Goal: Information Seeking & Learning: Learn about a topic

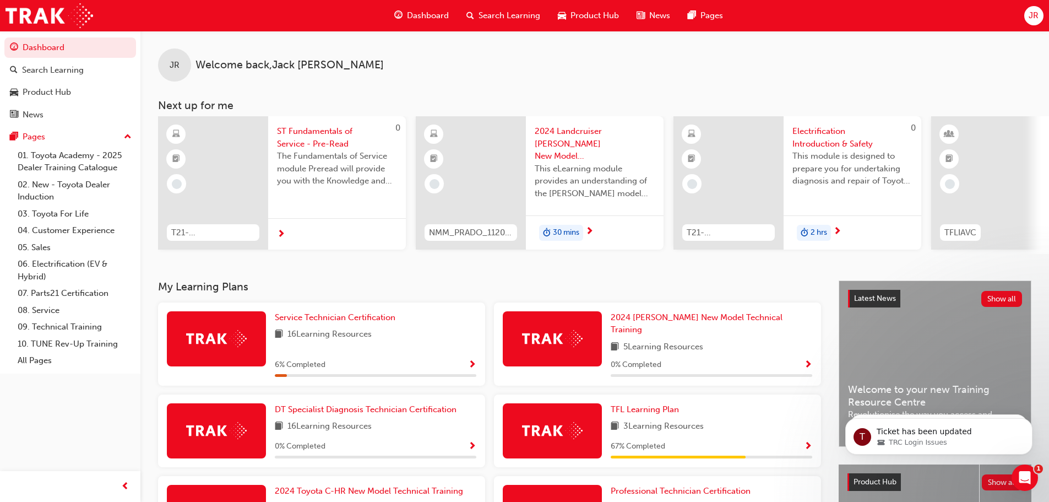
click at [499, 14] on span "Search Learning" at bounding box center [510, 15] width 62 height 13
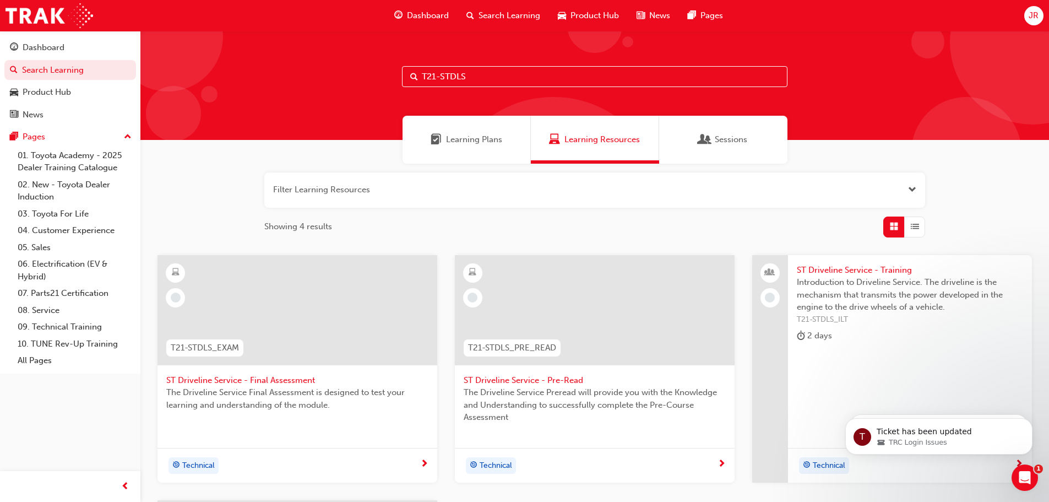
click at [482, 78] on input "T21-STDLS" at bounding box center [594, 76] width 385 height 21
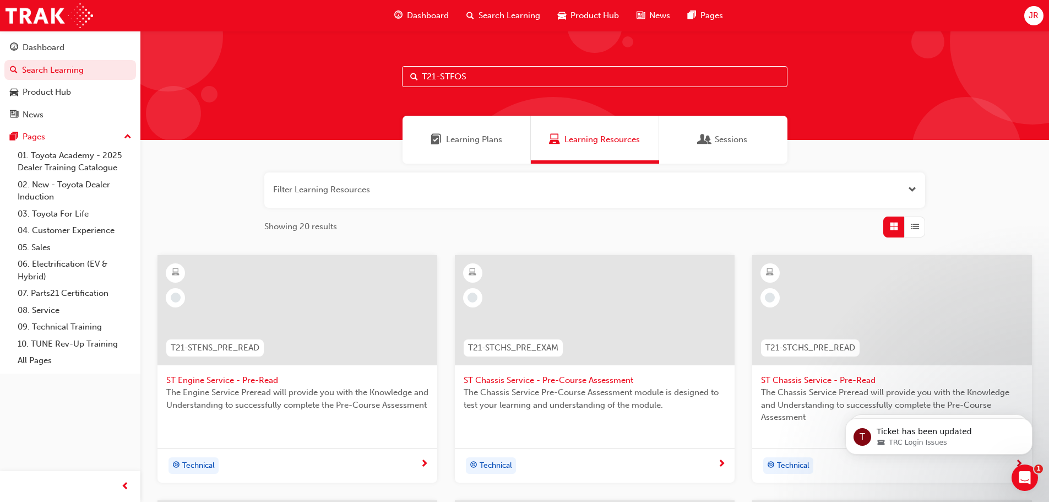
type input "T21-STFOS"
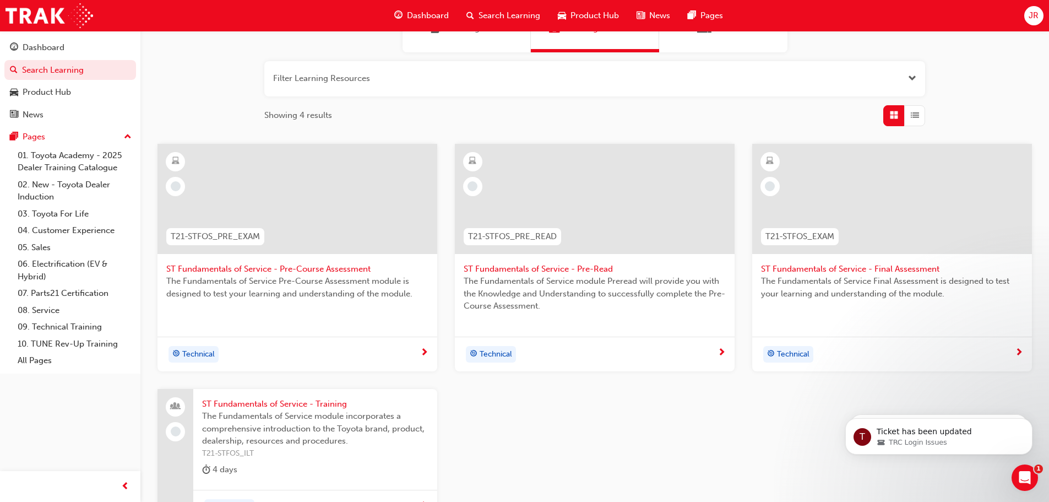
scroll to position [110, 0]
click at [543, 268] on span "ST Fundamentals of Service - Pre-Read" at bounding box center [595, 270] width 262 height 13
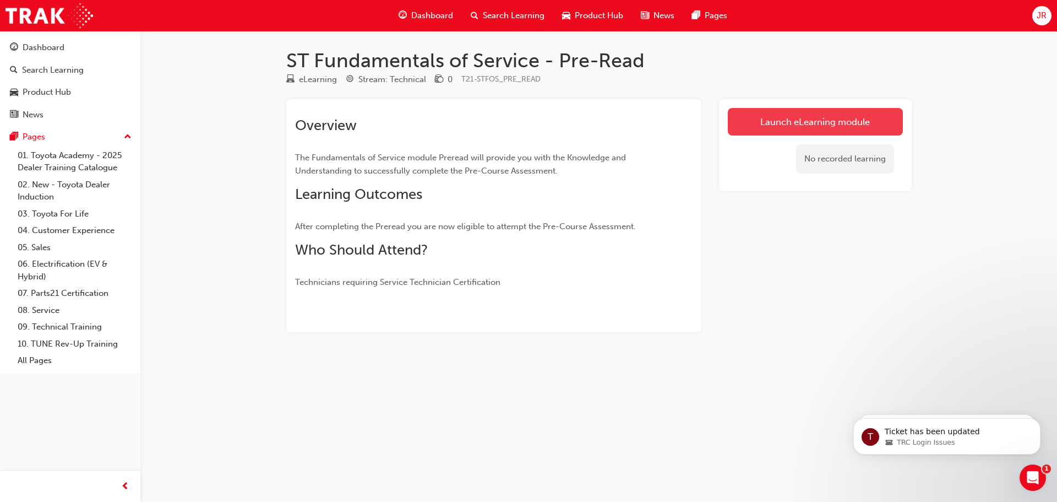
click at [810, 119] on link "Launch eLearning module" at bounding box center [815, 122] width 175 height 28
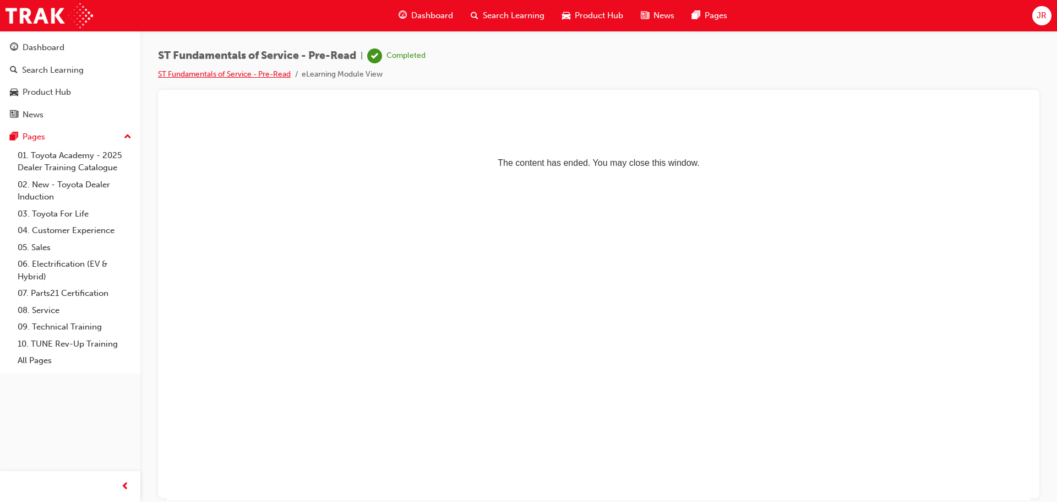
click at [259, 73] on link "ST Fundamentals of Service - Pre-Read" at bounding box center [224, 73] width 133 height 9
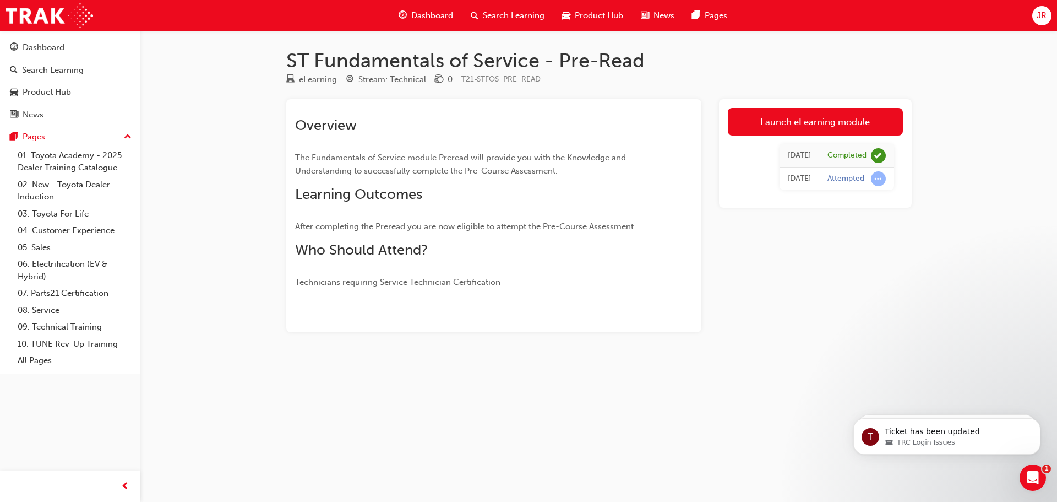
click at [677, 273] on div "Overview The Fundamentals of Service module Preread will provide you with the K…" at bounding box center [494, 198] width 398 height 181
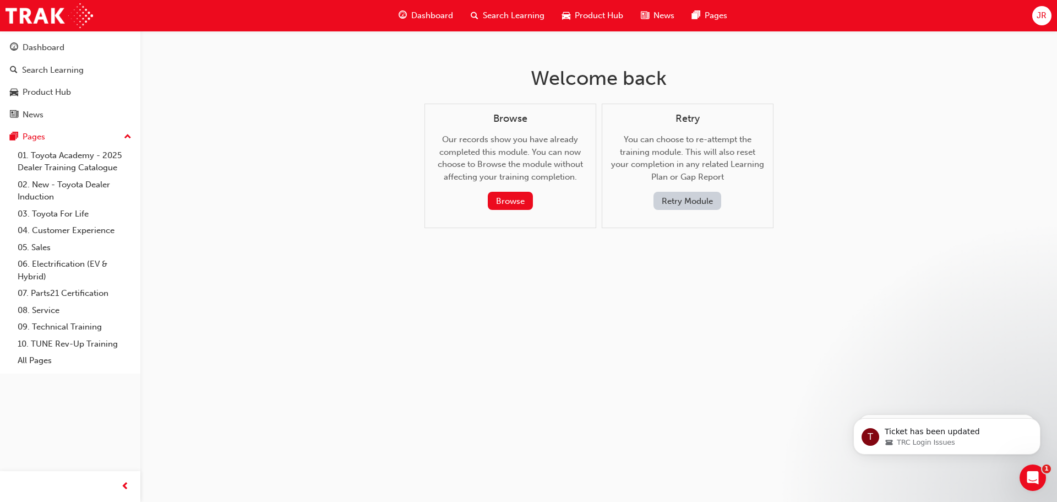
click at [494, 8] on div "Search Learning" at bounding box center [507, 15] width 91 height 23
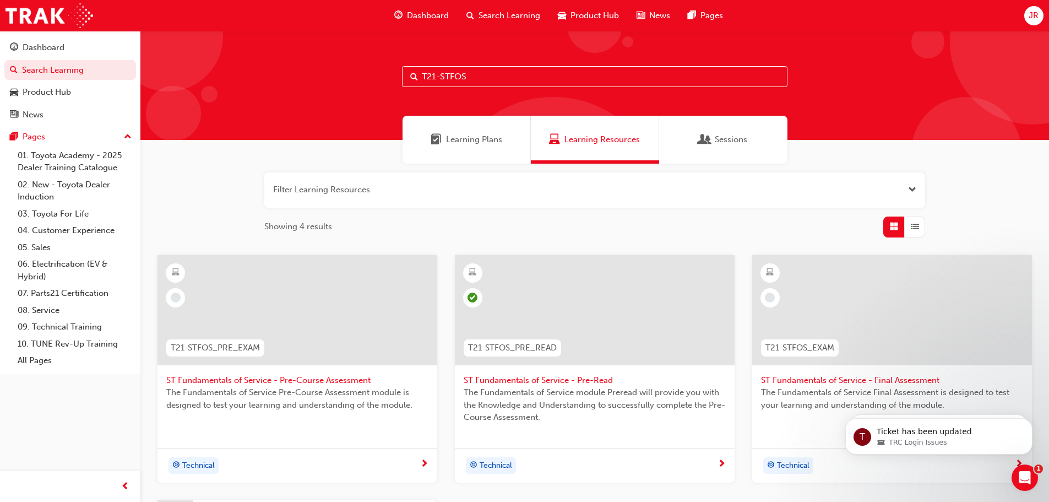
click at [477, 74] on input "T21-STFOS" at bounding box center [594, 76] width 385 height 21
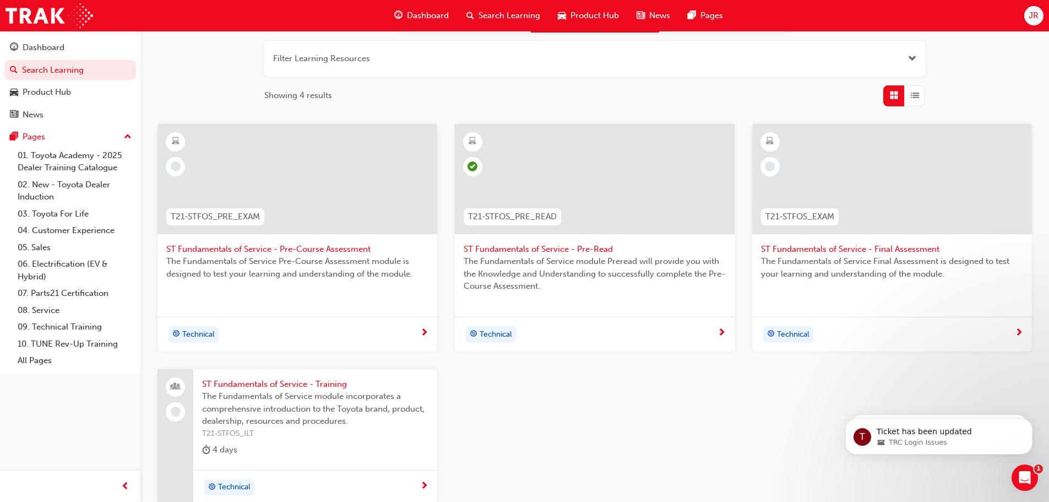
scroll to position [130, 0]
click at [399, 331] on div "Technical" at bounding box center [293, 335] width 254 height 17
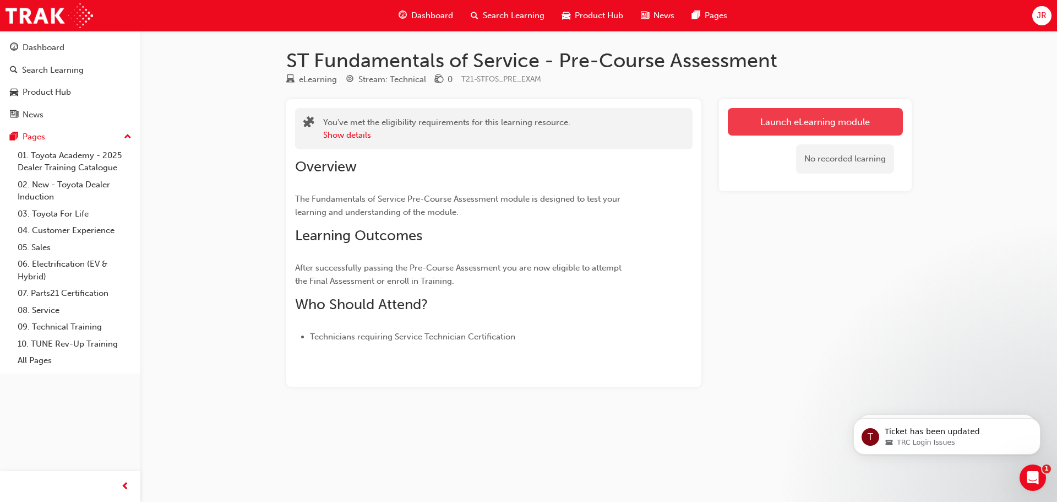
click at [782, 126] on link "Launch eLearning module" at bounding box center [815, 122] width 175 height 28
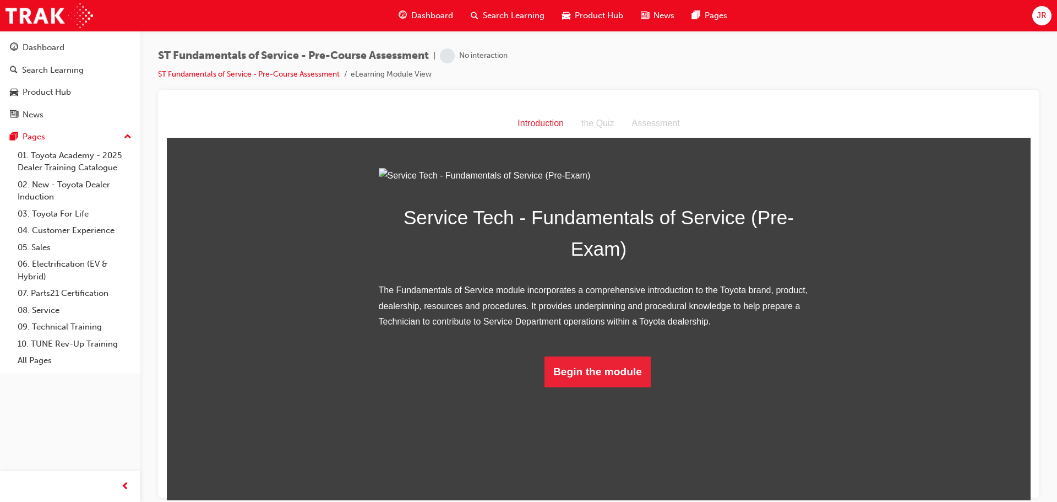
scroll to position [8, 0]
click at [611, 387] on button "Begin the module" at bounding box center [598, 371] width 106 height 31
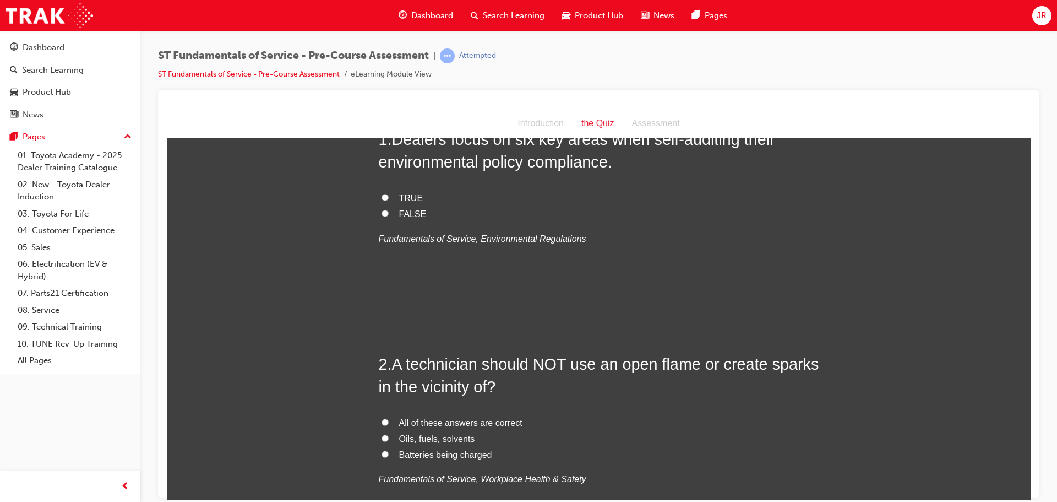
scroll to position [0, 0]
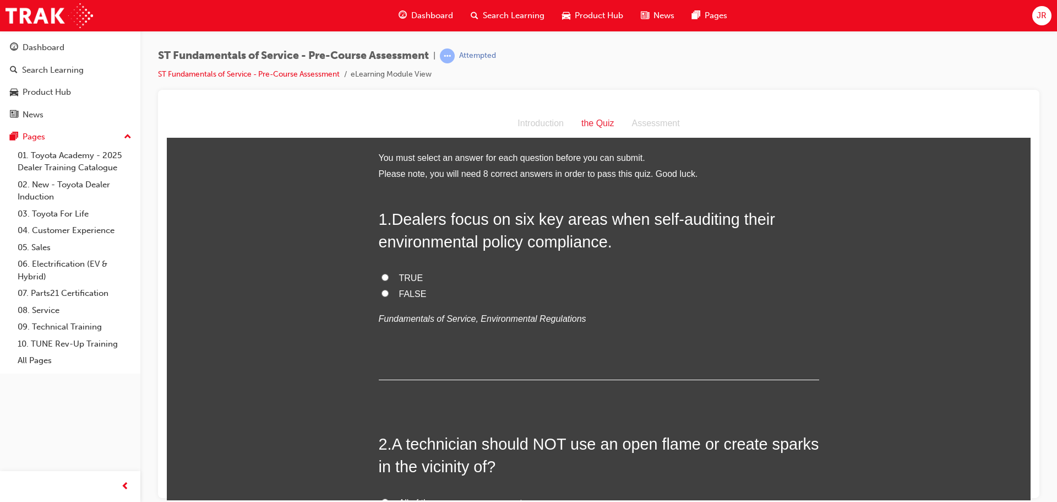
click at [382, 275] on input "TRUE" at bounding box center [385, 276] width 7 height 7
radio input "true"
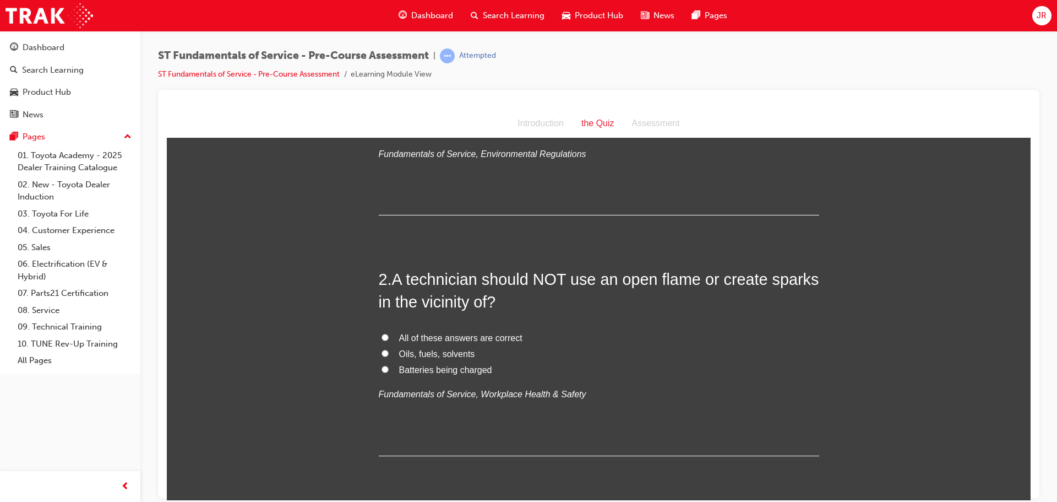
scroll to position [165, 0]
drag, startPoint x: 566, startPoint y: 281, endPoint x: 647, endPoint y: 283, distance: 80.4
click at [645, 283] on span "A technician should NOT use an open flame or create sparks in the vicinity of?" at bounding box center [599, 289] width 441 height 40
drag, startPoint x: 651, startPoint y: 283, endPoint x: 675, endPoint y: 281, distance: 23.7
click at [675, 281] on span "A technician should NOT use an open flame or create sparks in the vicinity of?" at bounding box center [599, 289] width 441 height 40
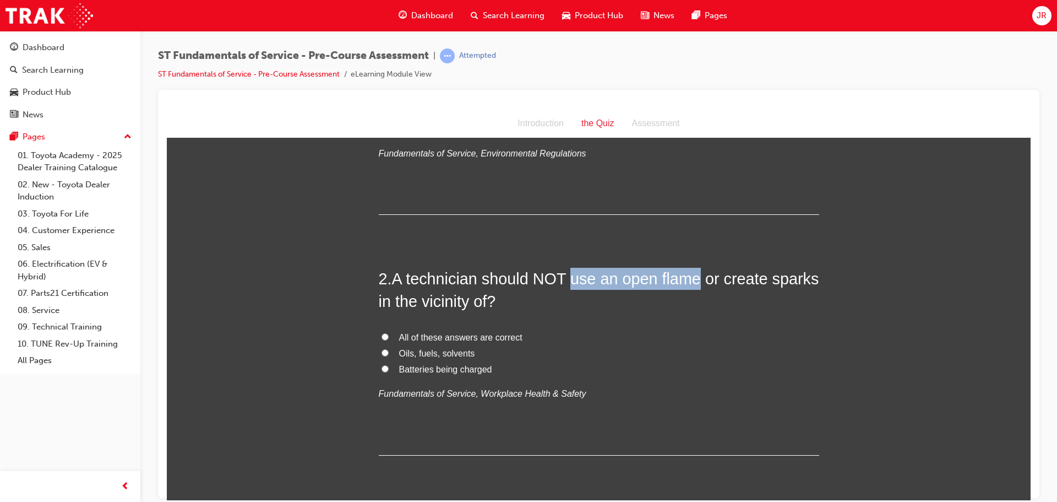
drag, startPoint x: 567, startPoint y: 281, endPoint x: 688, endPoint y: 280, distance: 121.7
click at [689, 281] on span "A technician should NOT use an open flame or create sparks in the vicinity of?" at bounding box center [599, 289] width 441 height 40
copy span "use an open flame"
click at [402, 335] on span "All of these answers are correct" at bounding box center [460, 336] width 123 height 9
click at [389, 335] on input "All of these answers are correct" at bounding box center [385, 336] width 7 height 7
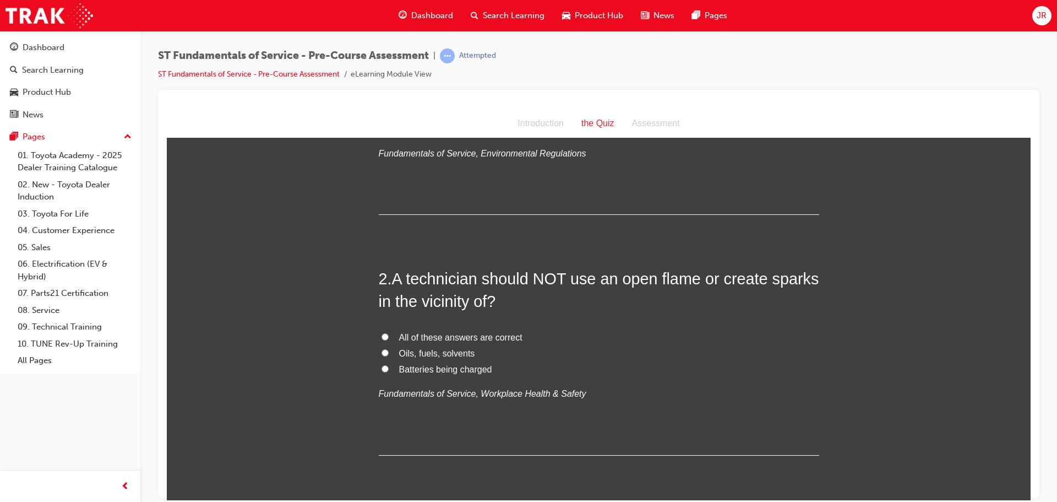
radio input "true"
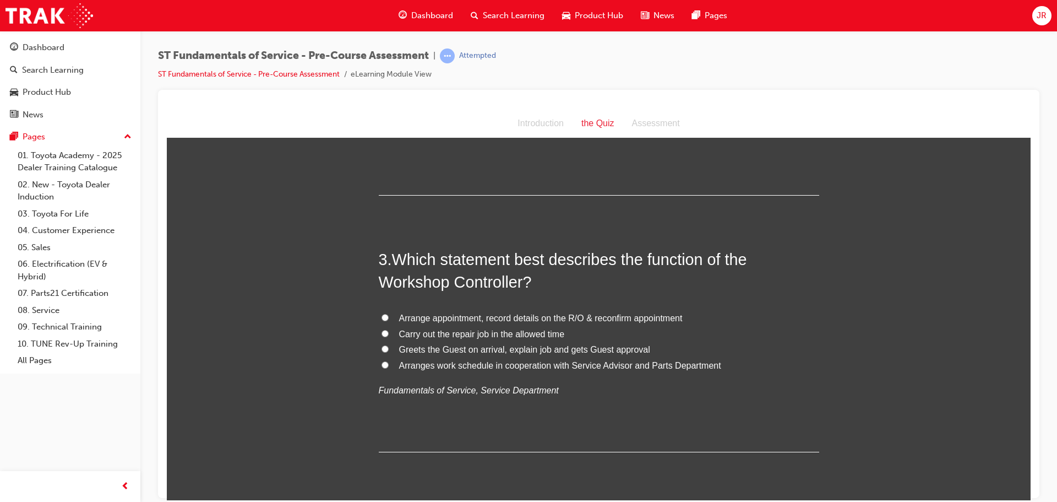
scroll to position [441, 0]
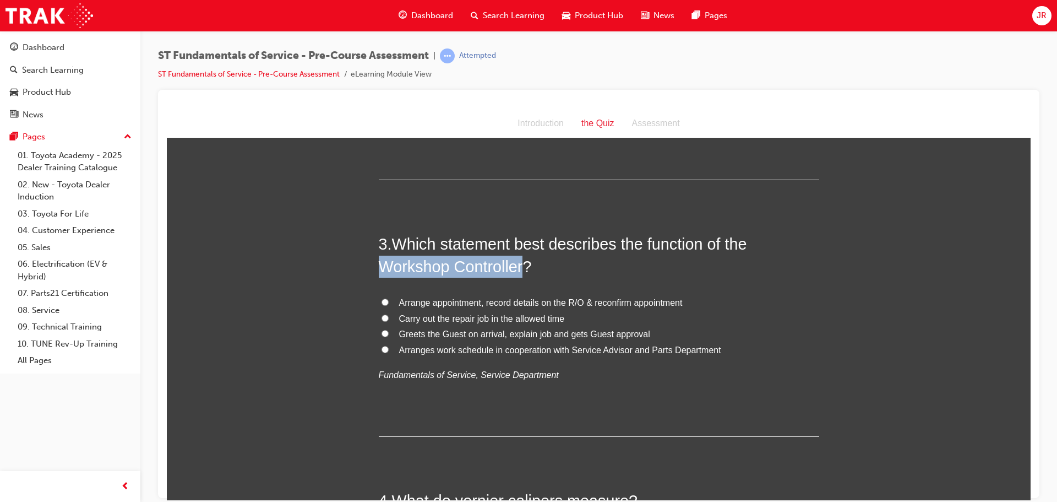
drag, startPoint x: 380, startPoint y: 267, endPoint x: 519, endPoint y: 265, distance: 139.3
click at [519, 265] on span "Which statement best describes the function of the Workshop Controller?" at bounding box center [563, 255] width 368 height 40
copy span "Workshop Controller"
click at [434, 347] on span "Arranges work schedule in cooperation with Service Advisor and Parts Department" at bounding box center [560, 349] width 322 height 9
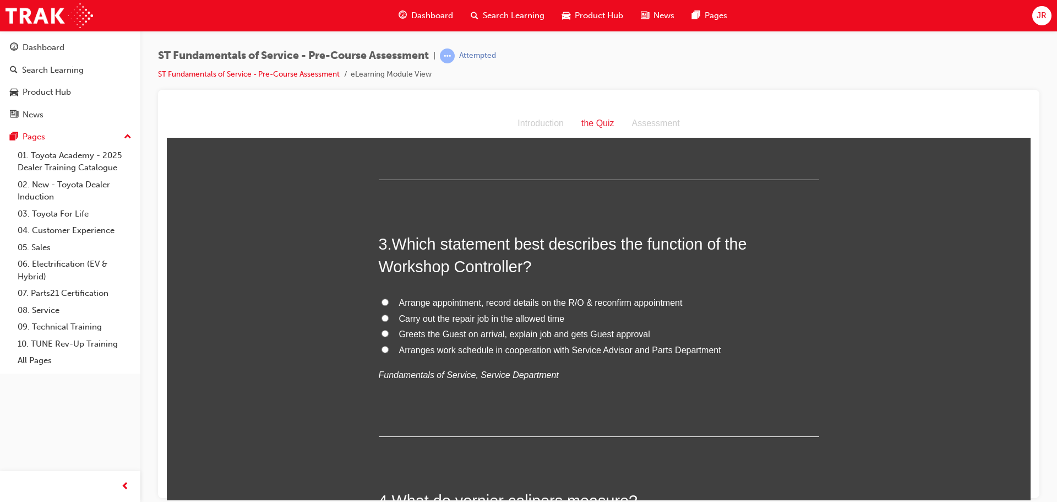
click at [389, 347] on input "Arranges work schedule in cooperation with Service Advisor and Parts Department" at bounding box center [385, 348] width 7 height 7
radio input "true"
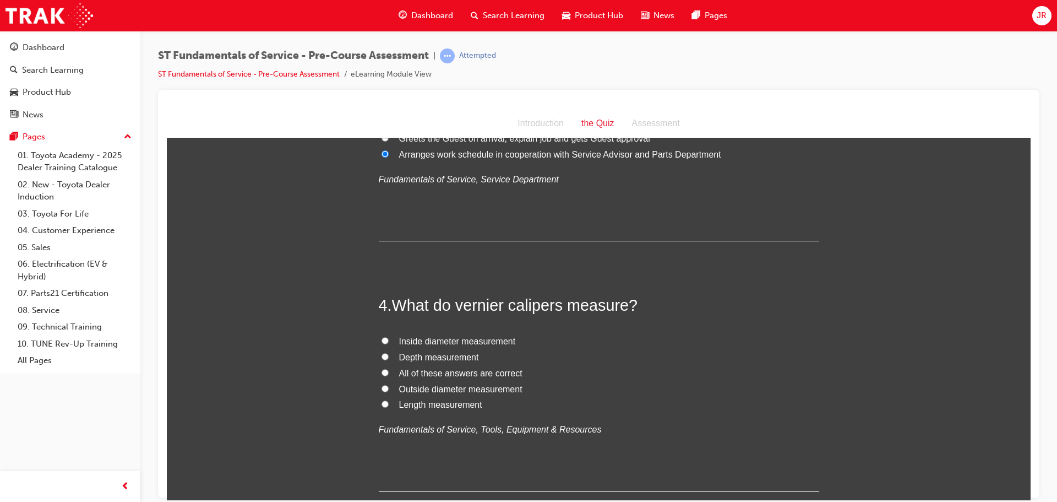
scroll to position [661, 0]
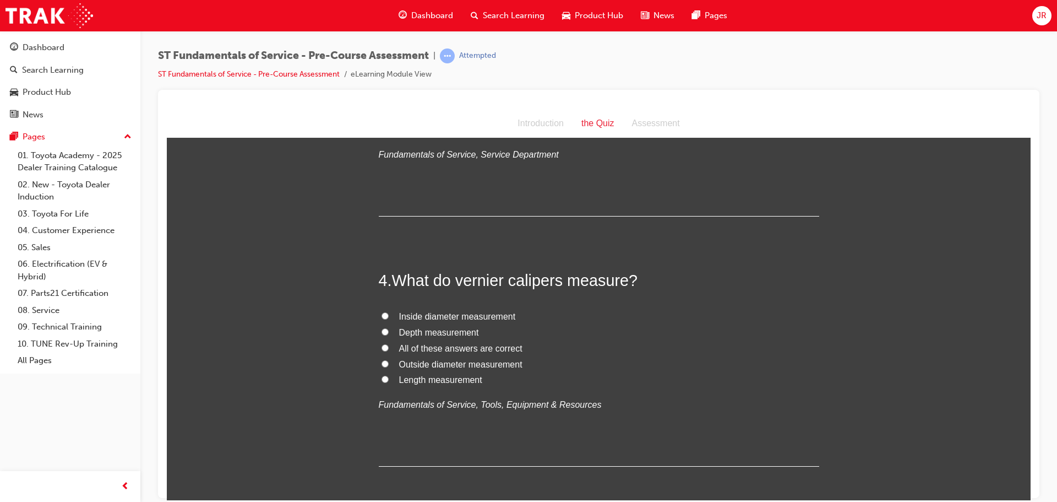
drag, startPoint x: 453, startPoint y: 285, endPoint x: 501, endPoint y: 285, distance: 47.9
click at [458, 285] on span "What do vernier calipers measure?" at bounding box center [515, 280] width 246 height 18
click at [501, 285] on span "What do vernier calipers measure?" at bounding box center [515, 280] width 246 height 18
drag, startPoint x: 456, startPoint y: 285, endPoint x: 558, endPoint y: 286, distance: 101.9
click at [558, 286] on span "What do vernier calipers measure?" at bounding box center [515, 280] width 246 height 18
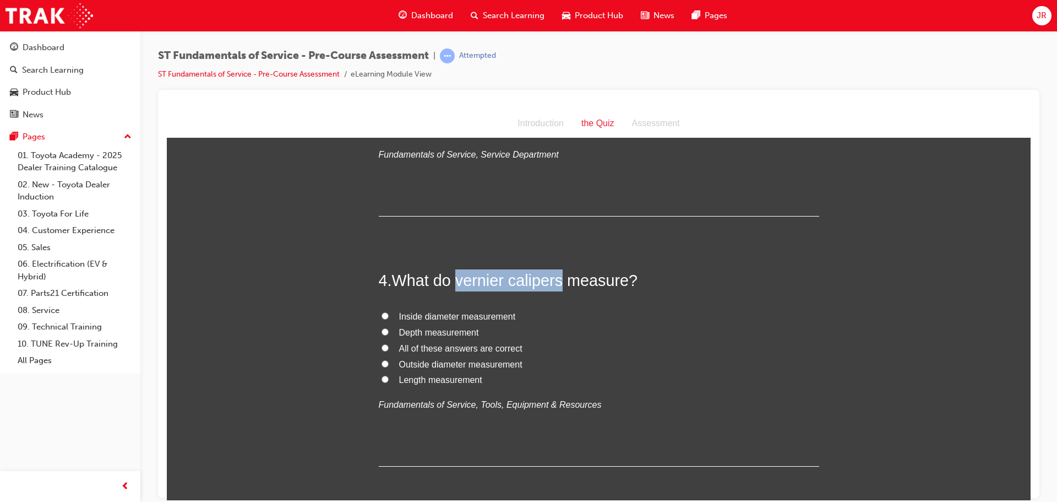
copy span "vernier calipers"
click at [382, 346] on input "All of these answers are correct" at bounding box center [385, 347] width 7 height 7
radio input "true"
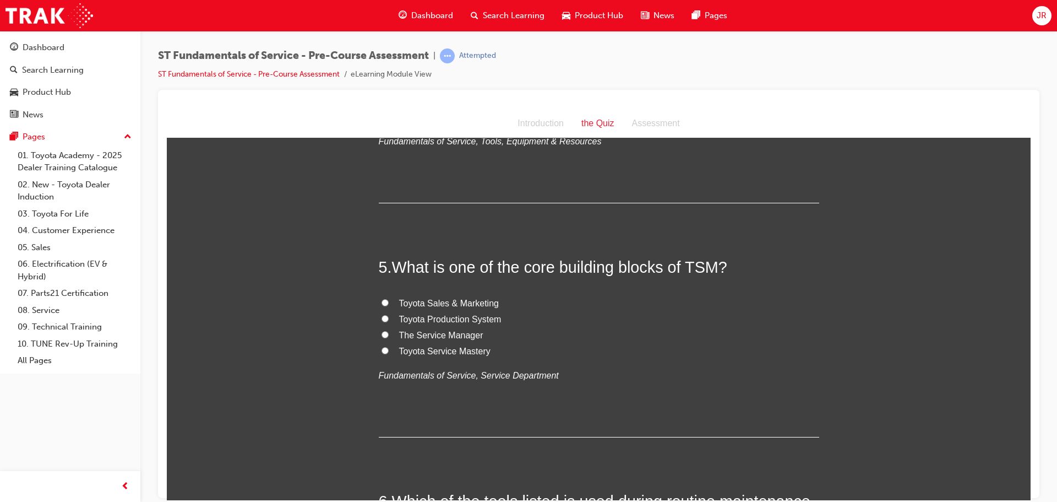
scroll to position [936, 0]
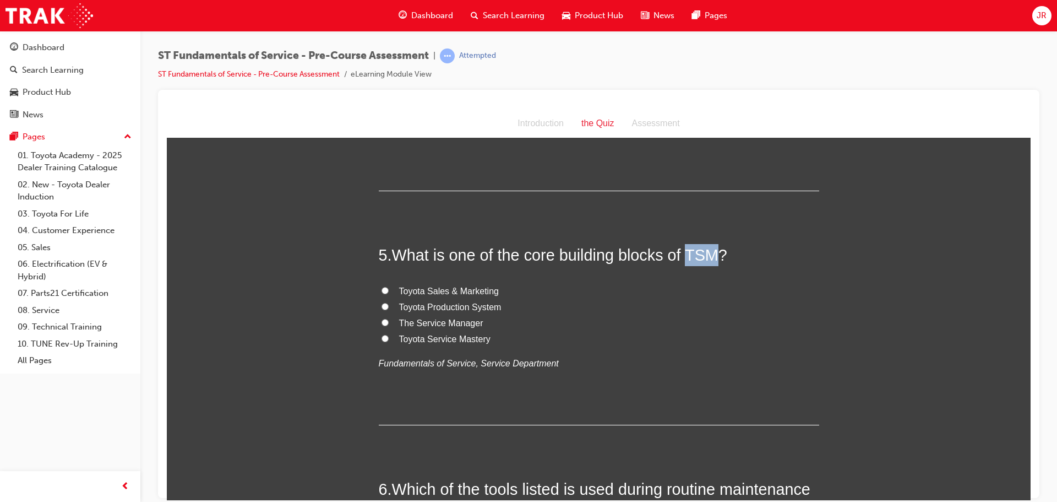
drag, startPoint x: 681, startPoint y: 255, endPoint x: 710, endPoint y: 259, distance: 29.4
click at [710, 259] on span "What is one of the core building blocks of TSM?" at bounding box center [559, 255] width 335 height 18
copy span "TSM"
click at [560, 289] on label "Toyota Sales & Marketing" at bounding box center [599, 291] width 441 height 16
click at [389, 289] on input "Toyota Sales & Marketing" at bounding box center [385, 289] width 7 height 7
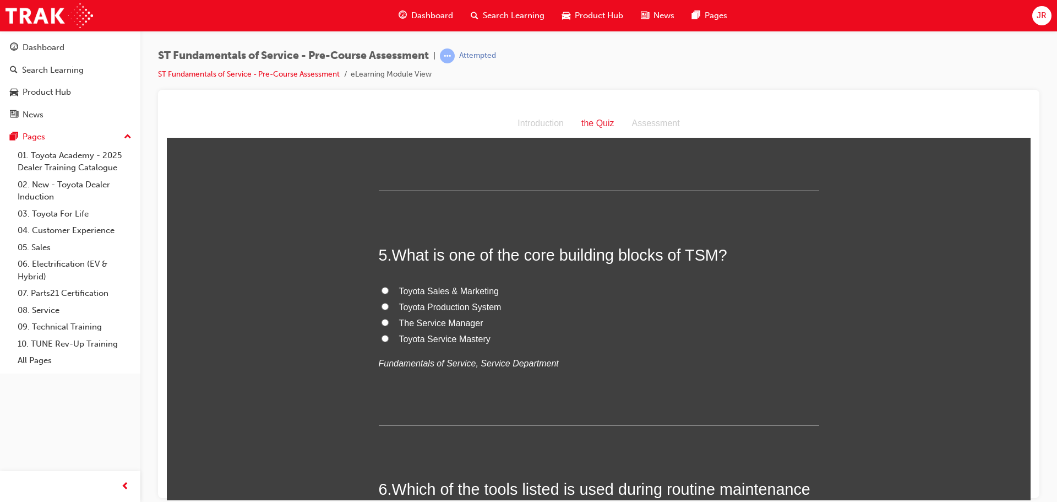
radio input "true"
click at [385, 308] on label "Toyota Production System" at bounding box center [599, 307] width 441 height 16
click at [385, 308] on input "Toyota Production System" at bounding box center [385, 305] width 7 height 7
radio input "true"
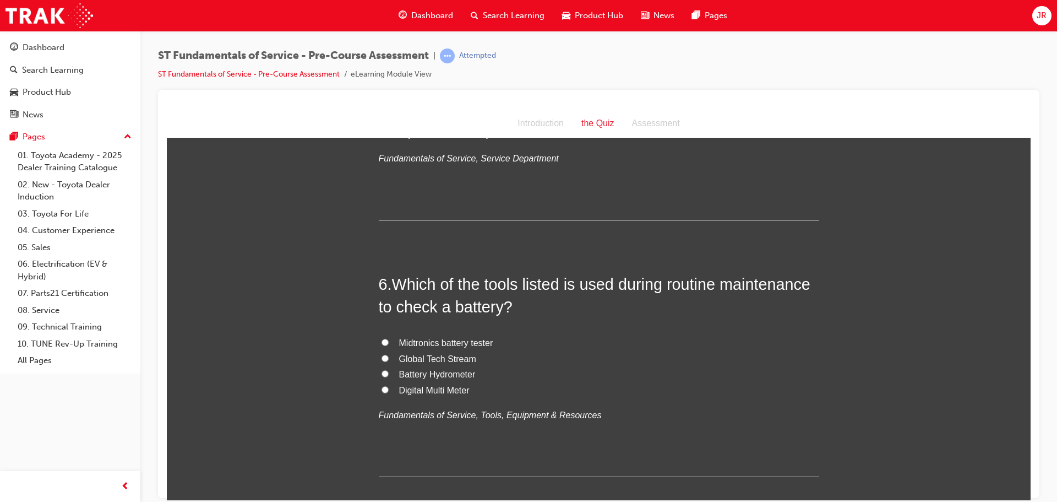
scroll to position [1156, 0]
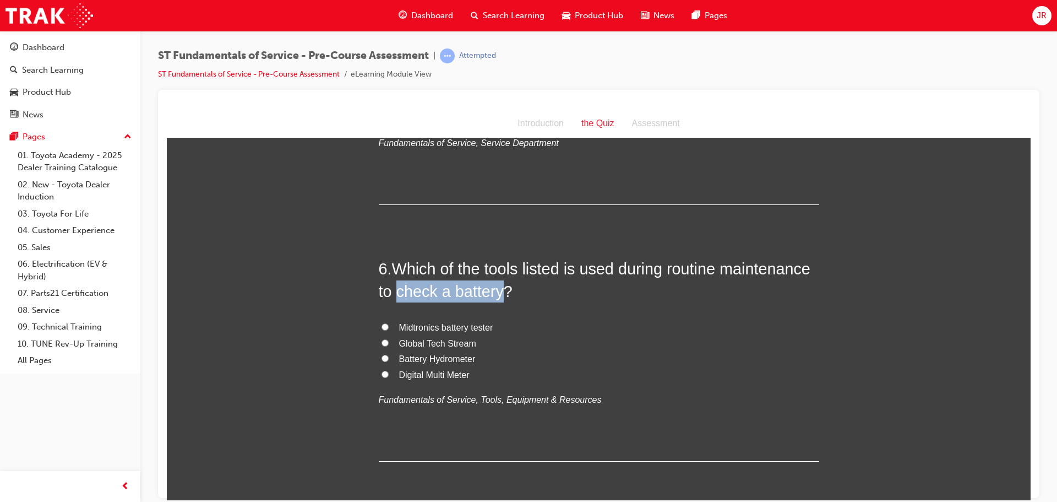
drag, startPoint x: 392, startPoint y: 295, endPoint x: 500, endPoint y: 295, distance: 108.5
click at [500, 295] on span "Which of the tools listed is used during routine maintenance to check a battery?" at bounding box center [595, 279] width 432 height 40
copy span "check a battery"
click at [382, 324] on input "Midtronics battery tester" at bounding box center [385, 326] width 7 height 7
radio input "true"
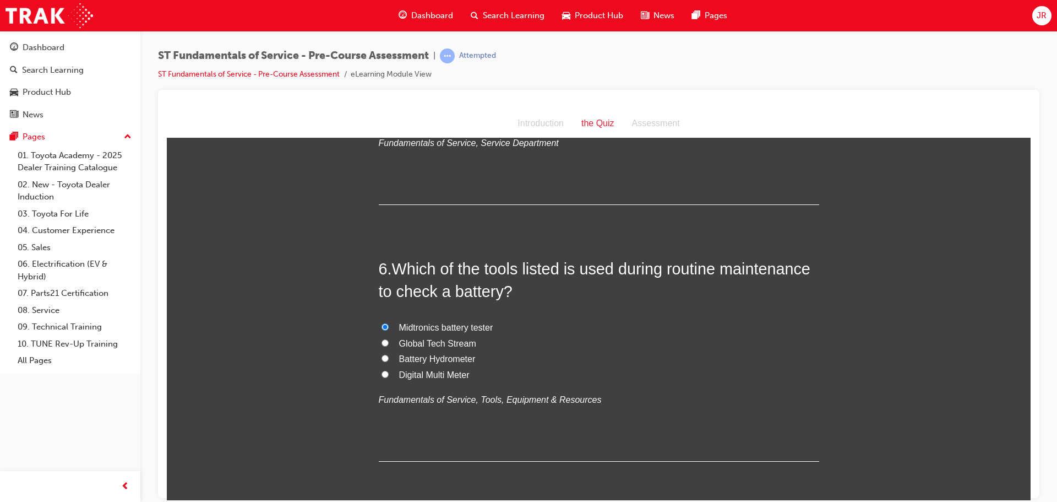
click at [550, 311] on div "6 . Which of the tools listed is used during routine maintenance to check a bat…" at bounding box center [599, 359] width 441 height 204
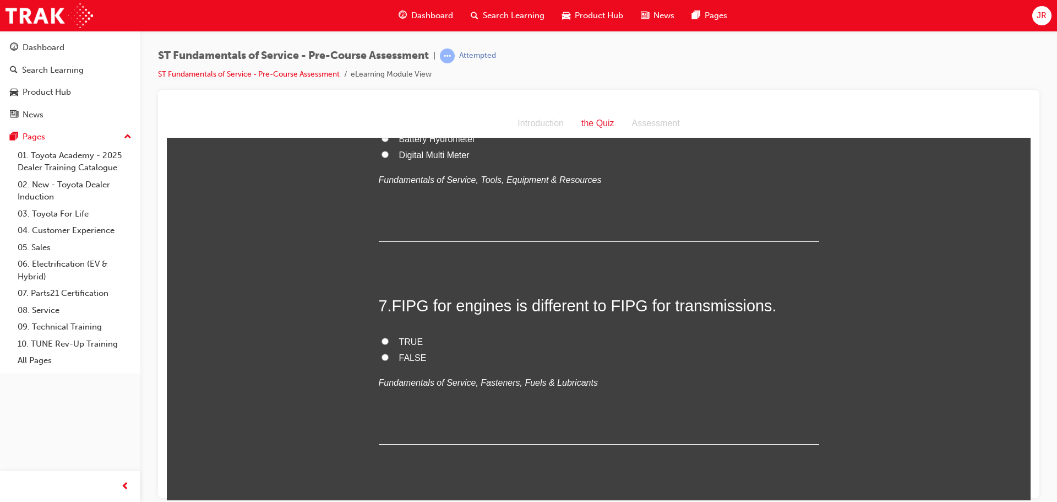
scroll to position [1377, 0]
click at [411, 296] on span "FIPG for engines is different to FIPG for transmissions." at bounding box center [584, 305] width 385 height 18
copy span "FIPG"
click at [340, 262] on div "You must select an answer for each question before you can submit. Please note,…" at bounding box center [599, 34] width 864 height 2523
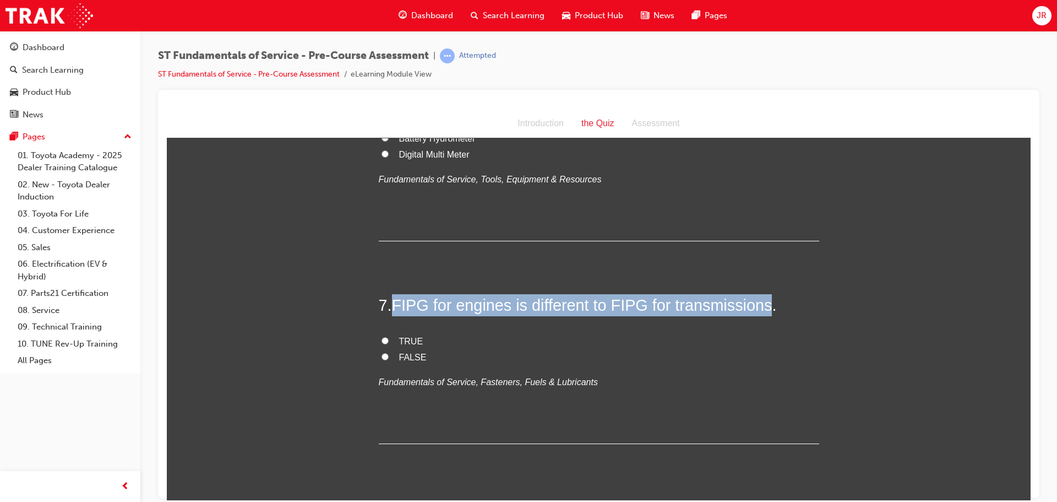
drag, startPoint x: 393, startPoint y: 307, endPoint x: 764, endPoint y: 306, distance: 371.2
click at [764, 306] on span "FIPG for engines is different to FIPG for transmissions." at bounding box center [584, 305] width 385 height 18
copy span "FIPG for engines is different to FIPG for transmissions"
click at [382, 340] on input "TRUE" at bounding box center [385, 339] width 7 height 7
radio input "true"
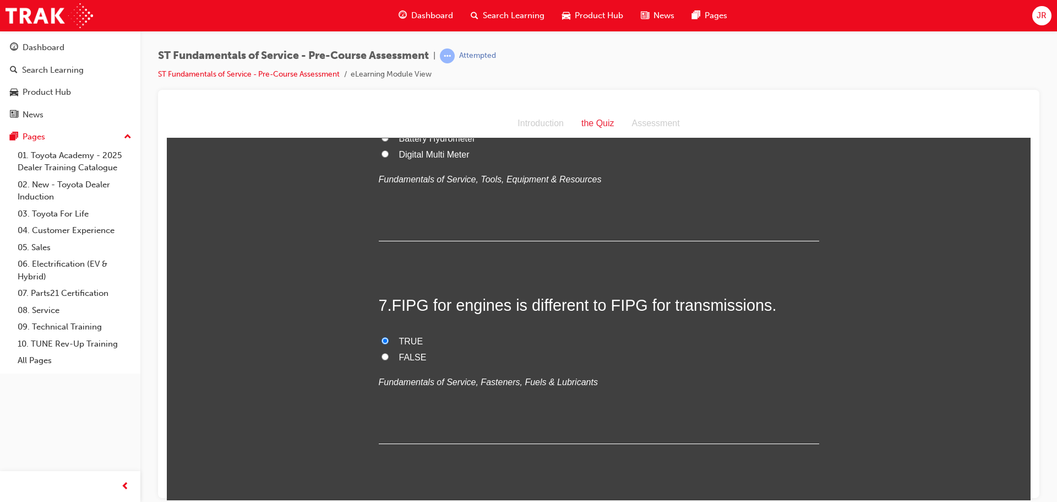
click at [606, 337] on label "TRUE" at bounding box center [599, 341] width 441 height 16
click at [389, 337] on input "TRUE" at bounding box center [385, 339] width 7 height 7
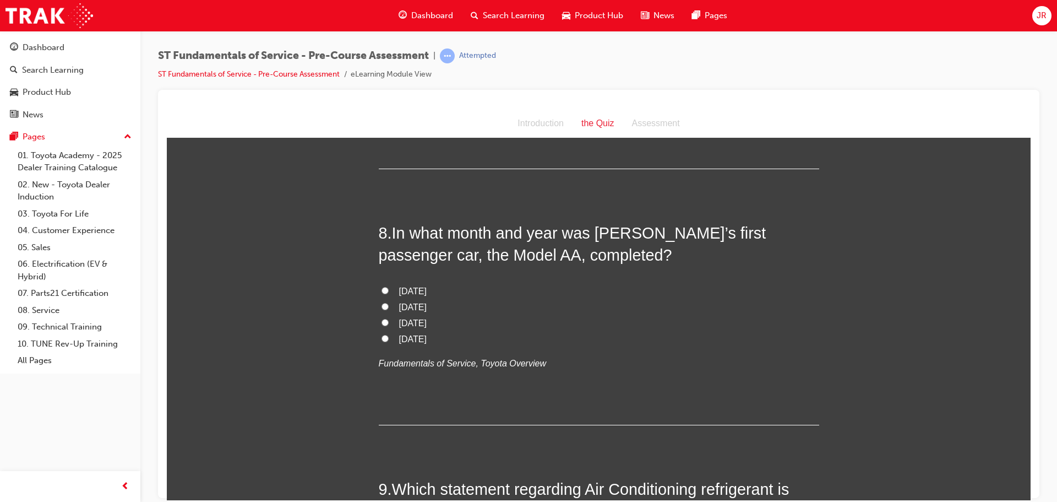
scroll to position [1652, 0]
click at [413, 290] on span "[DATE]" at bounding box center [413, 289] width 28 height 9
click at [389, 290] on input "[DATE]" at bounding box center [385, 289] width 7 height 7
radio input "true"
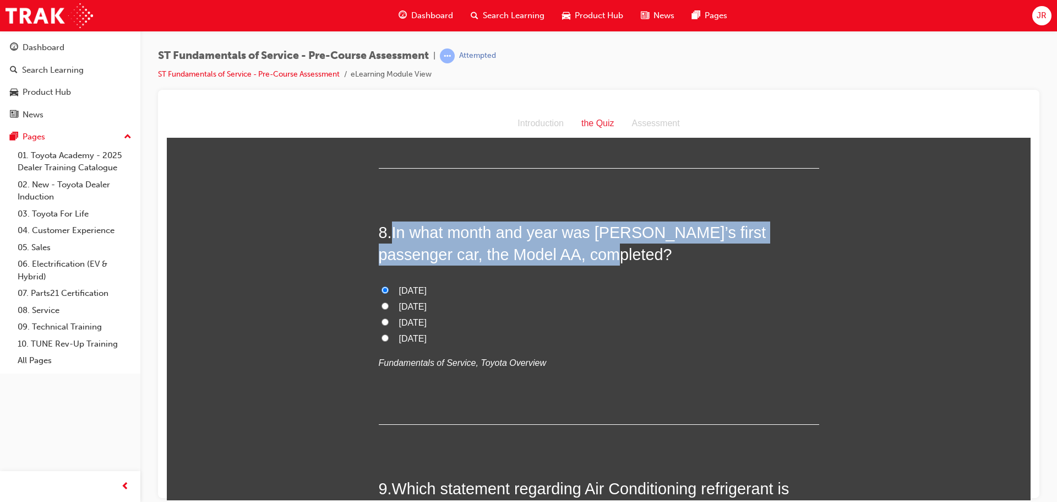
drag, startPoint x: 392, startPoint y: 230, endPoint x: 532, endPoint y: 256, distance: 142.7
click at [532, 256] on h2 "8 . In what month and year was [PERSON_NAME]’s first passenger car, the Model A…" at bounding box center [599, 243] width 441 height 45
copy span "In what month and year was [PERSON_NAME]’s first passenger car, the Model AA, c…"
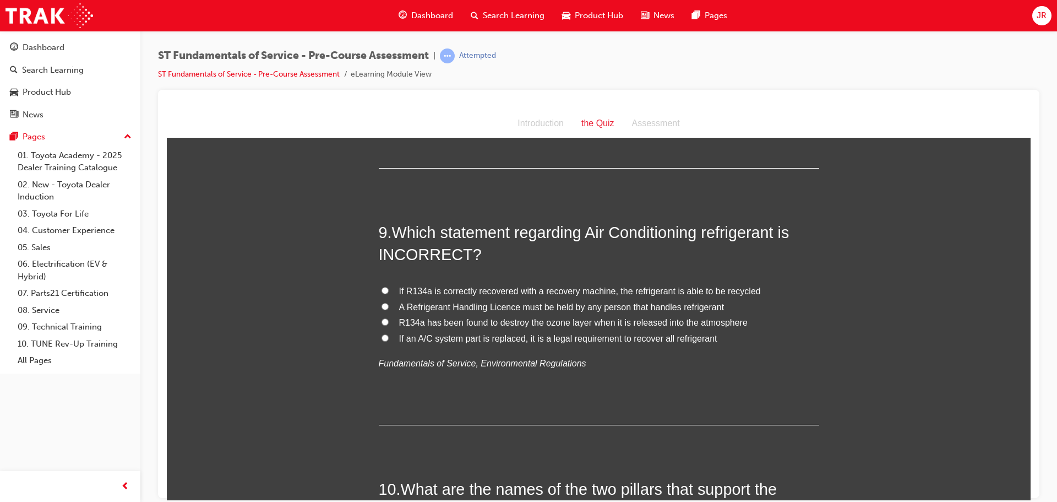
scroll to position [1927, 0]
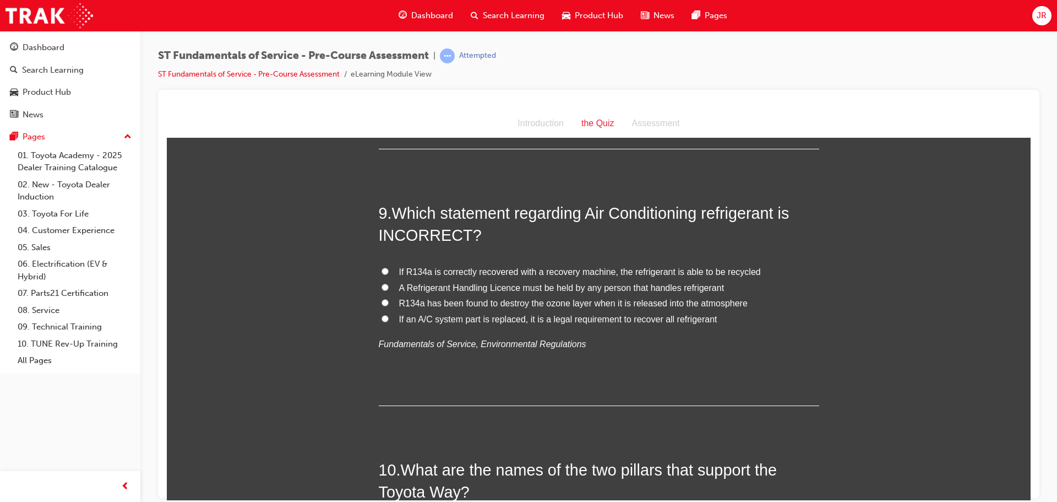
click at [382, 271] on input "If R134a is correctly recovered with a recovery machine, the refrigerant is abl…" at bounding box center [385, 270] width 7 height 7
radio input "true"
click at [382, 269] on input "If R134a is correctly recovered with a recovery machine, the refrigerant is abl…" at bounding box center [385, 270] width 7 height 7
drag, startPoint x: 590, startPoint y: 212, endPoint x: 698, endPoint y: 212, distance: 107.9
click at [698, 212] on span "Which statement regarding Air Conditioning refrigerant is INCORRECT?" at bounding box center [584, 224] width 411 height 40
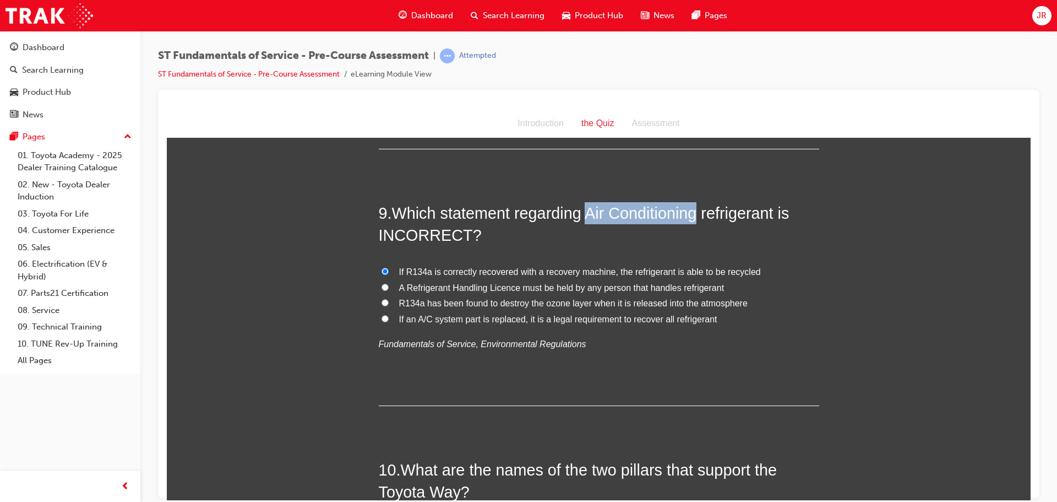
copy span "Air Conditioning"
click at [623, 252] on div "9 . Which statement regarding Air Conditioning refrigerant is INCORRECT? If R13…" at bounding box center [599, 304] width 441 height 204
click at [410, 302] on span "R134a has been found to destroy the ozone layer when it is released into the at…" at bounding box center [573, 302] width 349 height 9
click at [389, 302] on input "R134a has been found to destroy the ozone layer when it is released into the at…" at bounding box center [385, 301] width 7 height 7
radio input "true"
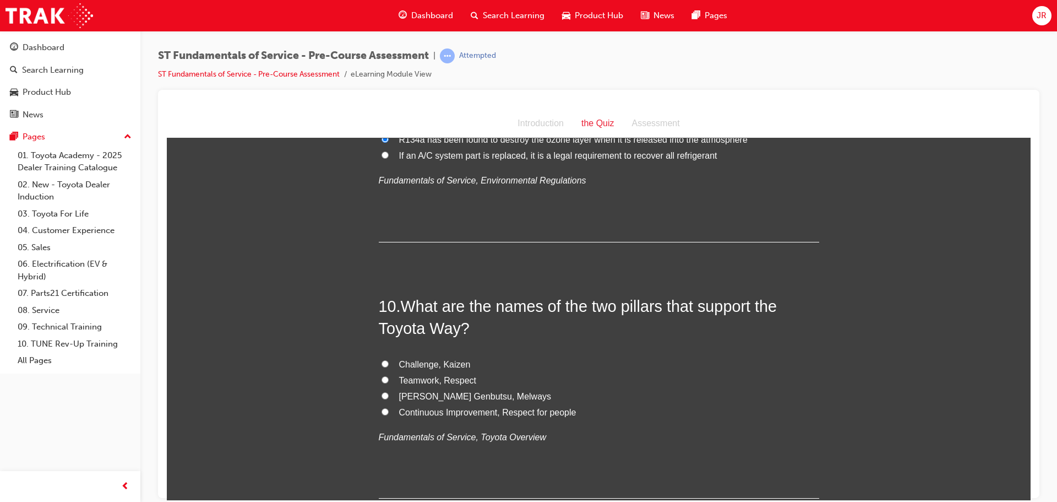
scroll to position [2093, 0]
click at [490, 408] on span "Continuous Improvement, Respect for people" at bounding box center [487, 409] width 177 height 9
click at [389, 408] on input "Continuous Improvement, Respect for people" at bounding box center [385, 409] width 7 height 7
radio input "true"
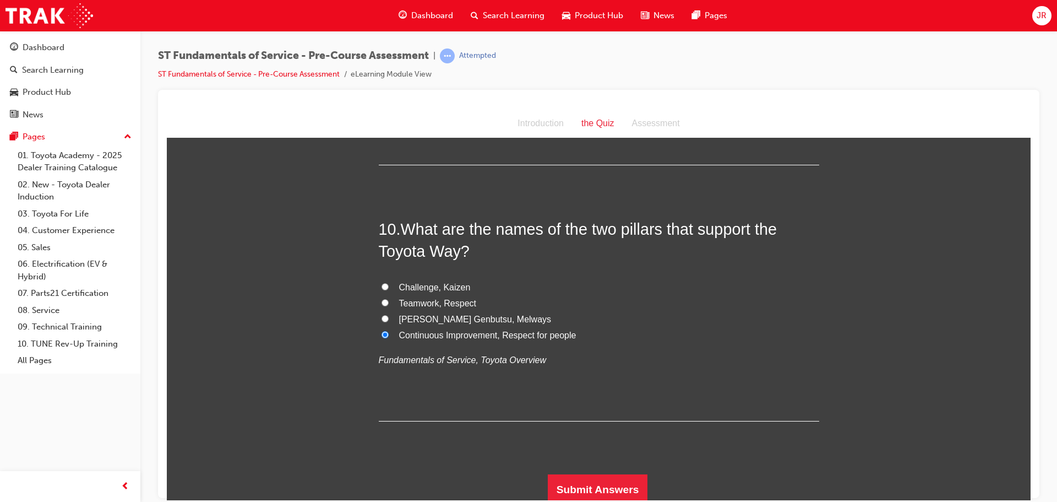
scroll to position [2172, 0]
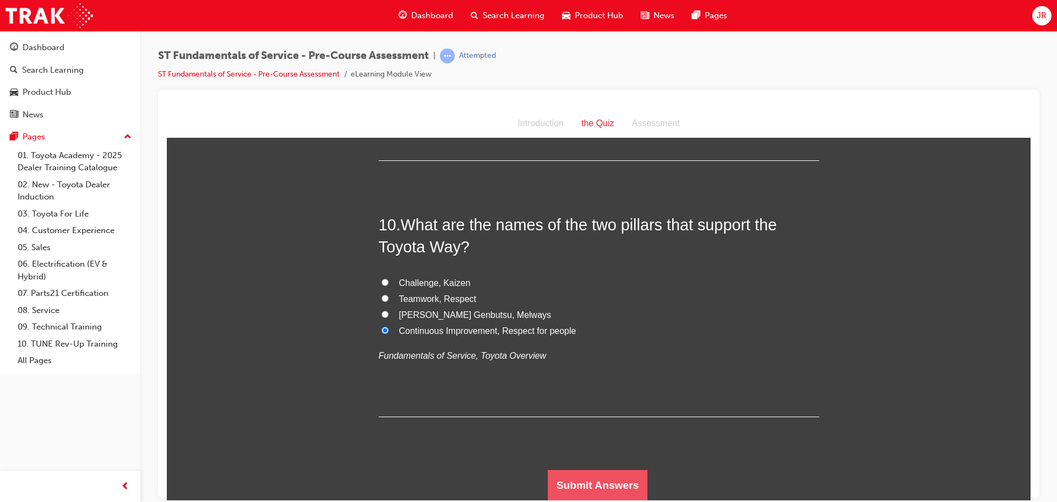
click at [567, 485] on button "Submit Answers" at bounding box center [598, 484] width 100 height 31
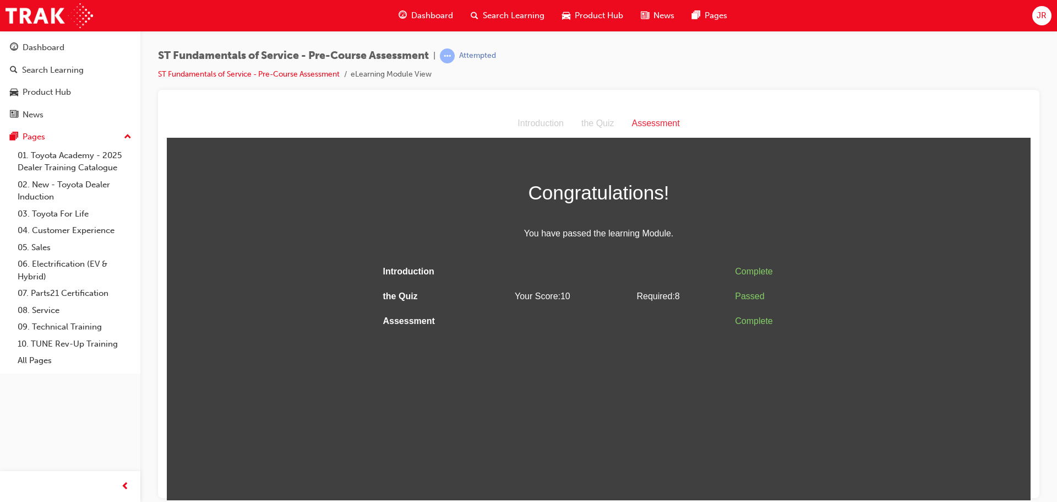
scroll to position [0, 0]
click at [502, 13] on span "Search Learning" at bounding box center [514, 15] width 62 height 13
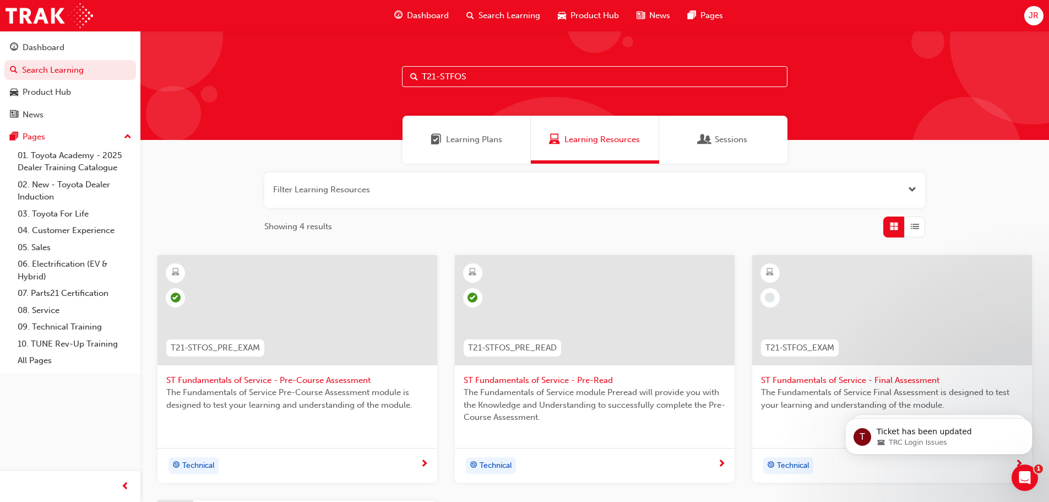
click at [505, 71] on input "T21-STFOS" at bounding box center [594, 76] width 385 height 21
click at [857, 382] on span "ST Fundamentals of Service - Final Assessment" at bounding box center [892, 380] width 262 height 13
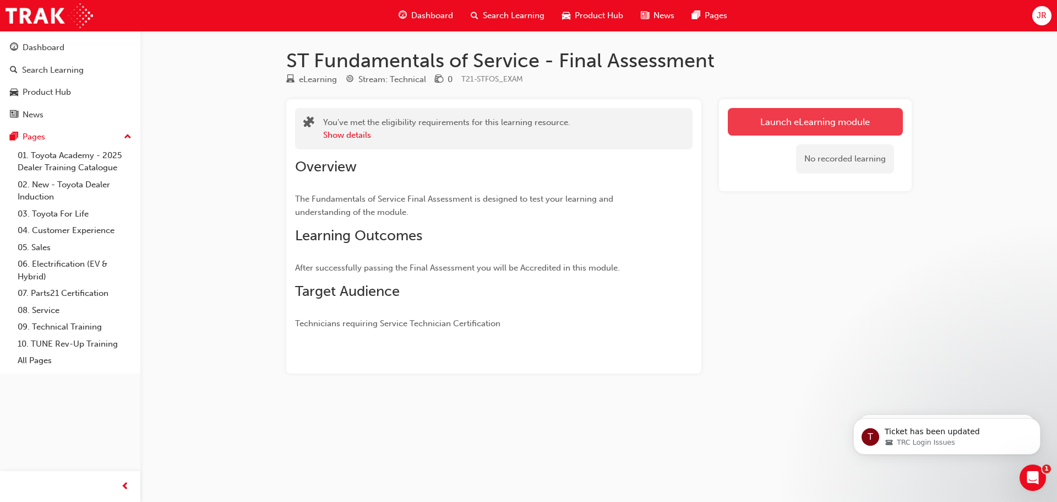
click at [809, 119] on link "Launch eLearning module" at bounding box center [815, 122] width 175 height 28
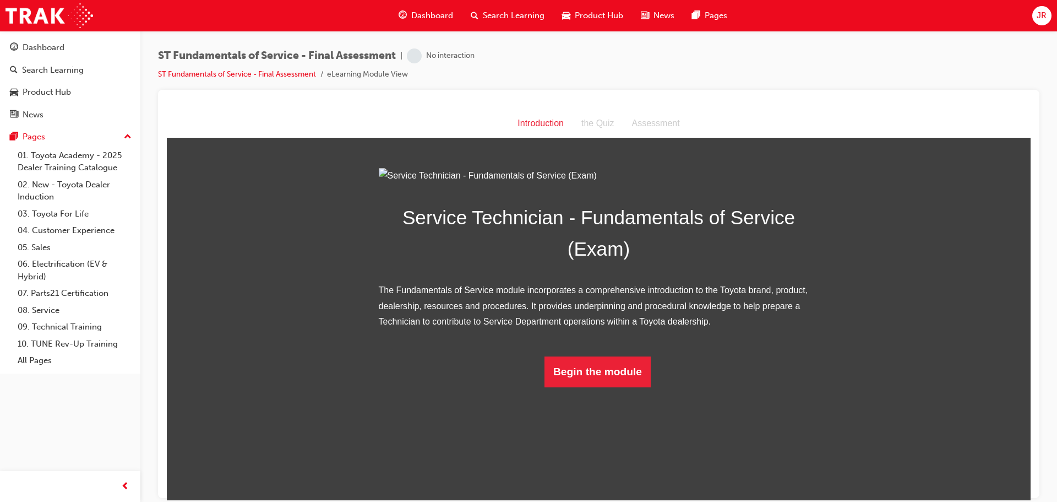
scroll to position [8, 0]
click at [595, 387] on button "Begin the module" at bounding box center [598, 371] width 106 height 31
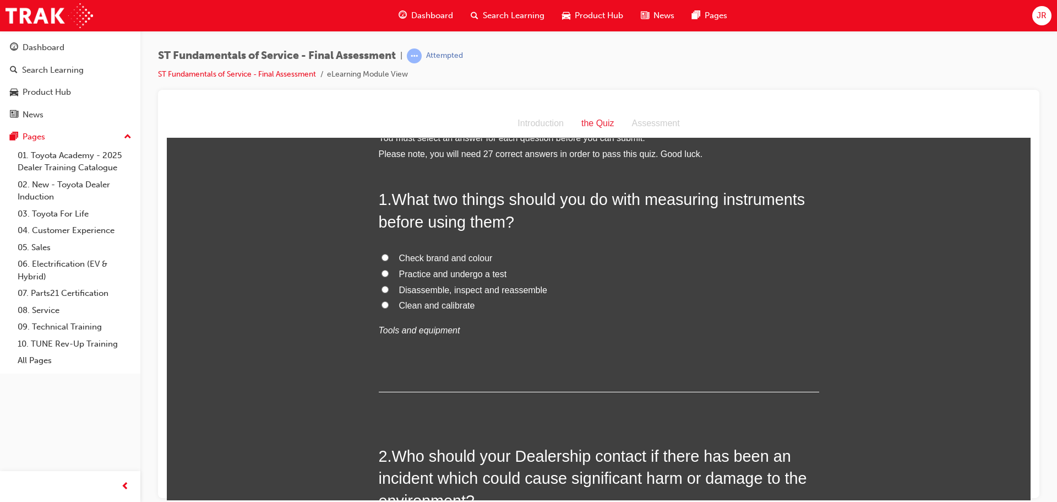
scroll to position [0, 0]
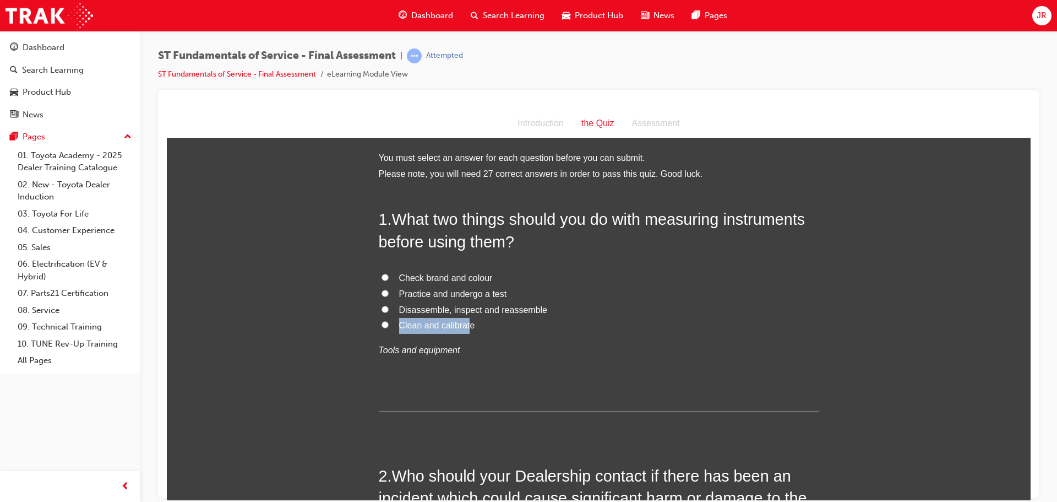
drag, startPoint x: 396, startPoint y: 327, endPoint x: 466, endPoint y: 327, distance: 69.9
click at [466, 327] on span "Clean and calibrate" at bounding box center [437, 324] width 76 height 9
drag, startPoint x: 466, startPoint y: 326, endPoint x: 432, endPoint y: 325, distance: 33.6
click at [437, 325] on span "Clean and calibrate" at bounding box center [437, 324] width 76 height 9
click at [389, 325] on input "Clean and calibrate" at bounding box center [385, 324] width 7 height 7
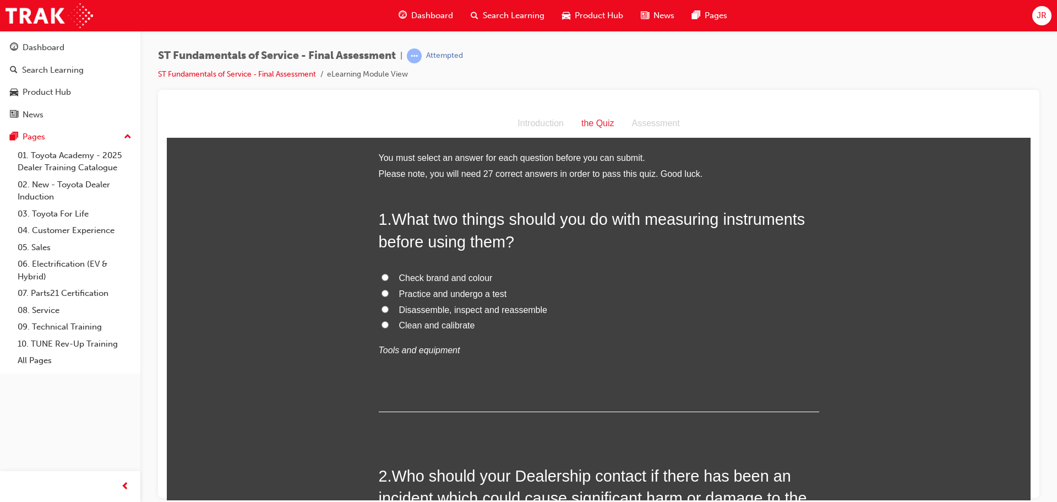
radio input "true"
drag, startPoint x: 395, startPoint y: 327, endPoint x: 467, endPoint y: 326, distance: 71.6
click at [467, 326] on span "Clean and calibrate" at bounding box center [437, 324] width 76 height 9
copy span "Clean and calibrate"
drag, startPoint x: 396, startPoint y: 292, endPoint x: 503, endPoint y: 292, distance: 106.3
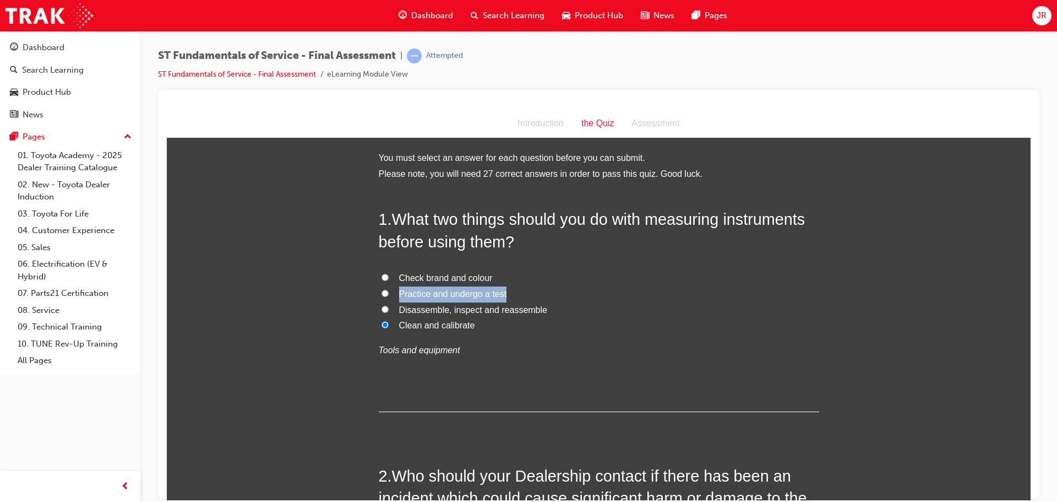
click at [503, 292] on label "Practice and undergo a test" at bounding box center [599, 294] width 441 height 16
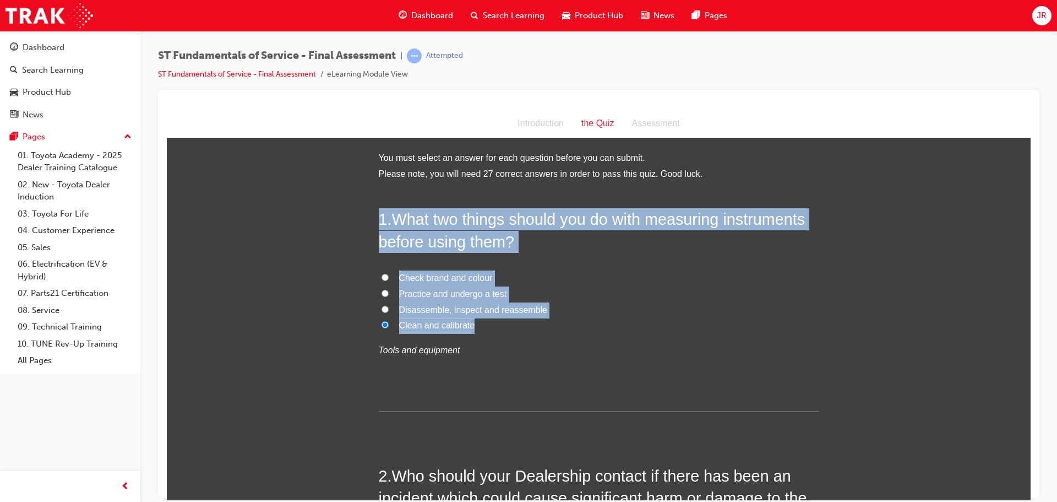
drag, startPoint x: 366, startPoint y: 217, endPoint x: 499, endPoint y: 324, distance: 170.8
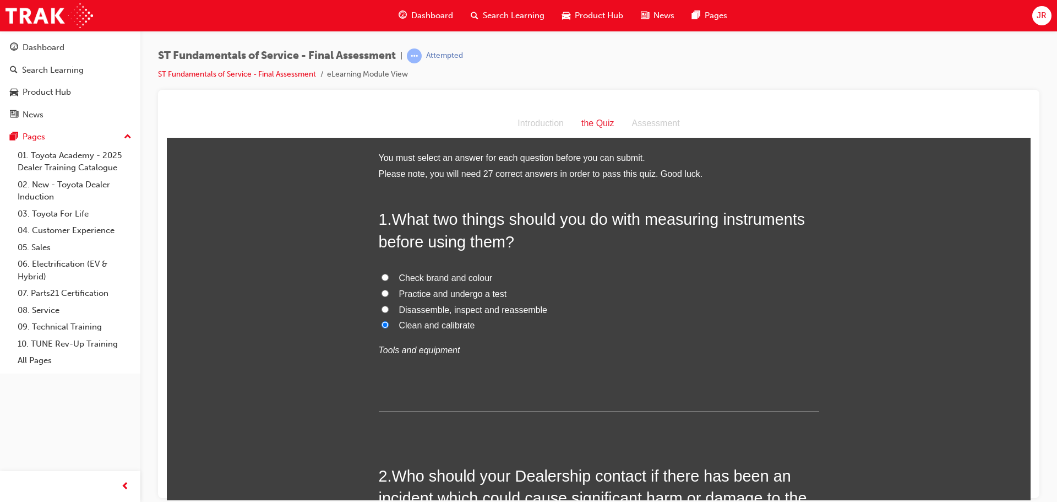
click at [502, 343] on p "Tools and equipment" at bounding box center [599, 350] width 441 height 16
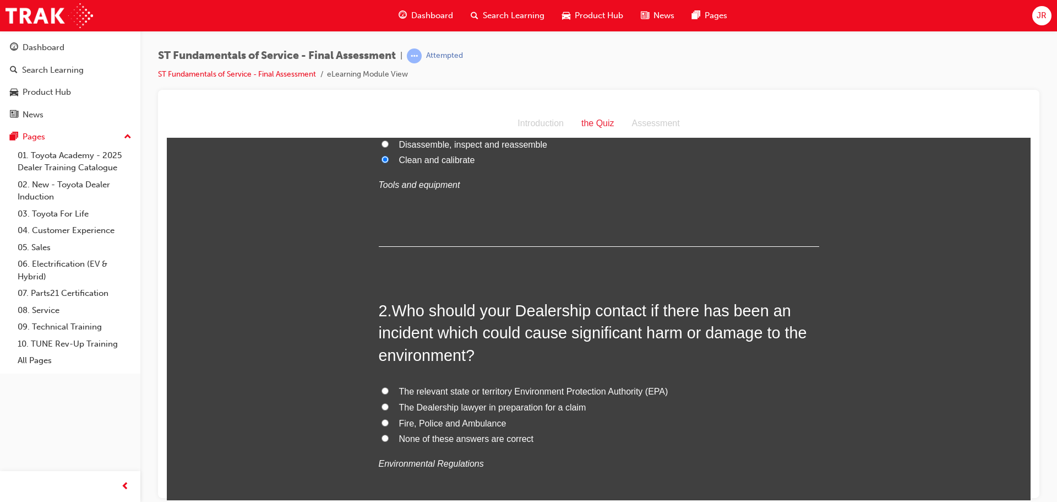
scroll to position [275, 0]
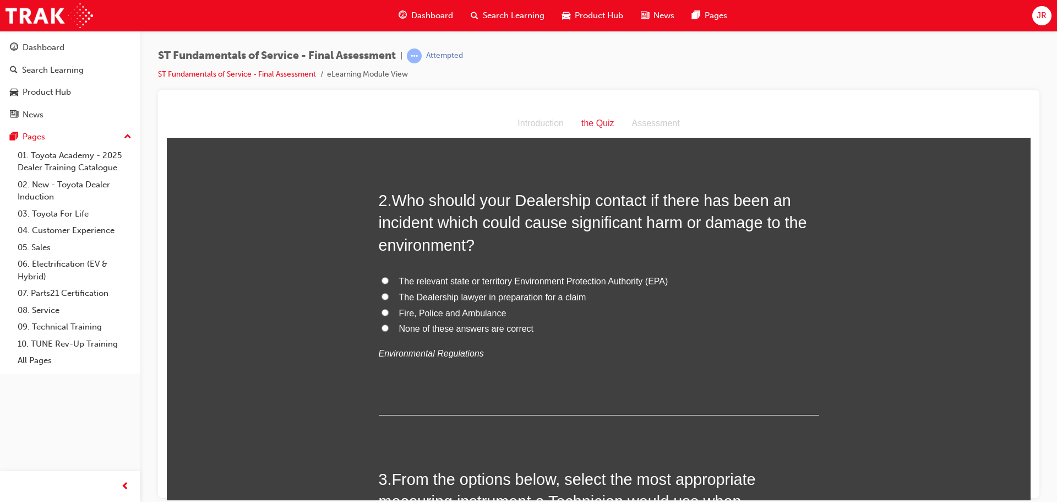
click at [404, 282] on span "The relevant state or territory Environment Protection Authority (EPA)" at bounding box center [533, 280] width 269 height 9
click at [389, 282] on input "The relevant state or territory Environment Protection Authority (EPA)" at bounding box center [385, 279] width 7 height 7
radio input "true"
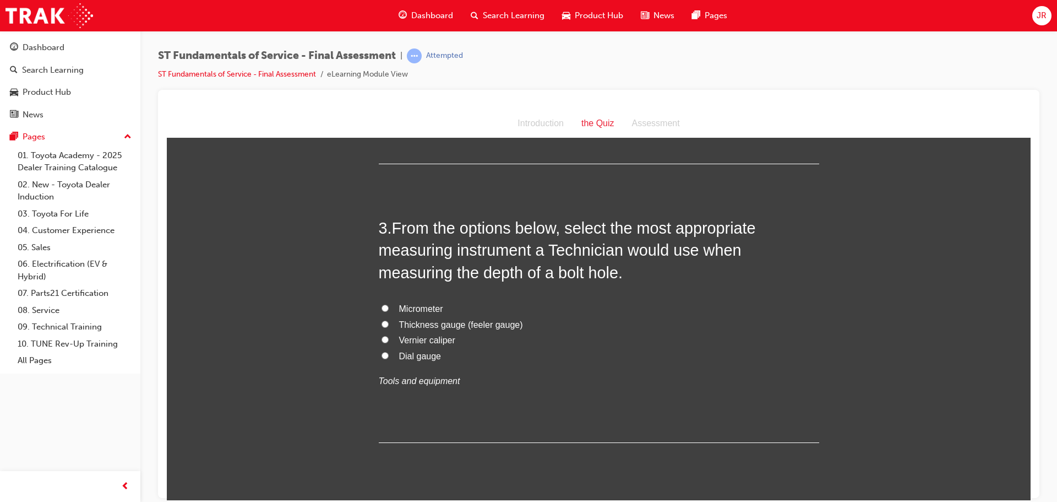
scroll to position [551, 0]
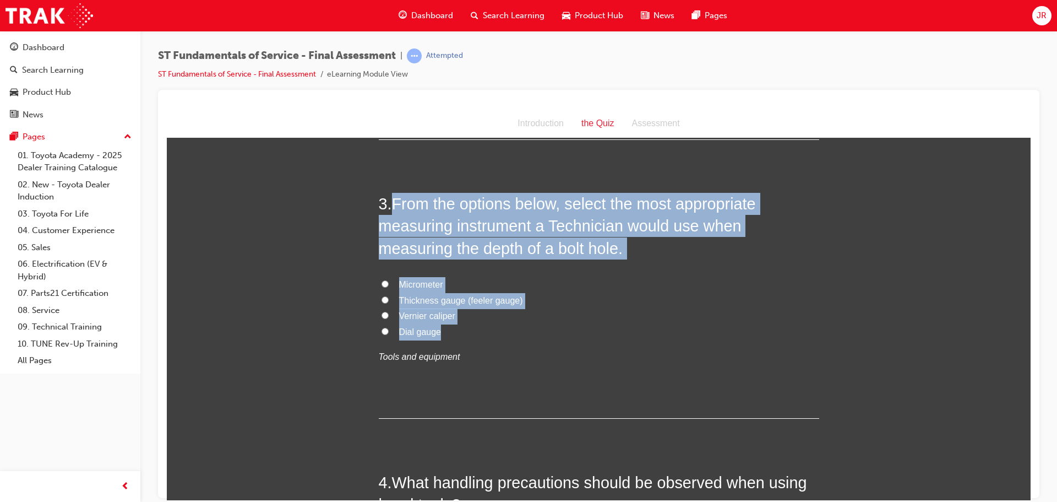
drag, startPoint x: 387, startPoint y: 203, endPoint x: 450, endPoint y: 334, distance: 145.1
click at [450, 334] on div "3 . From the options below, select the most appropriate measuring instrument a …" at bounding box center [599, 305] width 441 height 226
click at [382, 315] on input "Vernier caliper" at bounding box center [385, 314] width 7 height 7
radio input "true"
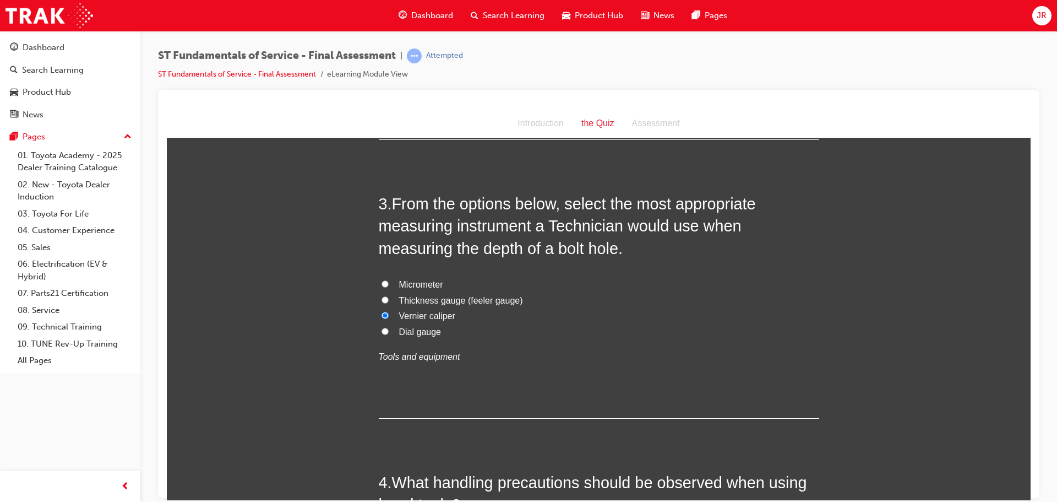
click at [551, 344] on div "Micrometer Thickness gauge (feeler gauge) Vernier caliper Dial gauge Tools and …" at bounding box center [599, 320] width 441 height 88
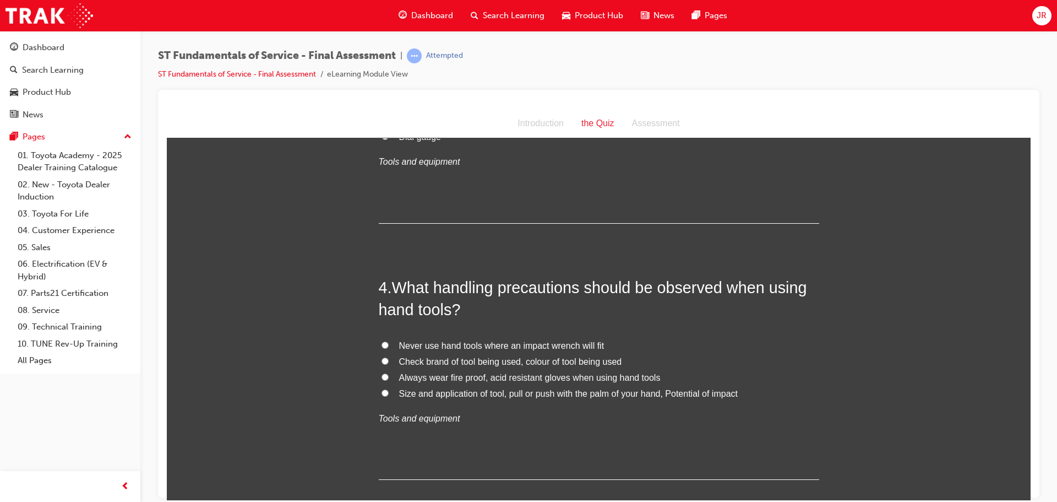
scroll to position [771, 0]
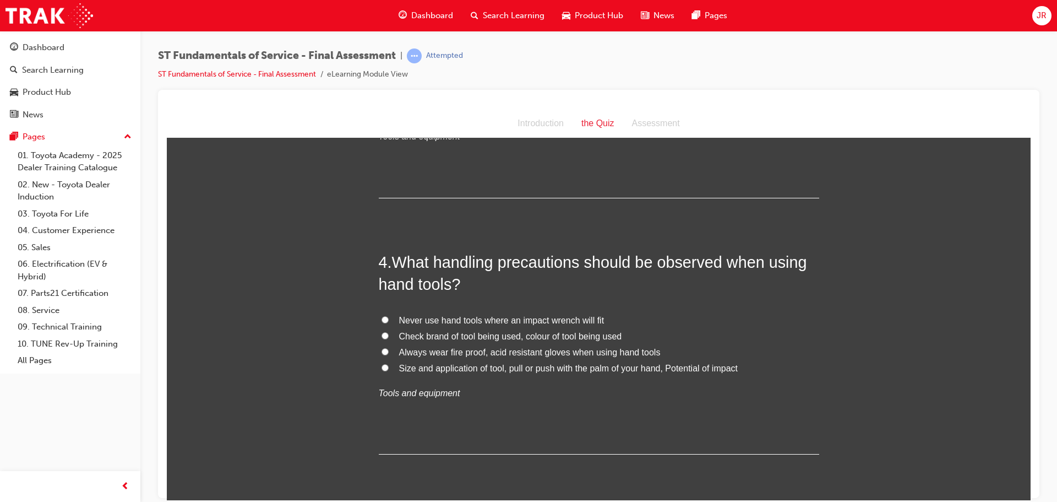
click at [464, 371] on span "Size and application of tool, pull or push with the palm of your hand, Potentia…" at bounding box center [568, 367] width 339 height 9
click at [389, 371] on input "Size and application of tool, pull or push with the palm of your hand, Potentia…" at bounding box center [385, 366] width 7 height 7
radio input "true"
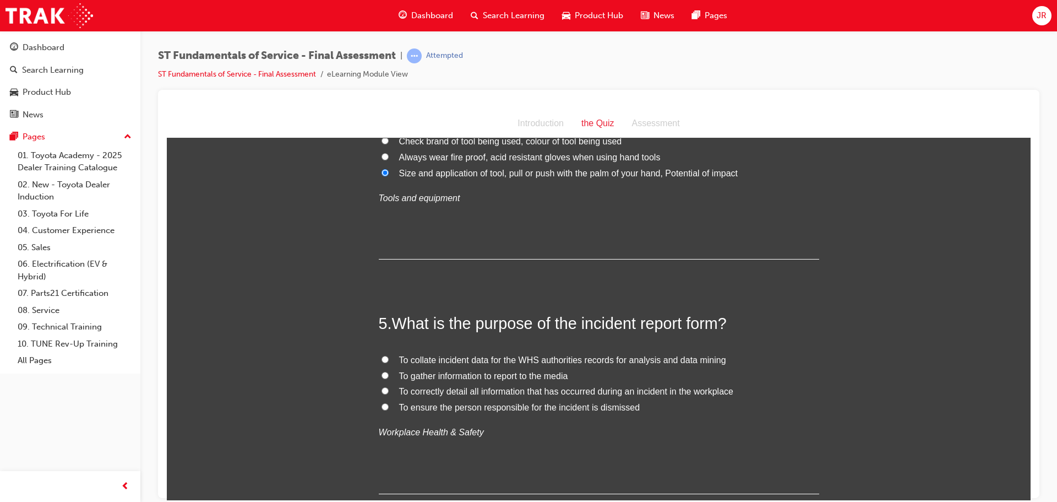
scroll to position [991, 0]
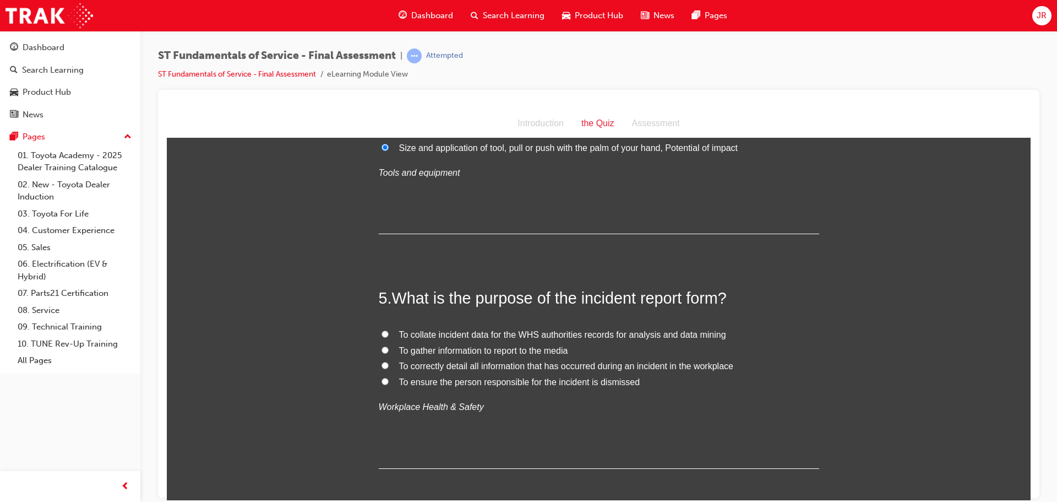
click at [539, 365] on span "To correctly detail all information that has occurred during an incident in the…" at bounding box center [566, 365] width 334 height 9
click at [389, 365] on input "To correctly detail all information that has occurred during an incident in the…" at bounding box center [385, 364] width 7 height 7
radio input "true"
click at [448, 335] on span "To collate incident data for the WHS authorities records for analysis and data …" at bounding box center [562, 333] width 327 height 9
click at [389, 335] on input "To collate incident data for the WHS authorities records for analysis and data …" at bounding box center [385, 333] width 7 height 7
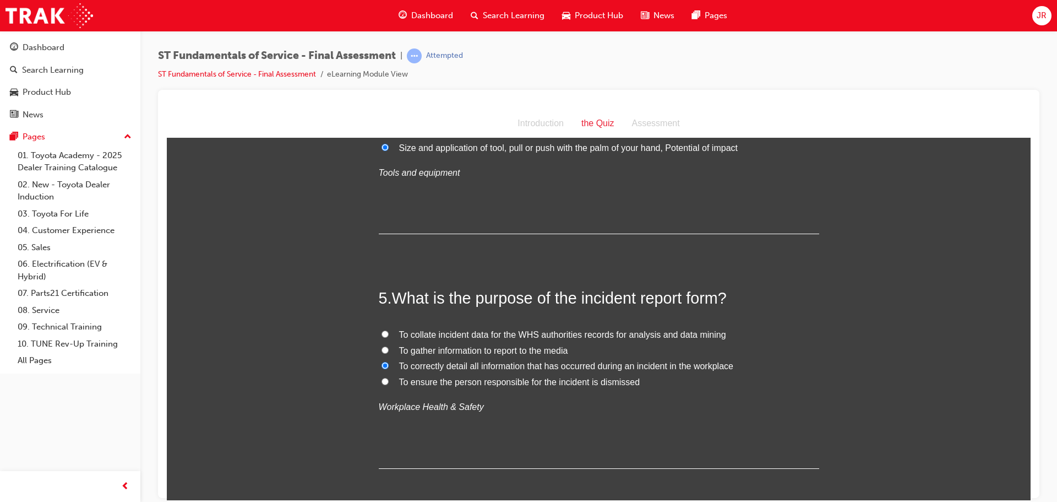
radio input "true"
drag, startPoint x: 578, startPoint y: 301, endPoint x: 692, endPoint y: 296, distance: 114.1
click at [692, 296] on span "What is the purpose of the incident report form?" at bounding box center [559, 298] width 335 height 18
drag, startPoint x: 720, startPoint y: 300, endPoint x: 580, endPoint y: 306, distance: 140.0
click at [580, 306] on span "What is the purpose of the incident report form?" at bounding box center [559, 298] width 335 height 18
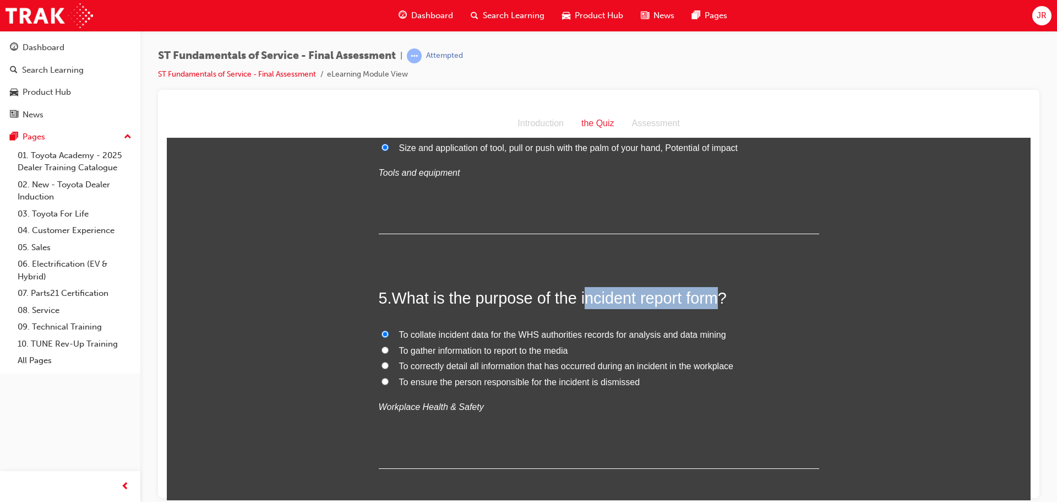
click at [580, 306] on span "What is the purpose of the incident report form?" at bounding box center [559, 298] width 335 height 18
drag, startPoint x: 579, startPoint y: 303, endPoint x: 715, endPoint y: 302, distance: 136.0
click at [715, 302] on span "What is the purpose of the incident report form?" at bounding box center [559, 298] width 335 height 18
click at [382, 367] on input "To correctly detail all information that has occurred during an incident in the…" at bounding box center [385, 364] width 7 height 7
radio input "true"
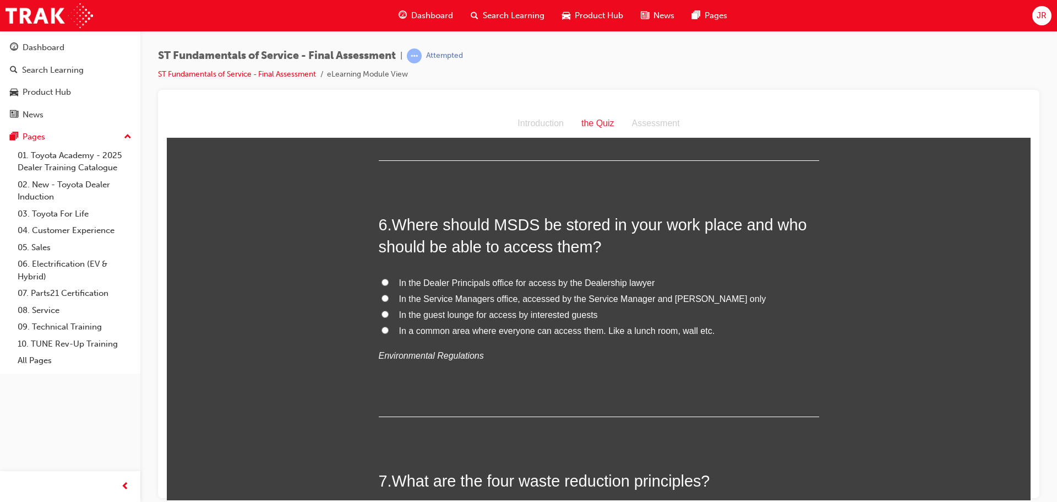
scroll to position [1322, 0]
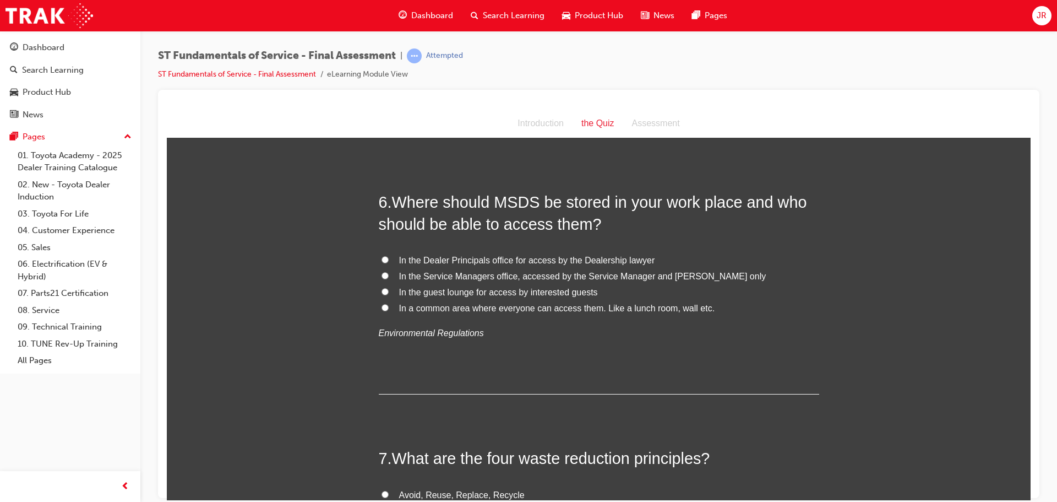
click at [696, 252] on label "In the Dealer Principals office for access by the Dealership lawyer" at bounding box center [599, 260] width 441 height 16
click at [389, 256] on input "In the Dealer Principals office for access by the Dealership lawyer" at bounding box center [385, 259] width 7 height 7
radio input "true"
drag, startPoint x: 493, startPoint y: 206, endPoint x: 531, endPoint y: 206, distance: 38.5
click at [531, 206] on span "Where should MSDS be stored in your work place and who should be able to access…" at bounding box center [593, 213] width 428 height 40
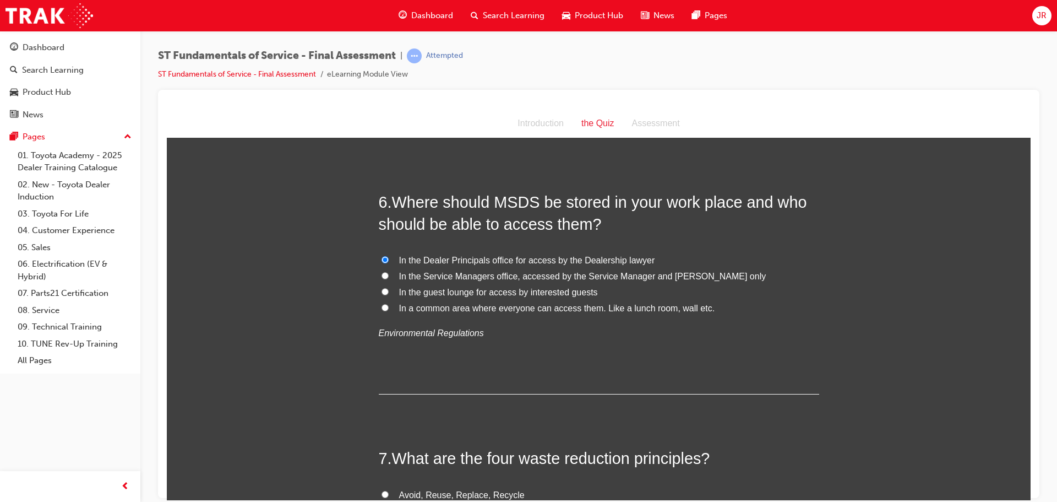
click at [387, 307] on label "In a common area where everyone can access them. Like a lunch room, wall etc." at bounding box center [599, 308] width 441 height 16
click at [387, 307] on input "In a common area where everyone can access them. Like a lunch room, wall etc." at bounding box center [385, 306] width 7 height 7
radio input "true"
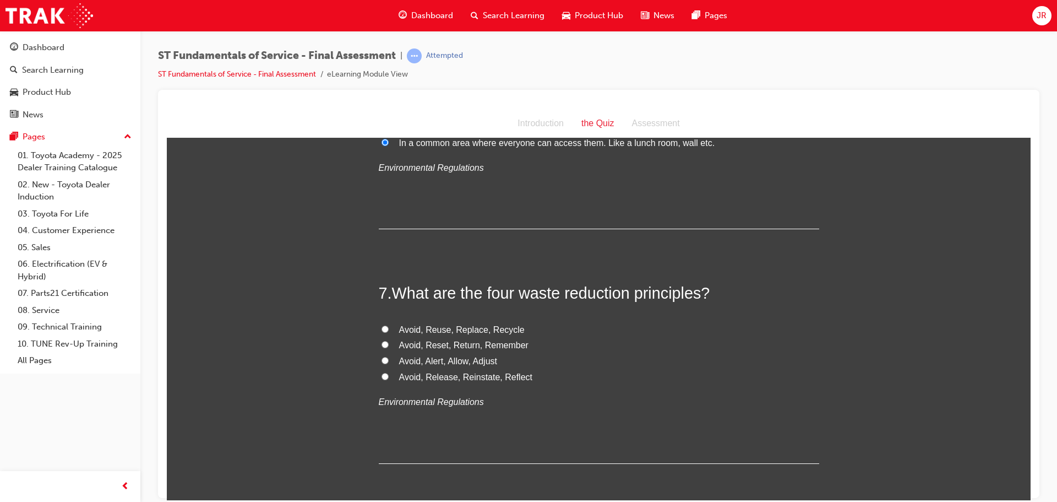
scroll to position [1597, 0]
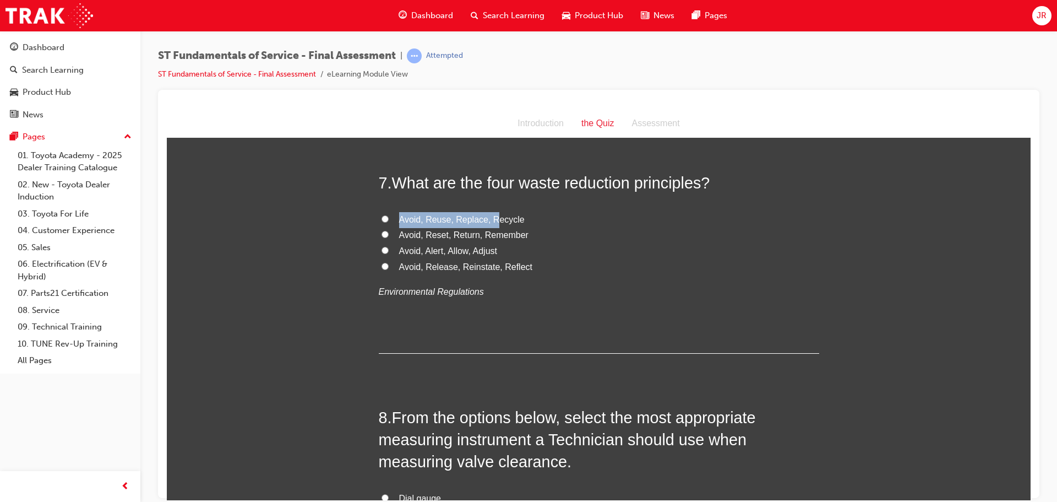
drag, startPoint x: 398, startPoint y: 220, endPoint x: 495, endPoint y: 218, distance: 96.9
click at [488, 218] on span "Avoid, Reuse, Replace, Recycle" at bounding box center [462, 218] width 126 height 9
drag, startPoint x: 501, startPoint y: 220, endPoint x: 388, endPoint y: 225, distance: 113.0
click at [388, 225] on label "Avoid, Reuse, Replace, Recycle" at bounding box center [599, 219] width 441 height 16
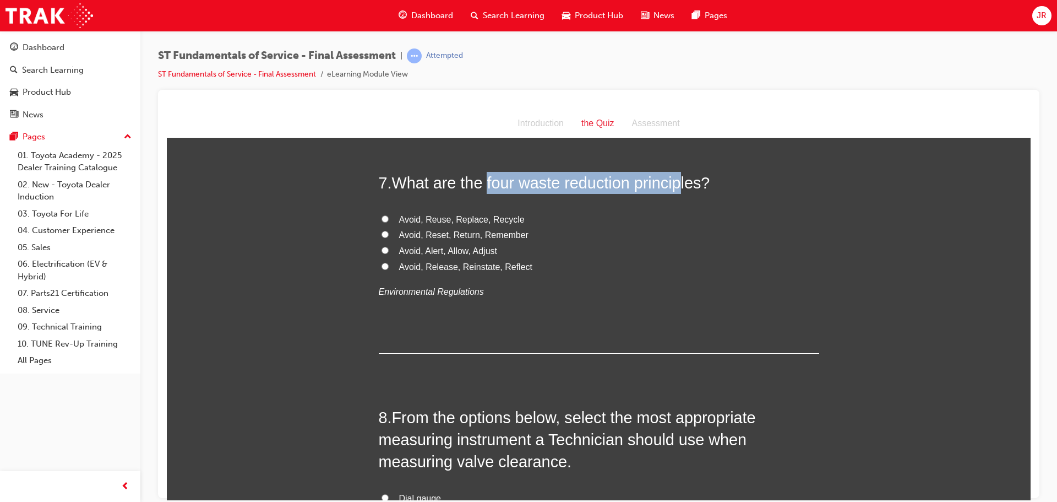
drag, startPoint x: 487, startPoint y: 180, endPoint x: 682, endPoint y: 179, distance: 194.9
click at [682, 179] on span "What are the four waste reduction principles?" at bounding box center [551, 182] width 318 height 18
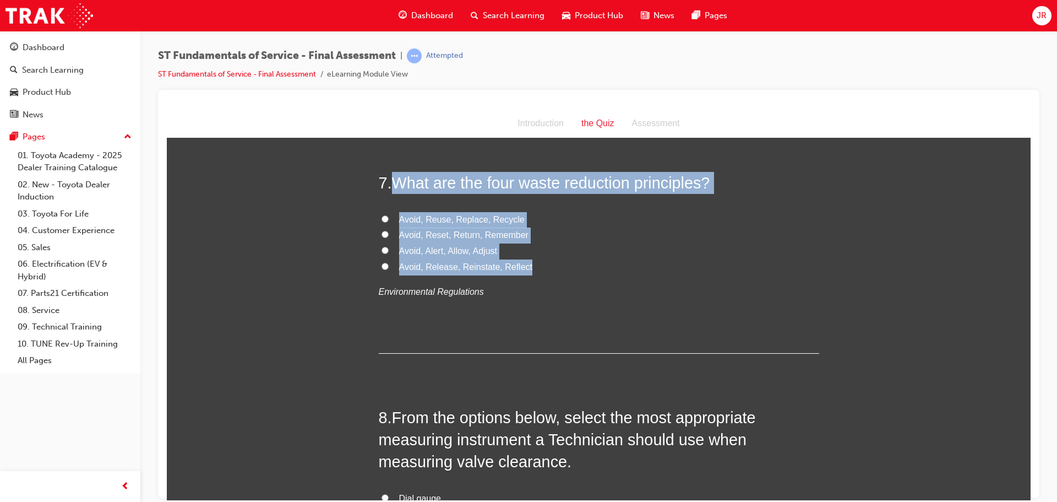
drag, startPoint x: 390, startPoint y: 182, endPoint x: 531, endPoint y: 266, distance: 164.4
click at [531, 266] on div "7 . What are the four waste reduction principles? Avoid, Reuse, Replace, Recycl…" at bounding box center [599, 261] width 441 height 181
click at [651, 236] on label "Avoid, Reset, Return, Remember" at bounding box center [599, 235] width 441 height 16
click at [389, 236] on input "Avoid, Reset, Return, Remember" at bounding box center [385, 233] width 7 height 7
radio input "true"
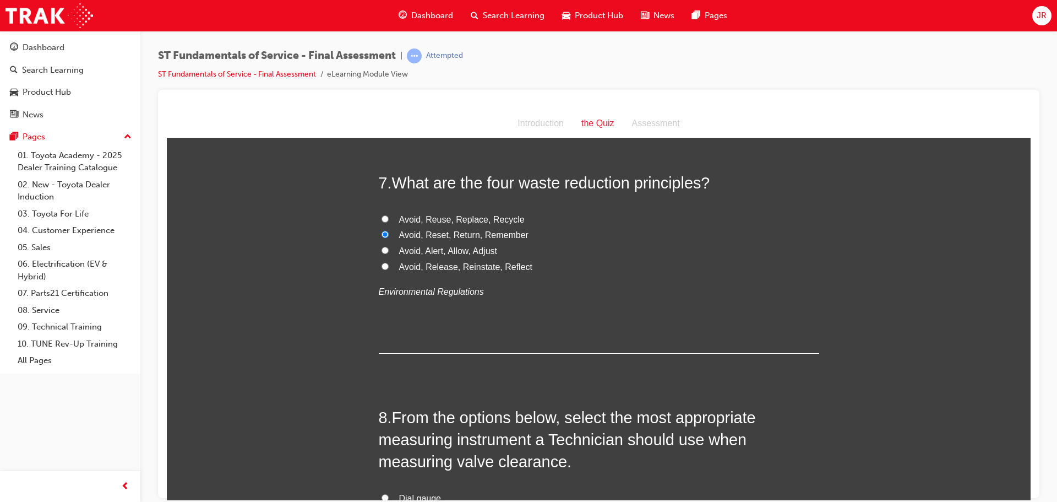
click at [382, 217] on input "Avoid, Reuse, Replace, Recycle" at bounding box center [385, 218] width 7 height 7
radio input "true"
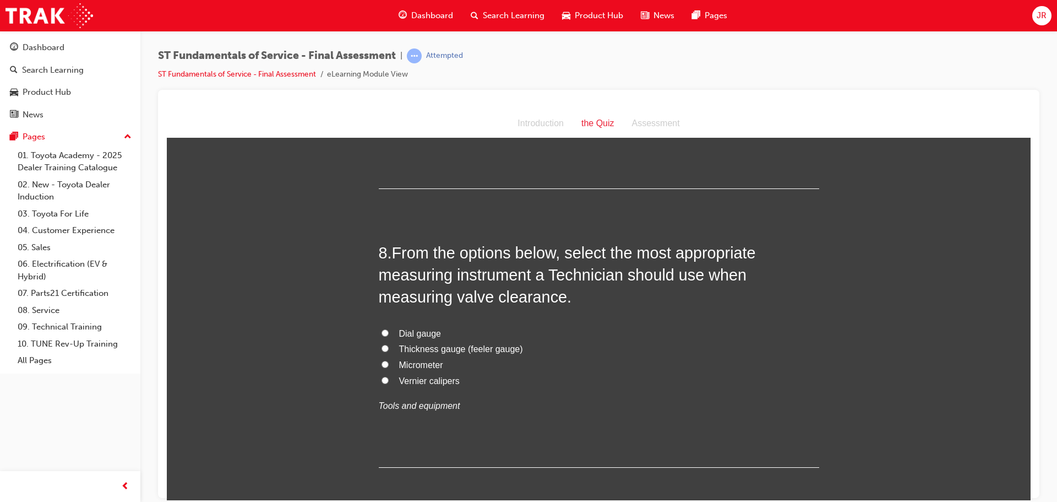
scroll to position [1762, 0]
click at [382, 347] on input "Thickness gauge (feeler gauge)" at bounding box center [385, 347] width 7 height 7
radio input "true"
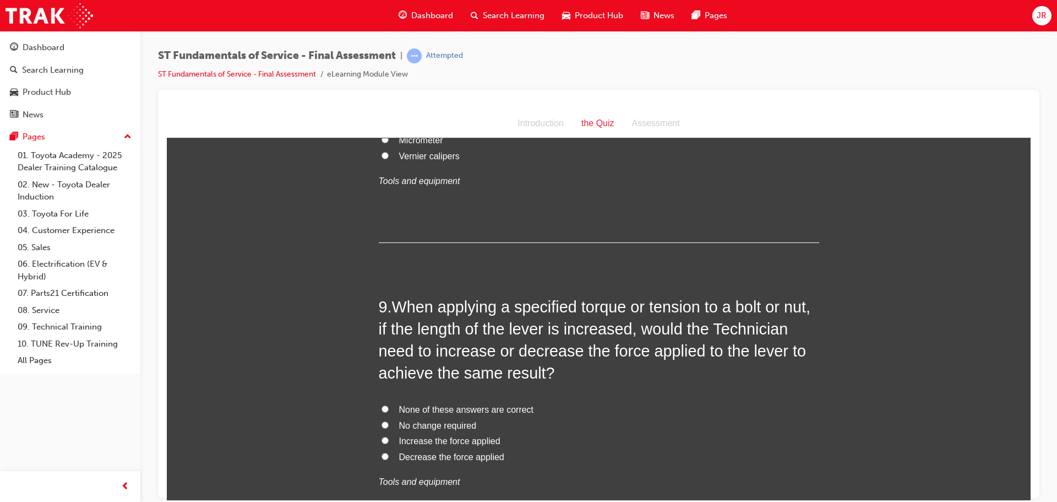
scroll to position [2038, 0]
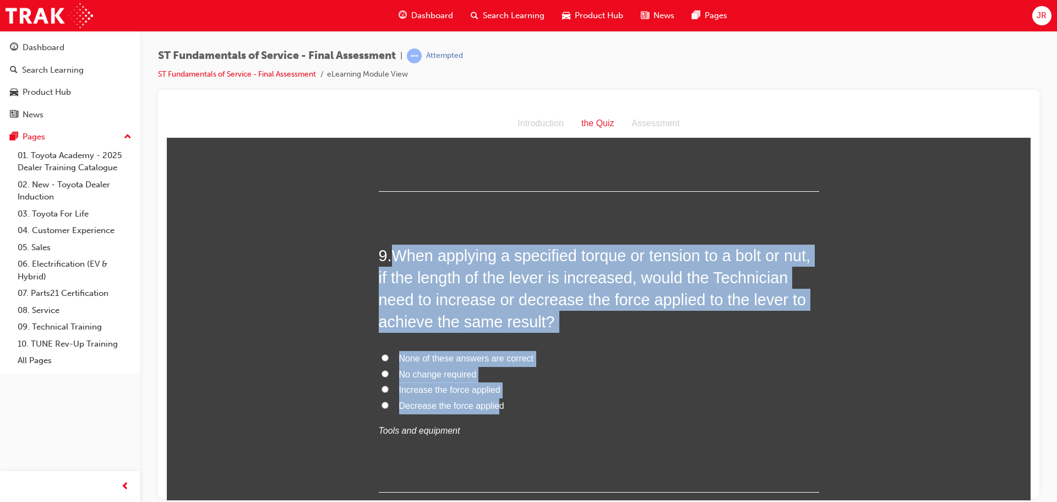
drag, startPoint x: 393, startPoint y: 256, endPoint x: 495, endPoint y: 406, distance: 182.1
click at [495, 406] on div "9 . When applying a specified torque or tension to a bolt or nut, if the length…" at bounding box center [599, 368] width 441 height 248
click at [552, 382] on label "Increase the force applied" at bounding box center [599, 390] width 441 height 16
click at [389, 385] on input "Increase the force applied" at bounding box center [385, 388] width 7 height 7
radio input "true"
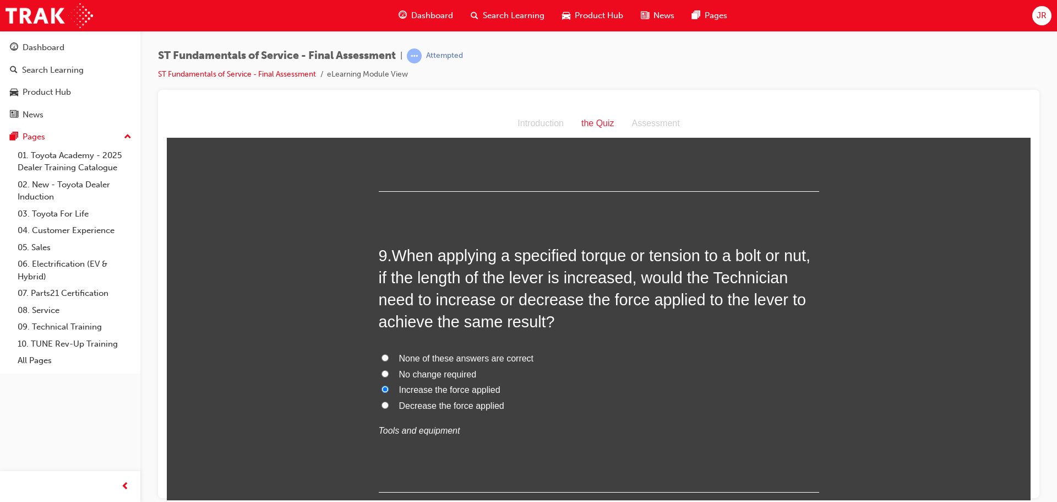
click at [389, 404] on label "Decrease the force applied" at bounding box center [599, 406] width 441 height 16
click at [389, 404] on input "Decrease the force applied" at bounding box center [385, 404] width 7 height 7
radio input "true"
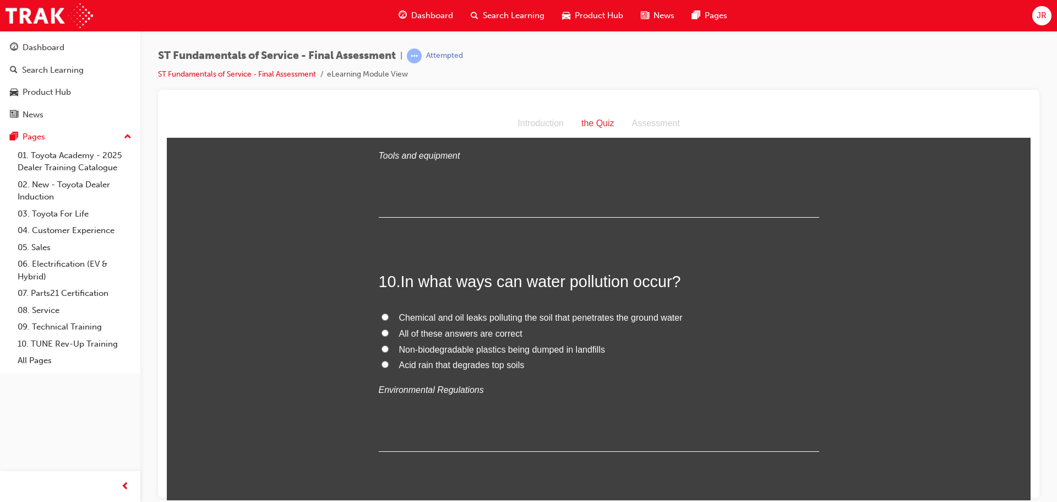
scroll to position [2313, 0]
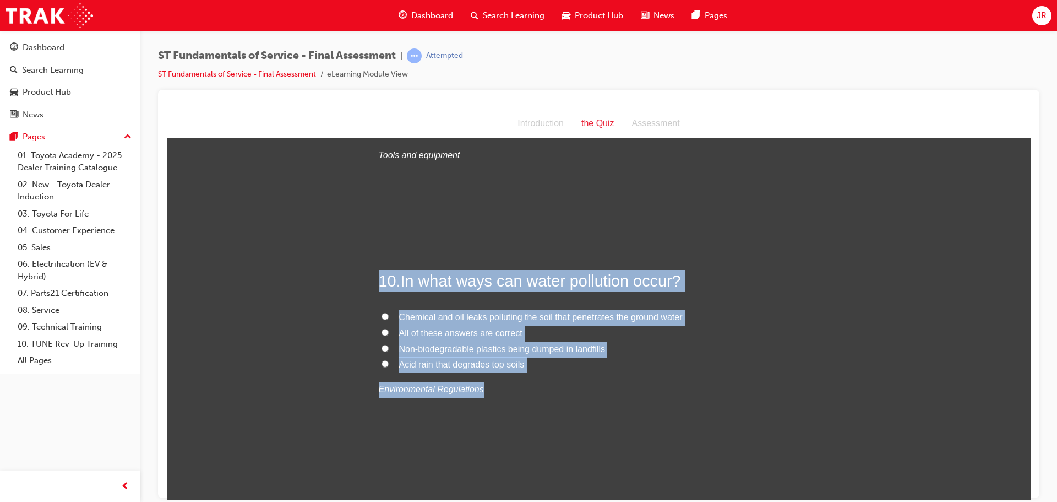
drag, startPoint x: 376, startPoint y: 276, endPoint x: 545, endPoint y: 376, distance: 196.7
click at [545, 376] on div "10 . In what ways can water pollution occur? Chemical and oil leaks polluting t…" at bounding box center [599, 359] width 441 height 181
click at [524, 366] on label "Acid rain that degrades top soils" at bounding box center [599, 364] width 441 height 16
click at [389, 366] on input "Acid rain that degrades top soils" at bounding box center [385, 363] width 7 height 7
radio input "true"
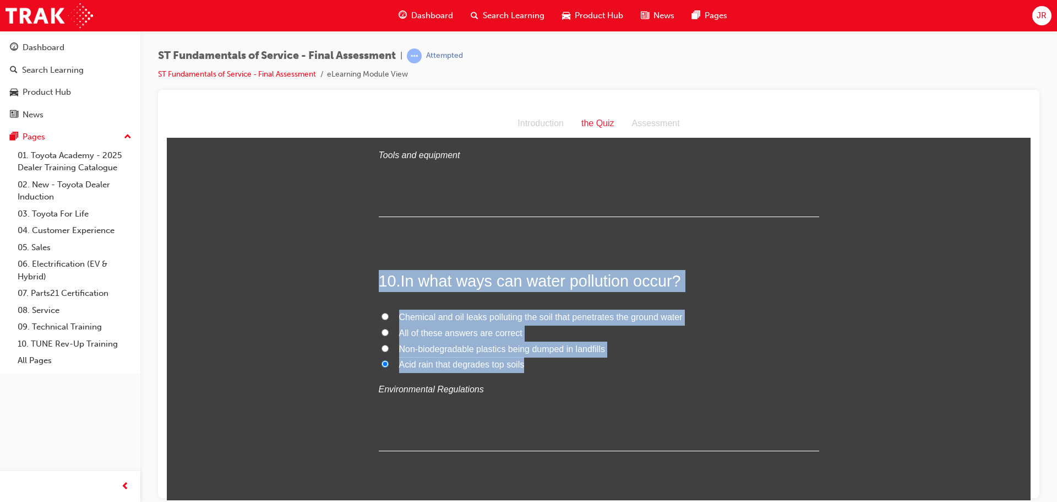
drag, startPoint x: 529, startPoint y: 367, endPoint x: 368, endPoint y: 282, distance: 181.3
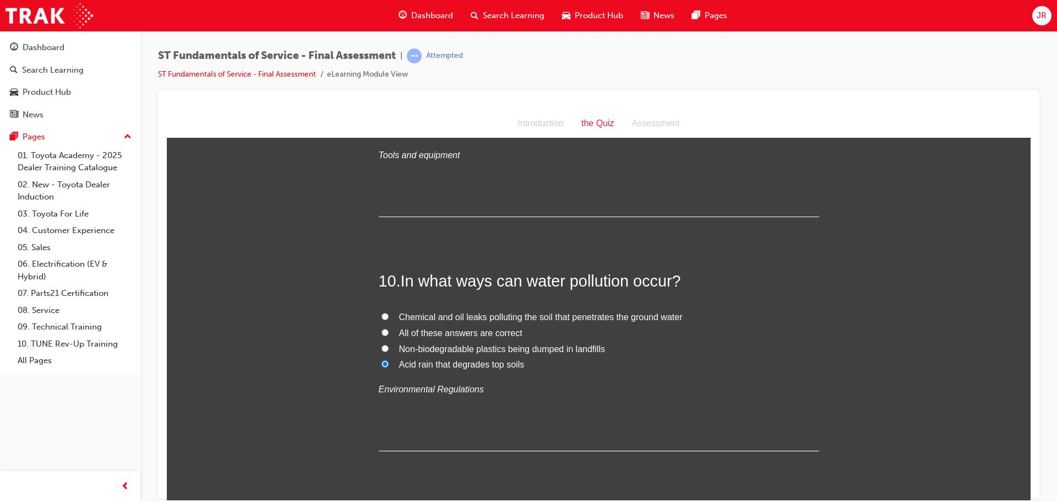
drag, startPoint x: 553, startPoint y: 412, endPoint x: 496, endPoint y: 374, distance: 68.9
click at [553, 411] on div "10 . In what ways can water pollution occur? Chemical and oil leaks polluting t…" at bounding box center [599, 359] width 441 height 181
drag, startPoint x: 384, startPoint y: 330, endPoint x: 378, endPoint y: 333, distance: 6.9
click at [382, 330] on label "All of these answers are correct" at bounding box center [599, 333] width 441 height 16
click at [382, 328] on input "All of these answers are correct" at bounding box center [385, 331] width 7 height 7
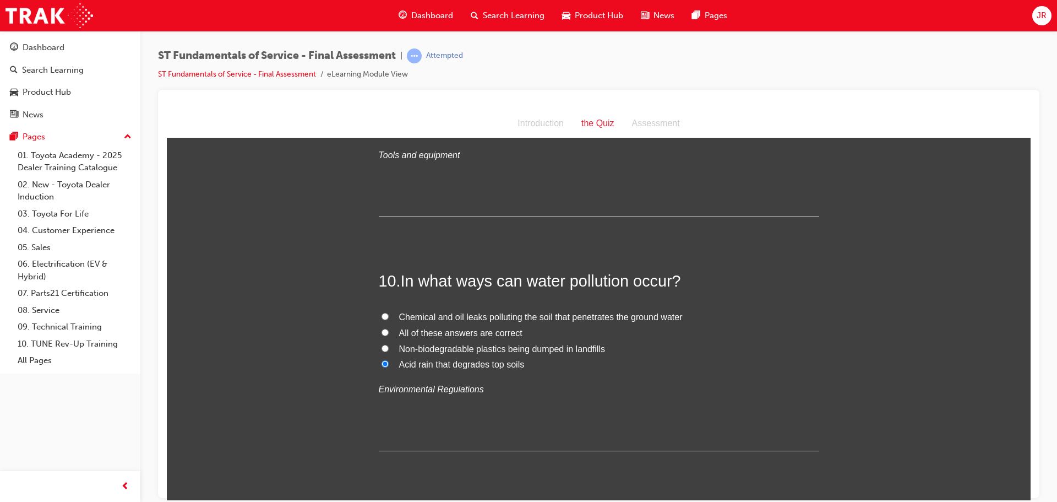
radio input "true"
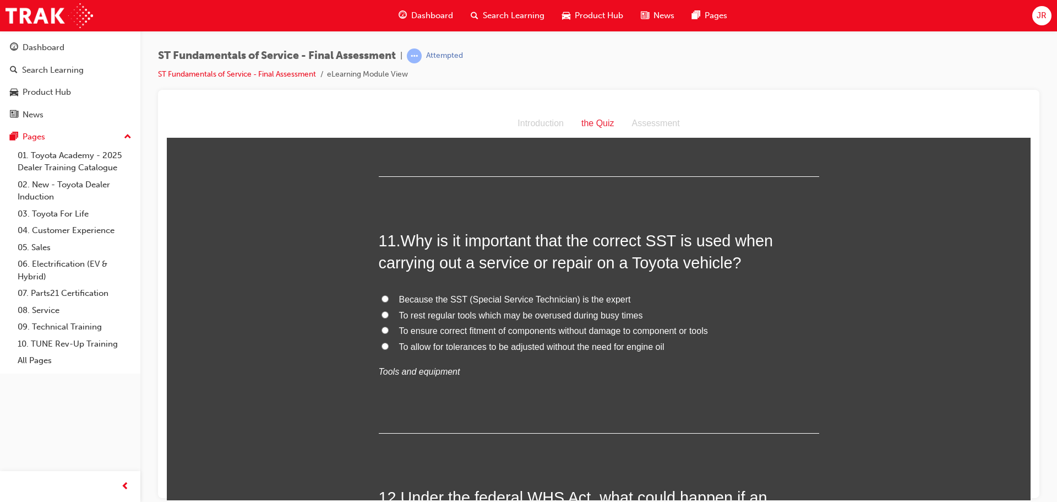
scroll to position [2588, 0]
drag, startPoint x: 652, startPoint y: 241, endPoint x: 691, endPoint y: 246, distance: 38.9
click at [691, 246] on span "Why is it important that the correct SST is used when carrying out a service or…" at bounding box center [576, 250] width 395 height 40
click at [666, 244] on span "Why is it important that the correct SST is used when carrying out a service or…" at bounding box center [576, 250] width 395 height 40
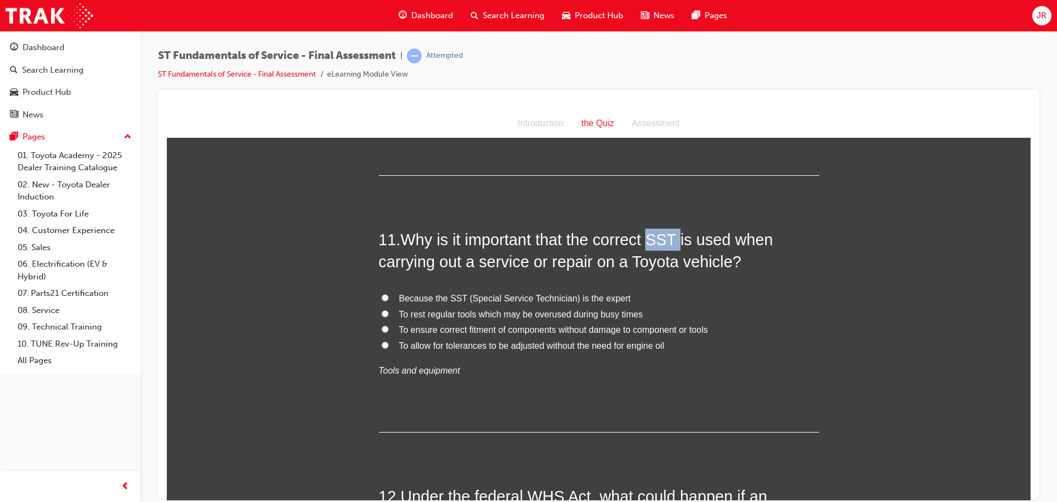
click at [382, 327] on input "To ensure correct fitment of components without damage to component or tools" at bounding box center [385, 328] width 7 height 7
radio input "true"
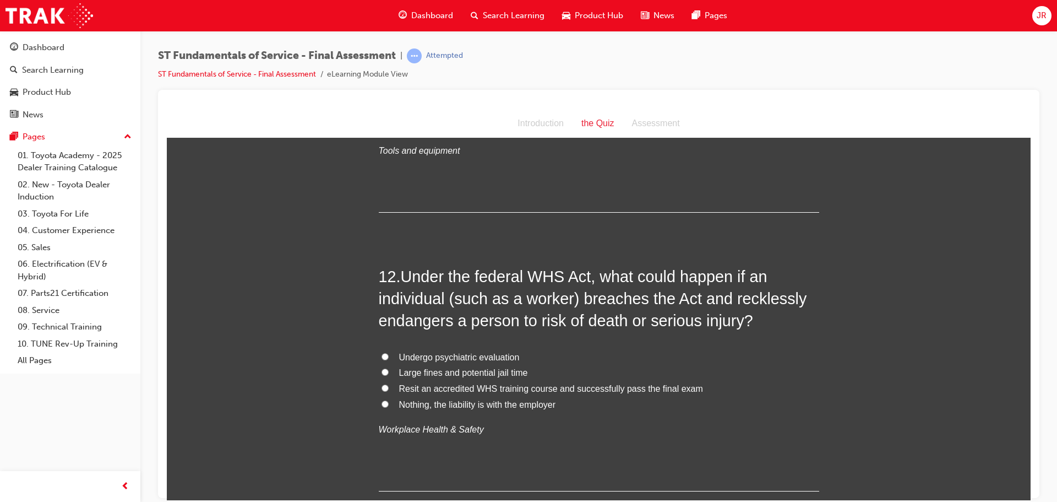
scroll to position [2809, 0]
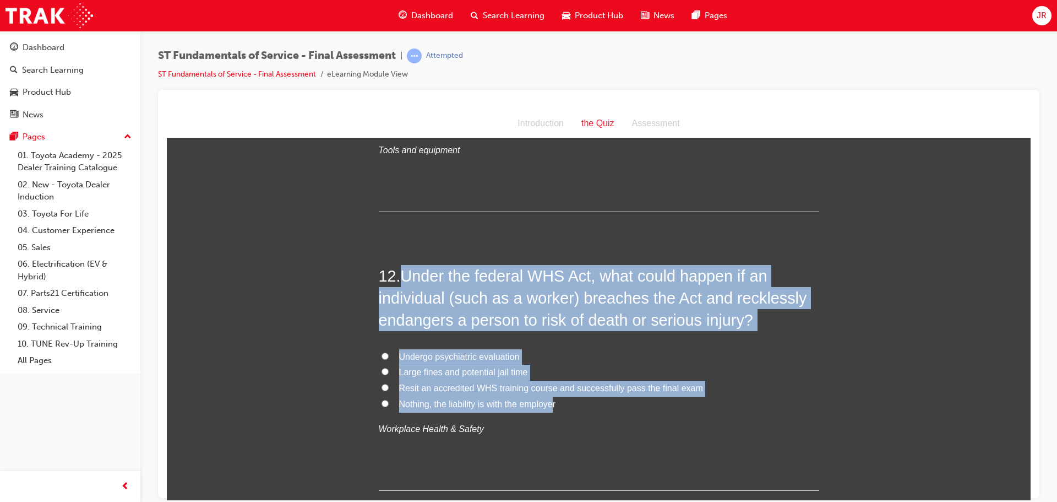
drag, startPoint x: 402, startPoint y: 273, endPoint x: 552, endPoint y: 410, distance: 203.9
click at [552, 410] on div "12 . Under the federal WHS Act, what could happen if an individual (such as a w…" at bounding box center [599, 377] width 441 height 226
drag, startPoint x: 556, startPoint y: 408, endPoint x: 384, endPoint y: 276, distance: 216.5
click at [556, 352] on label "Undergo psychiatric evaluation" at bounding box center [599, 357] width 441 height 16
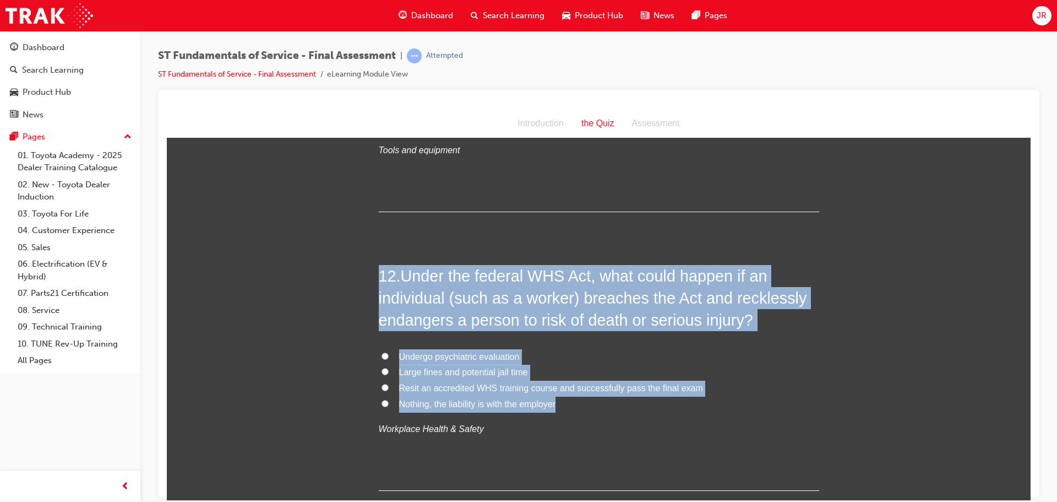
click at [389, 352] on input "Undergo psychiatric evaluation" at bounding box center [385, 355] width 7 height 7
radio input "true"
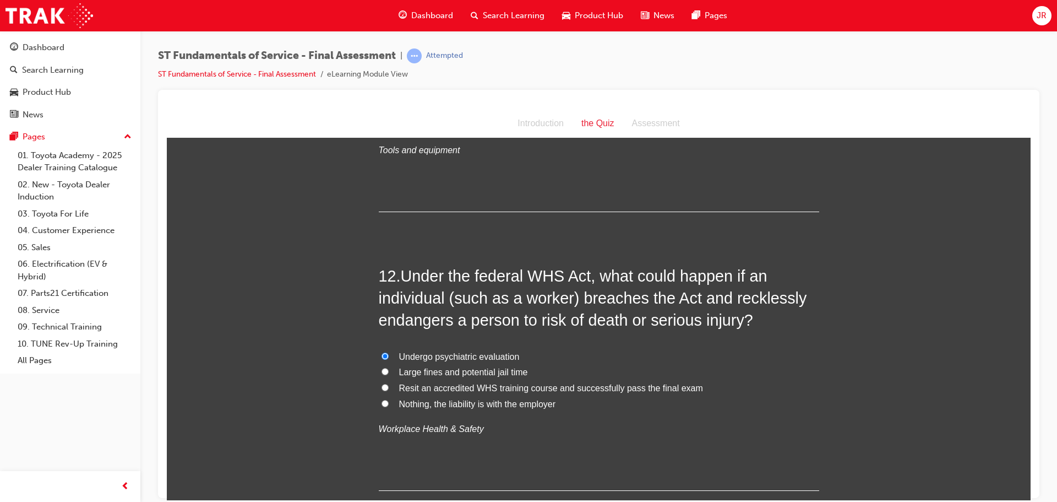
click at [390, 372] on label "Large fines and potential jail time" at bounding box center [599, 372] width 441 height 16
click at [389, 372] on input "Large fines and potential jail time" at bounding box center [385, 370] width 7 height 7
radio input "true"
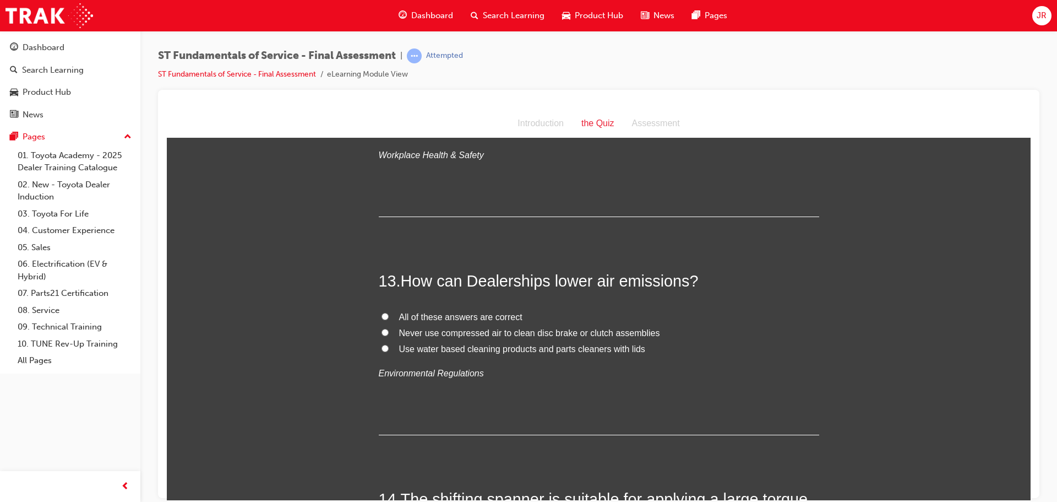
scroll to position [3084, 0]
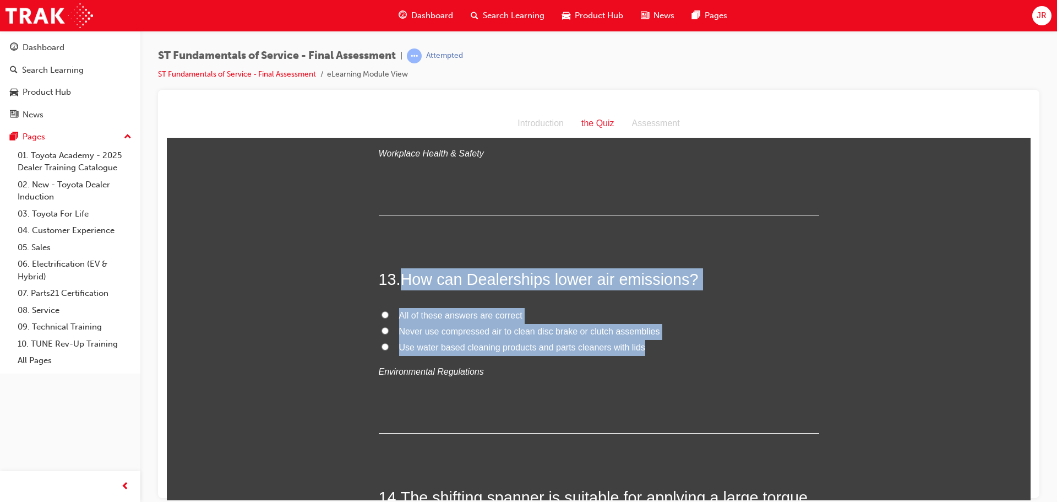
drag, startPoint x: 403, startPoint y: 281, endPoint x: 639, endPoint y: 345, distance: 245.1
click at [639, 345] on div "13 . How can Dealerships lower air emissions? All of these answers are correct …" at bounding box center [599, 351] width 441 height 166
click at [382, 313] on input "All of these answers are correct" at bounding box center [385, 314] width 7 height 7
radio input "true"
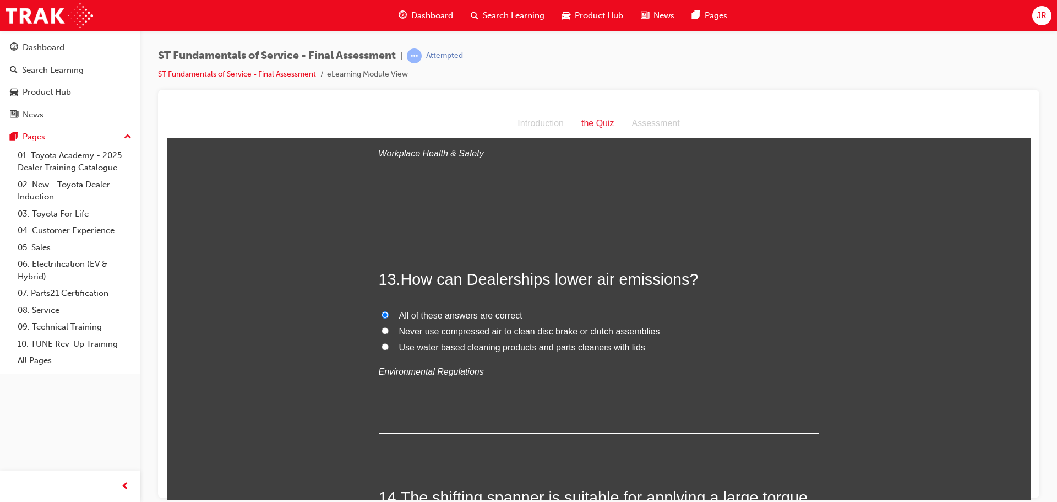
scroll to position [3249, 0]
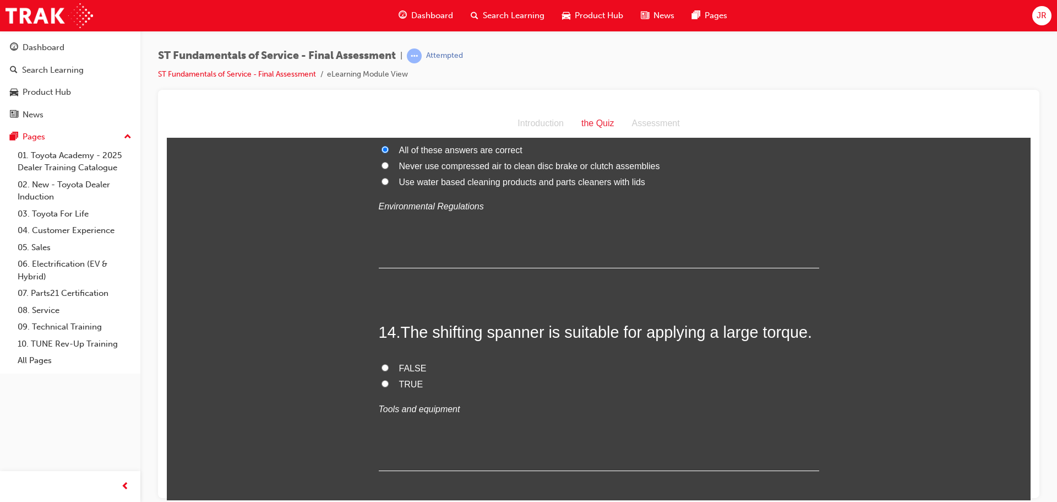
click at [383, 367] on input "FALSE" at bounding box center [385, 366] width 7 height 7
radio input "true"
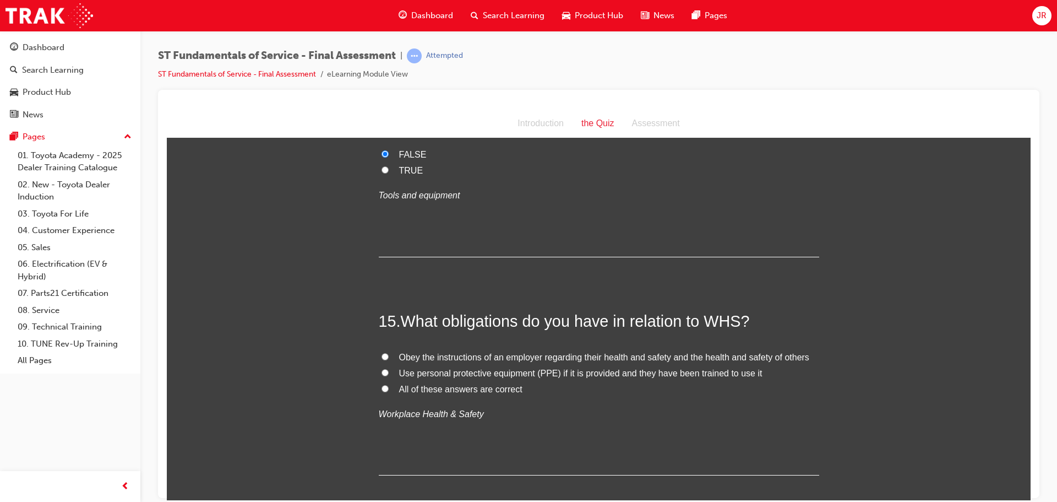
scroll to position [3469, 0]
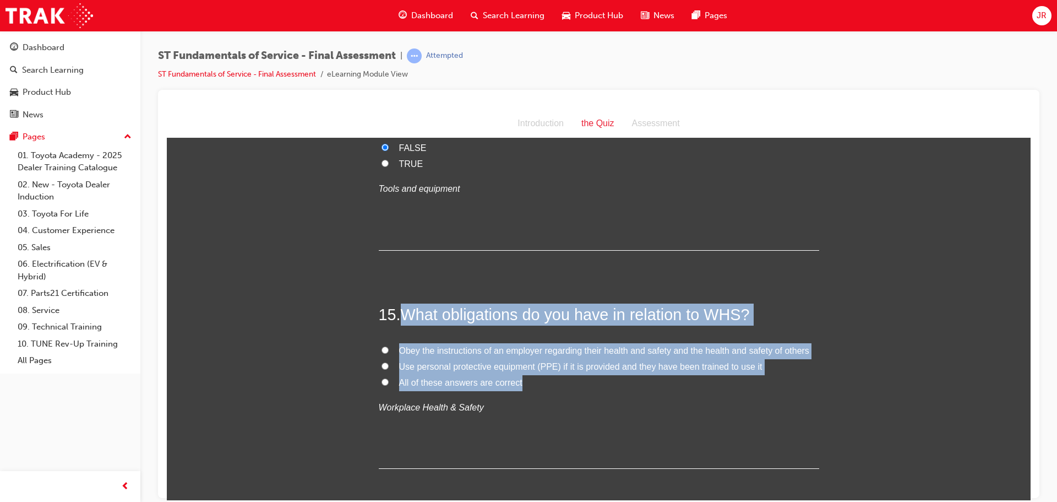
drag, startPoint x: 398, startPoint y: 311, endPoint x: 536, endPoint y: 386, distance: 157.2
click at [536, 386] on div "15 . What obligations do you have in relation to WHS? Obey the instructions of …" at bounding box center [599, 386] width 441 height 166
click at [382, 381] on input "All of these answers are correct" at bounding box center [385, 381] width 7 height 7
radio input "true"
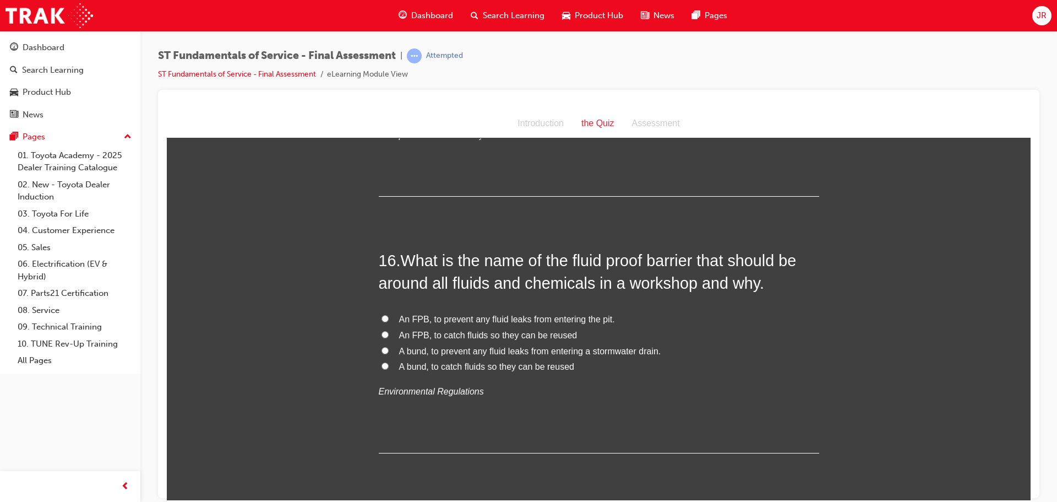
scroll to position [3745, 0]
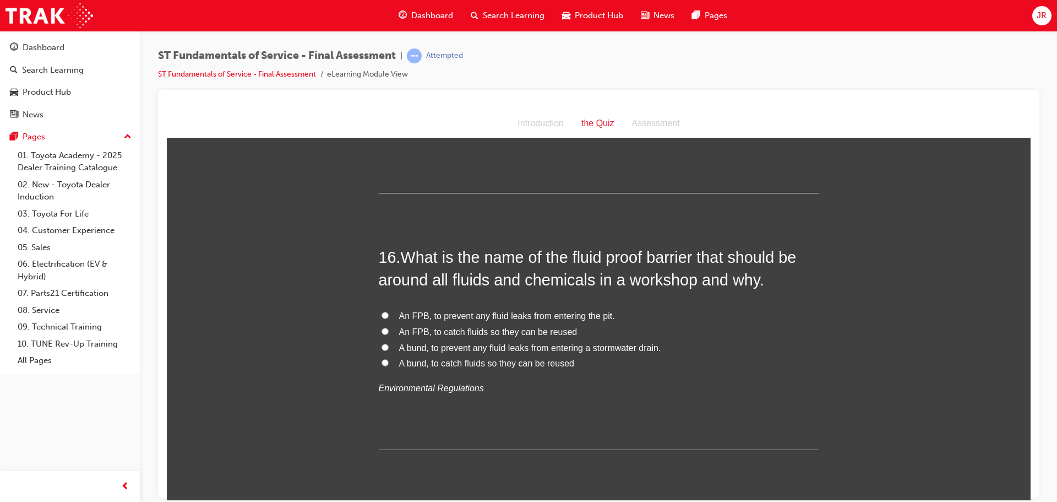
click at [382, 344] on input "A bund, to prevent any fluid leaks from entering a stormwater drain." at bounding box center [385, 346] width 7 height 7
radio input "true"
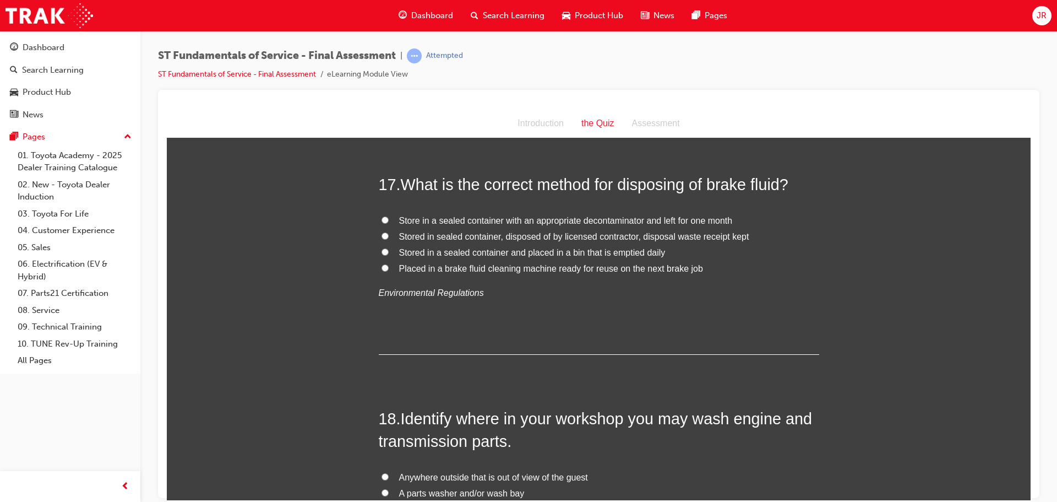
scroll to position [4075, 0]
drag, startPoint x: 707, startPoint y: 184, endPoint x: 783, endPoint y: 183, distance: 75.5
click at [783, 183] on span "What is the correct method for disposing of brake fluid?" at bounding box center [595, 183] width 388 height 18
click at [331, 235] on div "You must select an answer for each question before you can submit. Please note,…" at bounding box center [599, 370] width 864 height 8591
click at [379, 235] on label "Stored in sealed container, disposed of by licensed contractor, disposal waste …" at bounding box center [599, 235] width 441 height 16
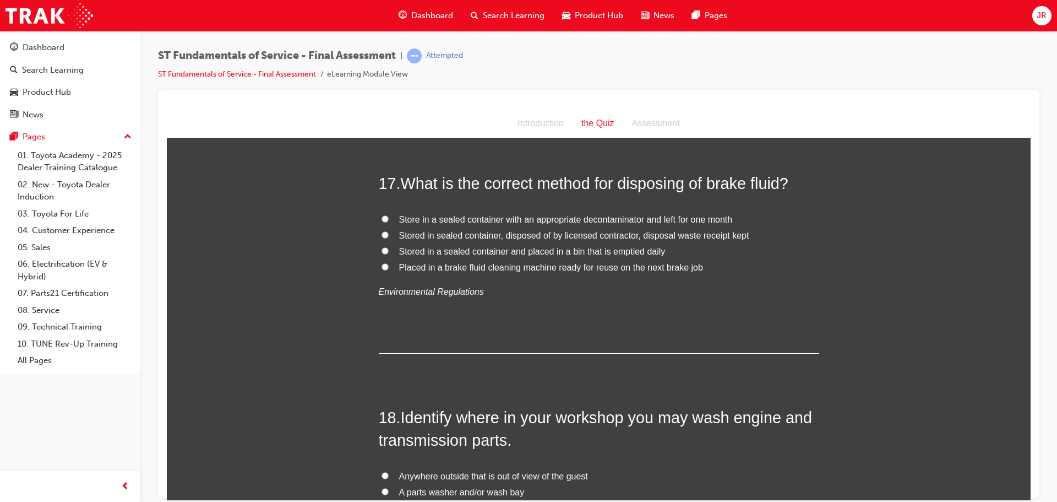
click at [382, 235] on input "Stored in sealed container, disposed of by licensed contractor, disposal waste …" at bounding box center [385, 234] width 7 height 7
radio input "true"
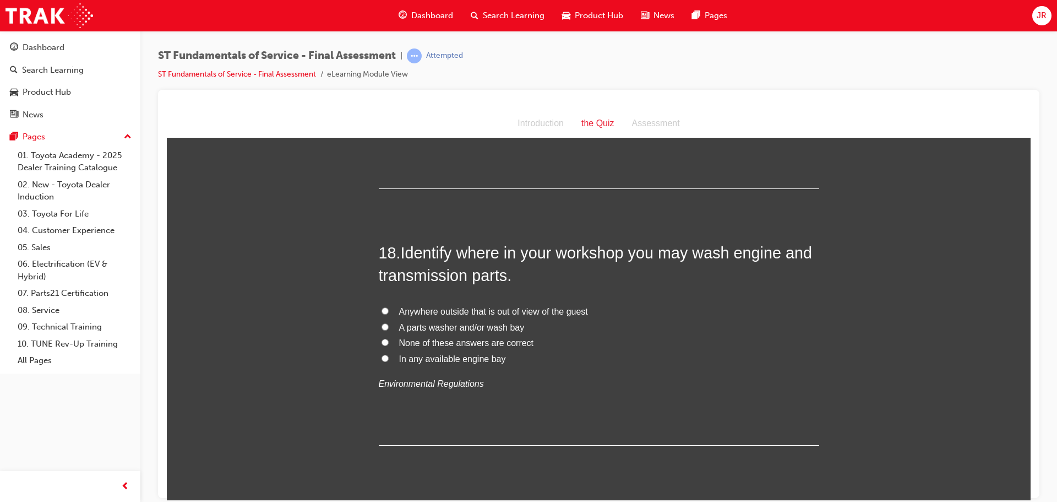
scroll to position [4240, 0]
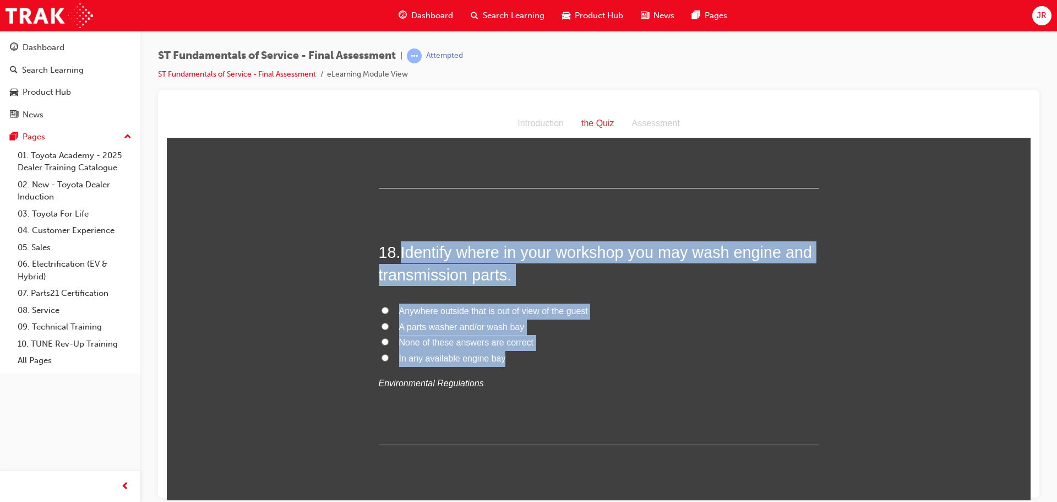
drag, startPoint x: 399, startPoint y: 254, endPoint x: 509, endPoint y: 364, distance: 155.8
click at [509, 364] on div "18 . Identify where in your workshop you may wash engine and transmission parts…" at bounding box center [599, 343] width 441 height 204
click at [349, 349] on div "You must select an answer for each question before you can submit. Please note,…" at bounding box center [599, 204] width 864 height 8591
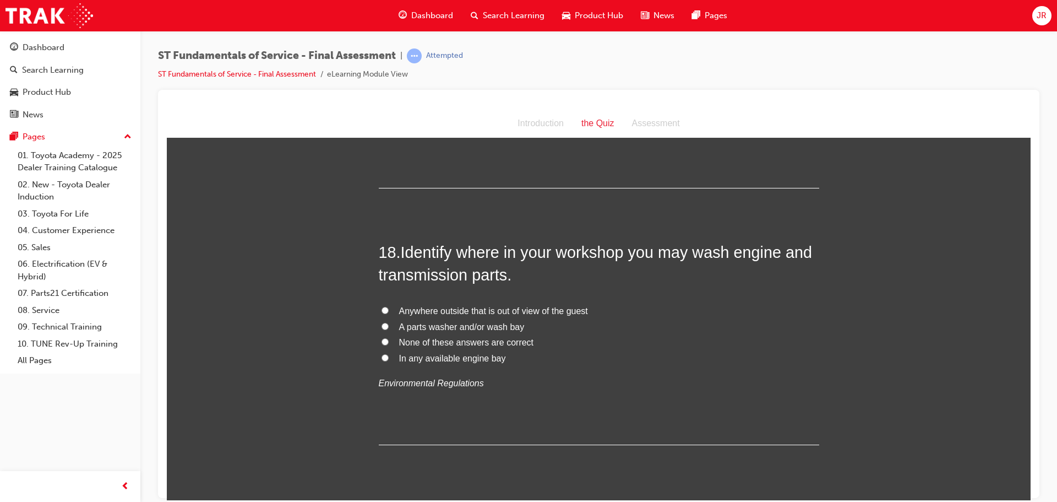
click at [382, 328] on input "A parts washer and/or wash bay" at bounding box center [385, 325] width 7 height 7
radio input "true"
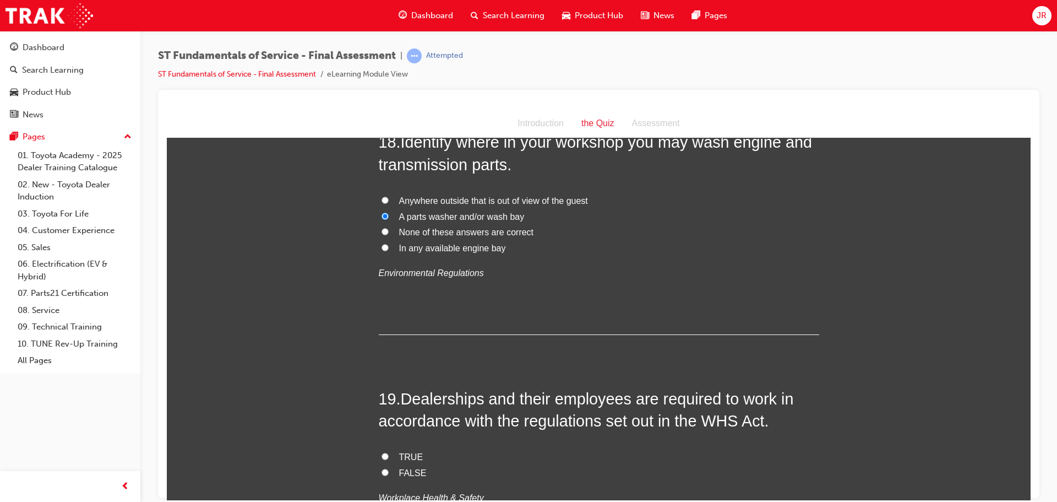
scroll to position [4516, 0]
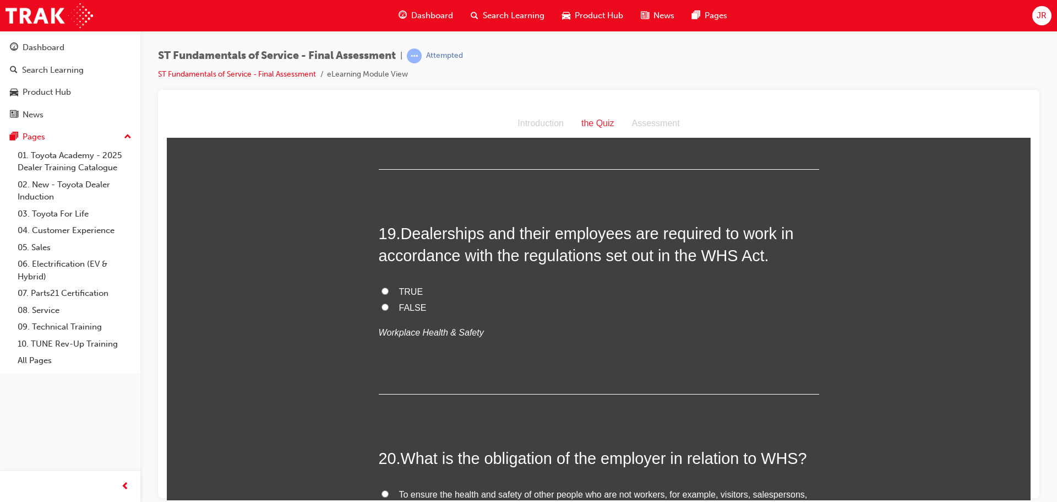
click at [382, 292] on input "TRUE" at bounding box center [385, 290] width 7 height 7
radio input "true"
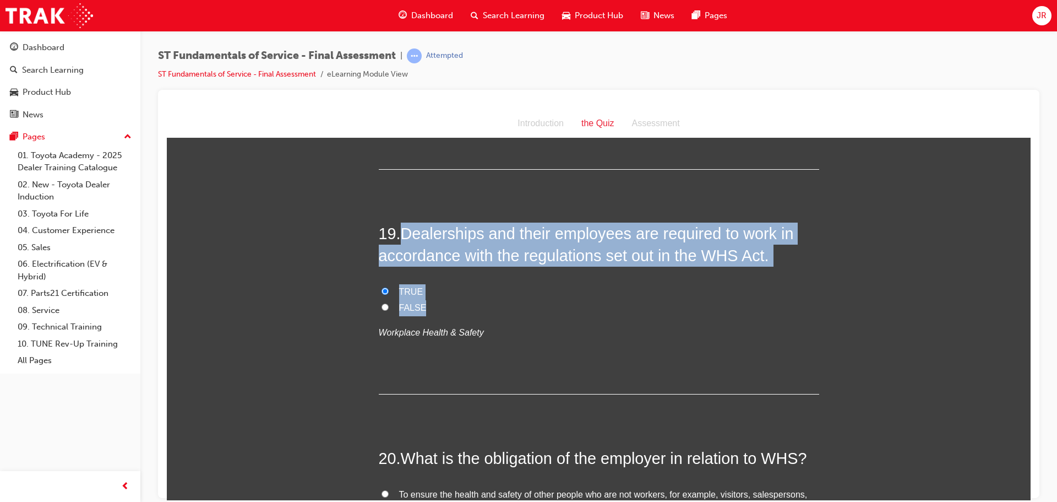
drag, startPoint x: 404, startPoint y: 233, endPoint x: 476, endPoint y: 311, distance: 105.6
click at [476, 311] on div "19 . Dealerships and their employees are required to work in accordance with th…" at bounding box center [599, 308] width 441 height 172
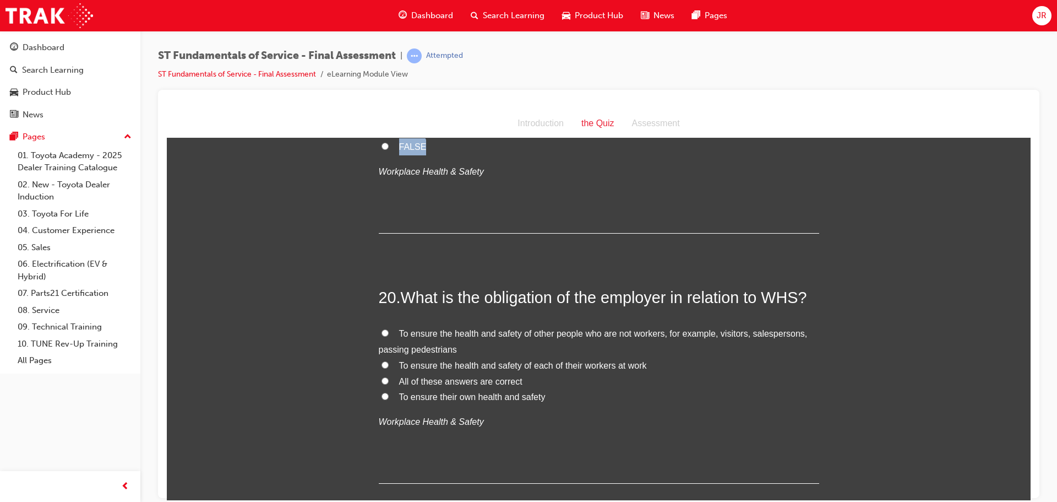
scroll to position [4681, 0]
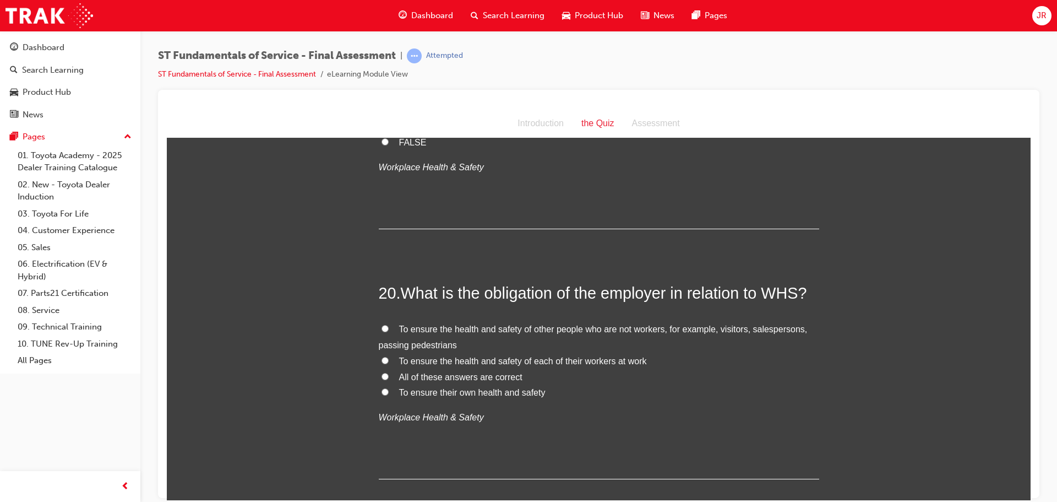
click at [383, 377] on input "All of these answers are correct" at bounding box center [385, 375] width 7 height 7
radio input "true"
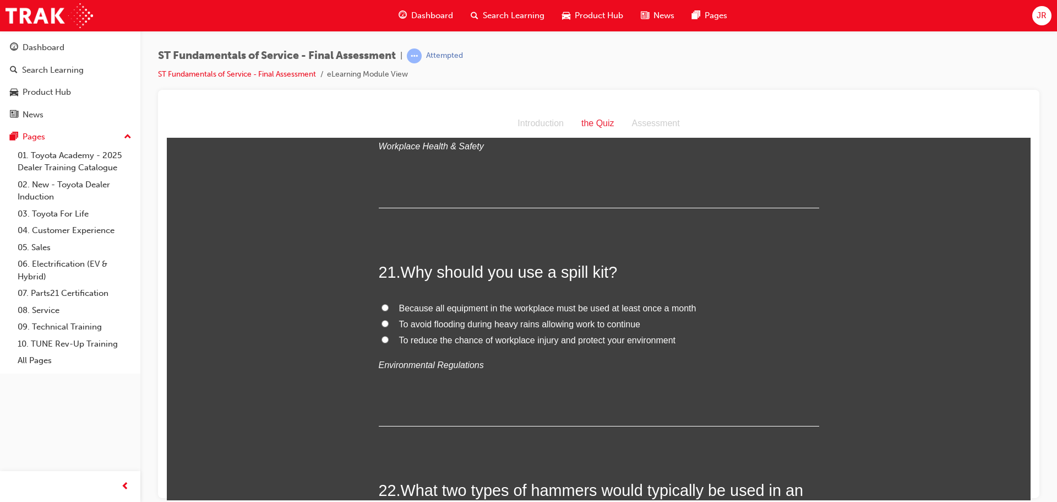
scroll to position [4956, 0]
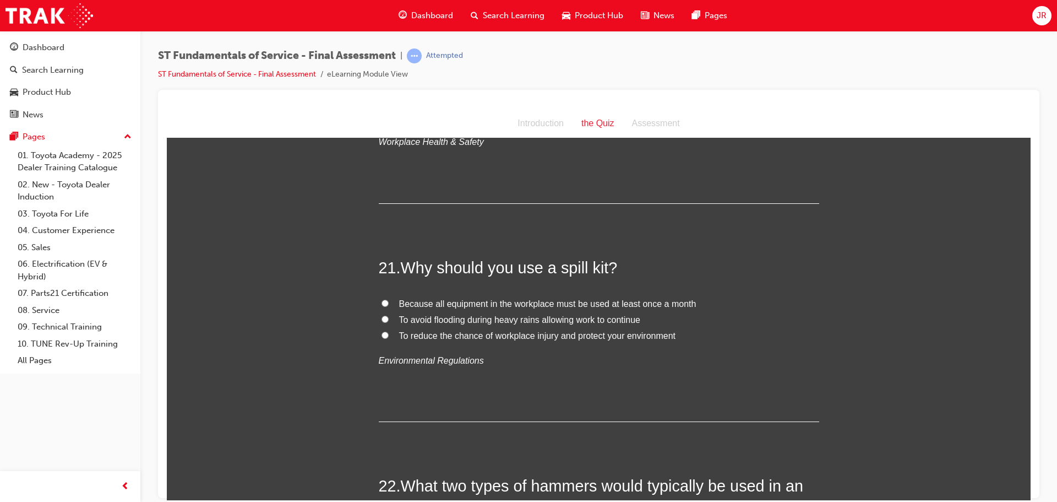
click at [457, 335] on span "To reduce the chance of workplace injury and protect your environment" at bounding box center [537, 334] width 277 height 9
click at [389, 335] on input "To reduce the chance of workplace injury and protect your environment" at bounding box center [385, 334] width 7 height 7
radio input "true"
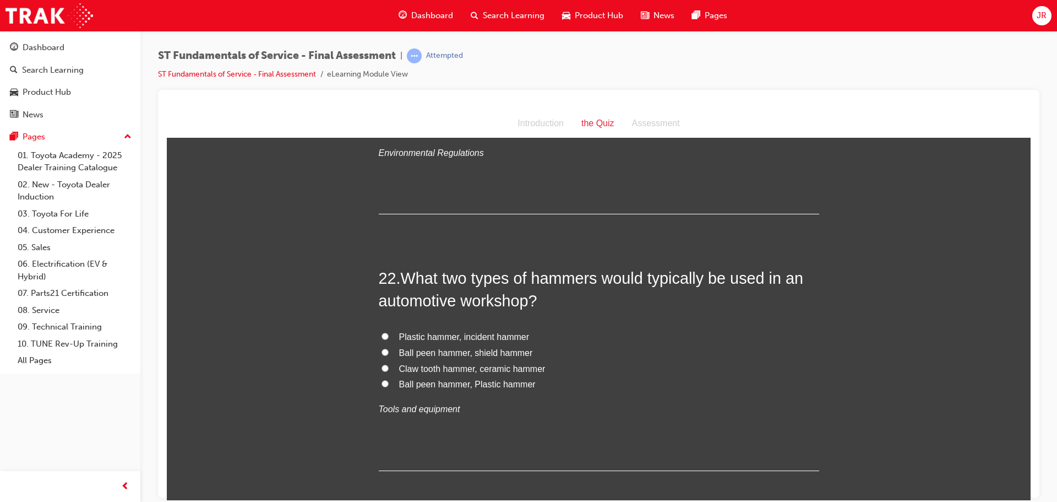
scroll to position [5176, 0]
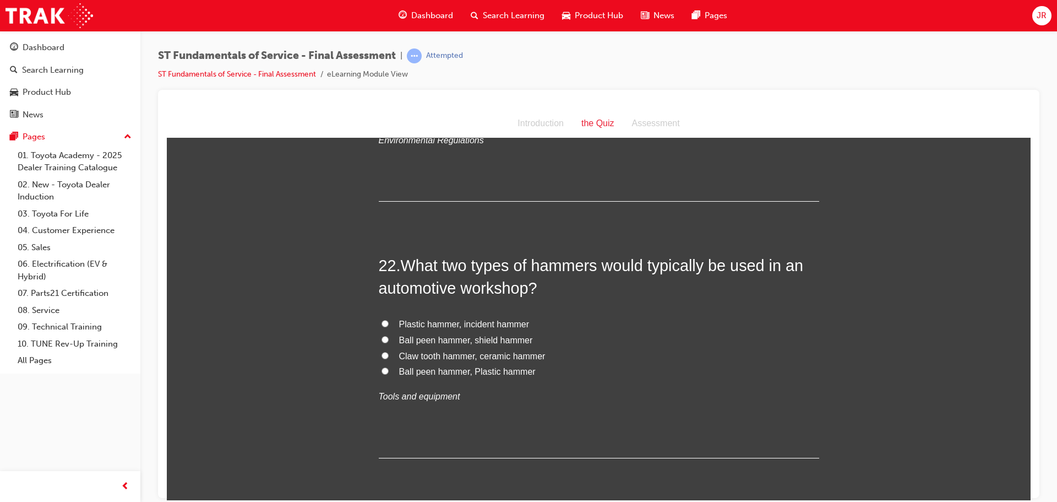
click at [452, 369] on span "Ball peen hammer, Plastic hammer" at bounding box center [467, 370] width 137 height 9
click at [389, 369] on input "Ball peen hammer, Plastic hammer" at bounding box center [385, 370] width 7 height 7
radio input "true"
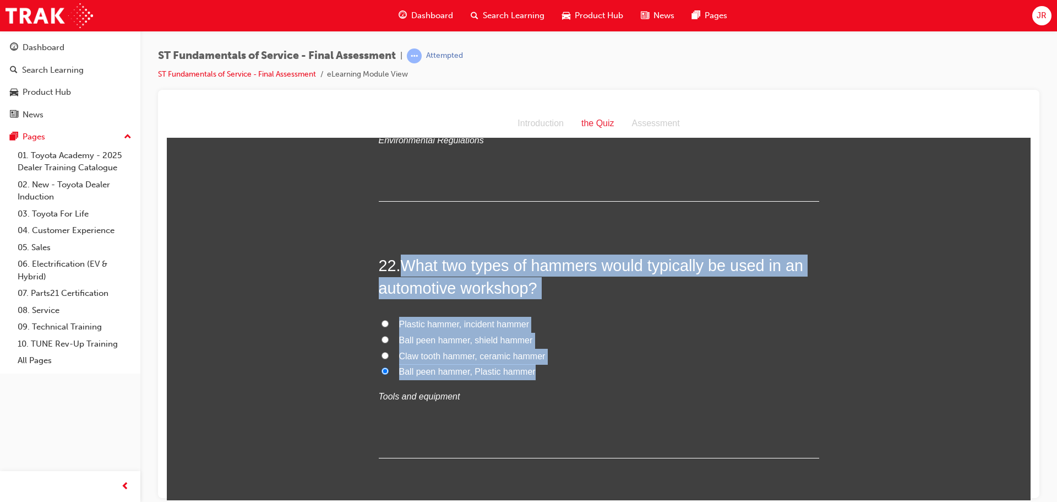
drag, startPoint x: 405, startPoint y: 264, endPoint x: 540, endPoint y: 378, distance: 176.6
click at [540, 378] on div "22 . What two types of hammers would typically be used in an automotive worksho…" at bounding box center [599, 356] width 441 height 204
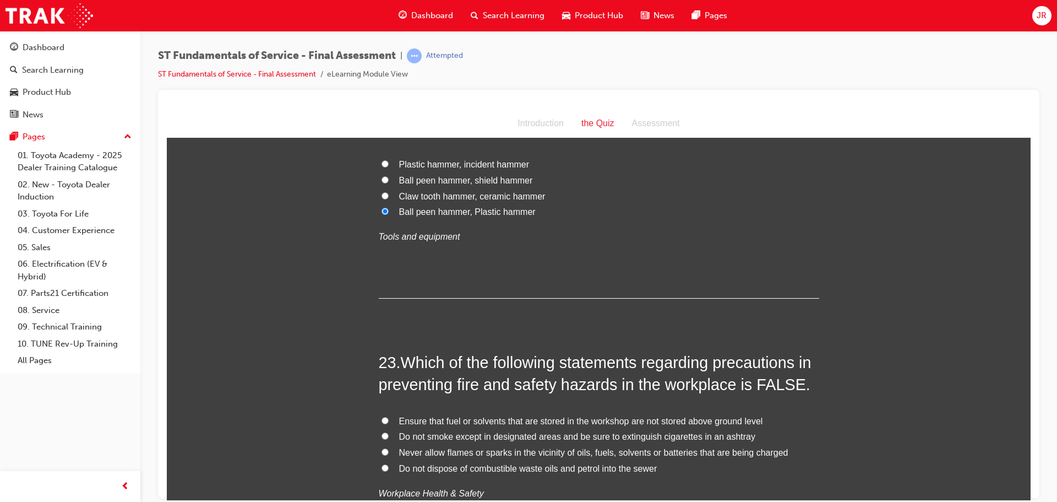
scroll to position [5397, 0]
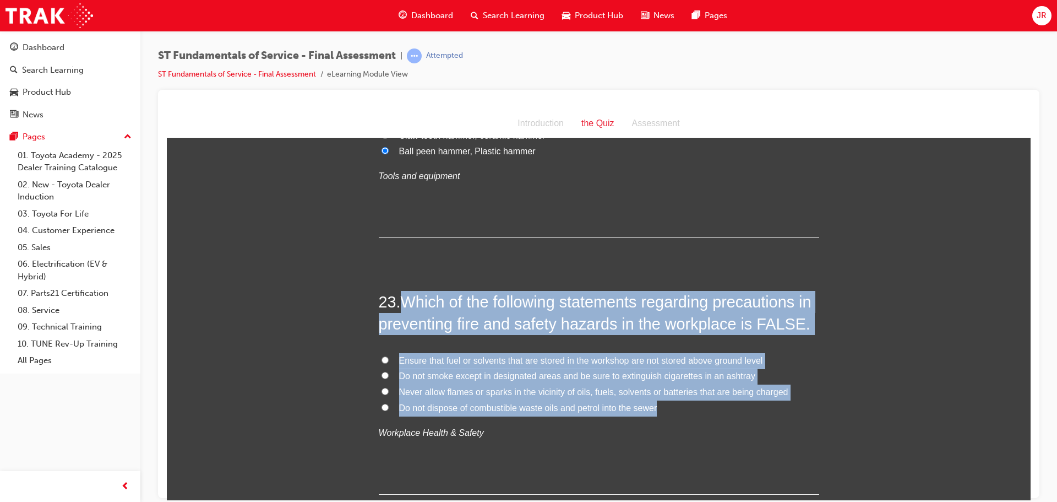
drag, startPoint x: 654, startPoint y: 408, endPoint x: 406, endPoint y: 302, distance: 269.4
click at [406, 302] on div "23 . Which of the following statements regarding precautions in preventing fire…" at bounding box center [599, 392] width 441 height 204
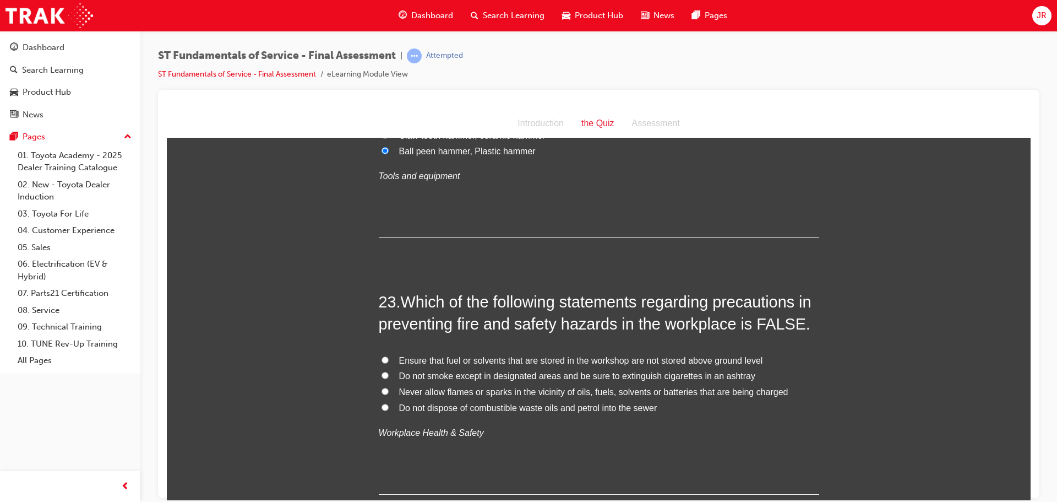
click at [382, 357] on input "Ensure that fuel or solvents that are stored in the workshop are not stored abo…" at bounding box center [385, 359] width 7 height 7
radio input "true"
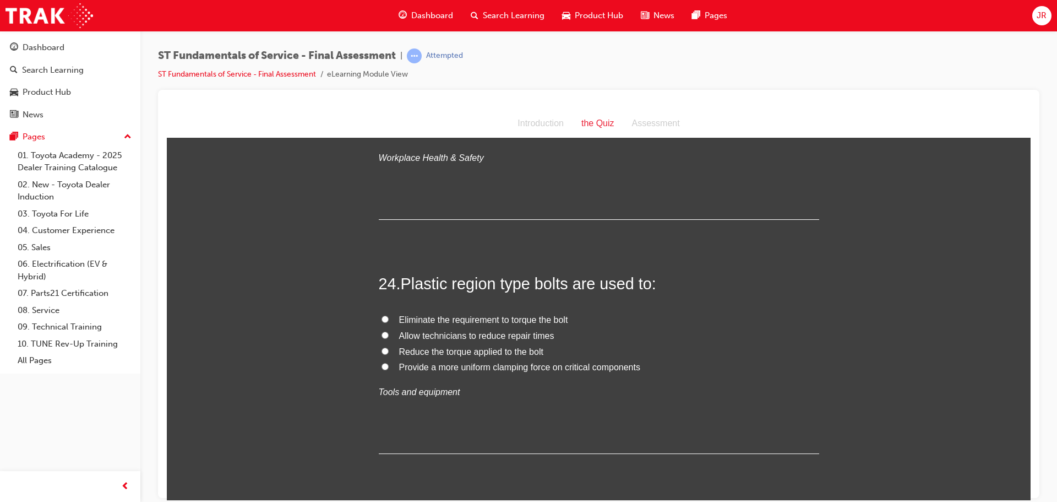
scroll to position [5672, 0]
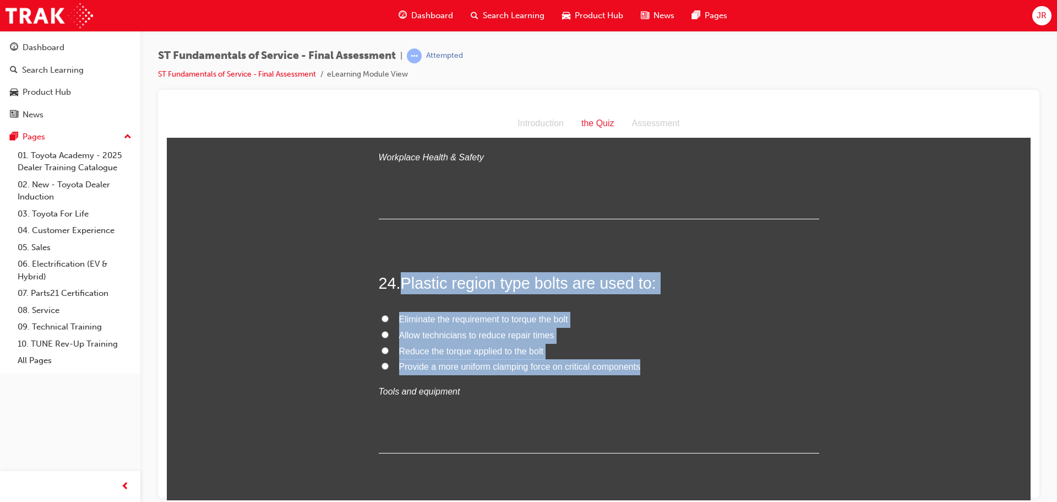
drag, startPoint x: 403, startPoint y: 284, endPoint x: 640, endPoint y: 371, distance: 253.0
click at [640, 371] on div "24 . Plastic region type bolts are used to: Eliminate the requirement to torque…" at bounding box center [599, 361] width 441 height 181
click at [692, 315] on label "Eliminate the requirement to torque the bolt" at bounding box center [599, 319] width 441 height 16
click at [389, 315] on input "Eliminate the requirement to torque the bolt" at bounding box center [385, 317] width 7 height 7
radio input "true"
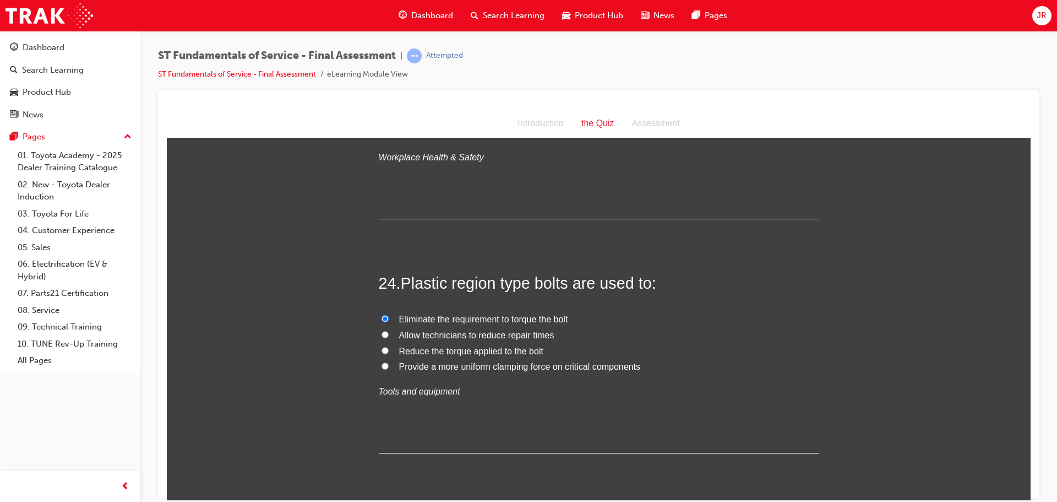
click at [382, 363] on input "Provide a more uniform clamping force on critical components" at bounding box center [385, 365] width 7 height 7
radio input "true"
drag, startPoint x: 458, startPoint y: 367, endPoint x: 638, endPoint y: 368, distance: 180.1
click at [638, 368] on label "Provide a more uniform clamping force on critical components" at bounding box center [599, 366] width 441 height 16
drag, startPoint x: 455, startPoint y: 367, endPoint x: 636, endPoint y: 369, distance: 181.2
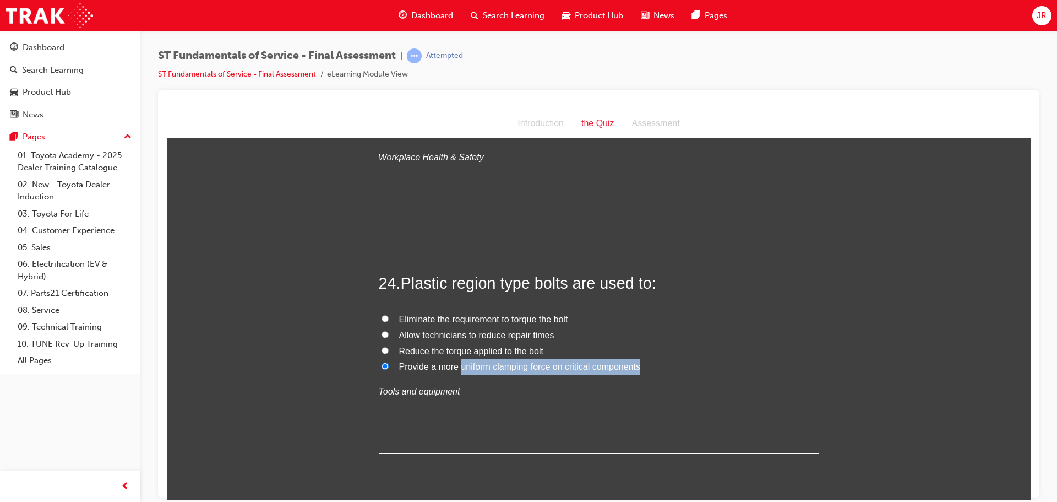
click at [636, 369] on label "Provide a more uniform clamping force on critical components" at bounding box center [599, 366] width 441 height 16
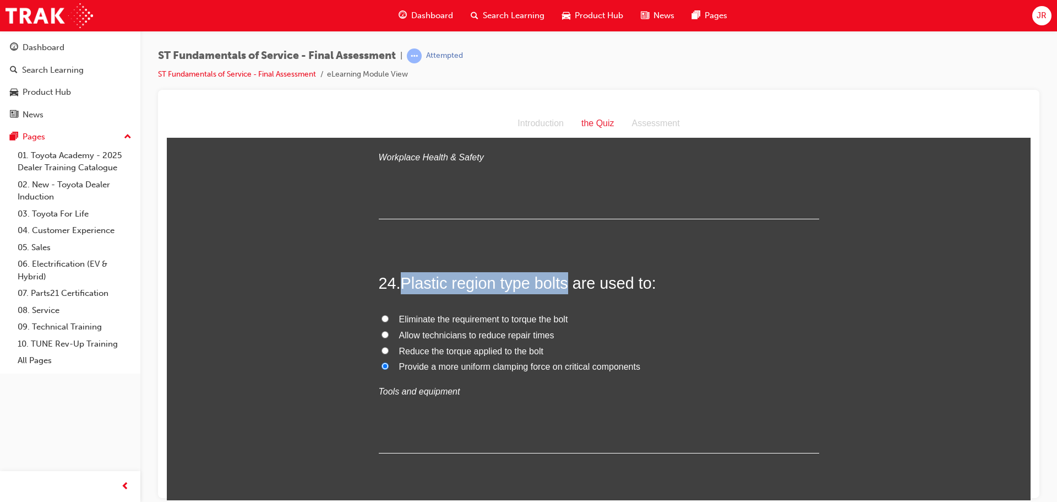
drag, startPoint x: 404, startPoint y: 276, endPoint x: 566, endPoint y: 285, distance: 162.1
click at [566, 285] on span "Plastic region type bolts are used to:" at bounding box center [529, 283] width 256 height 18
click at [497, 289] on span "Plastic region type bolts are used to:" at bounding box center [529, 283] width 256 height 18
drag, startPoint x: 401, startPoint y: 283, endPoint x: 493, endPoint y: 287, distance: 92.6
click at [493, 287] on span "Plastic region type bolts are used to:" at bounding box center [529, 283] width 256 height 18
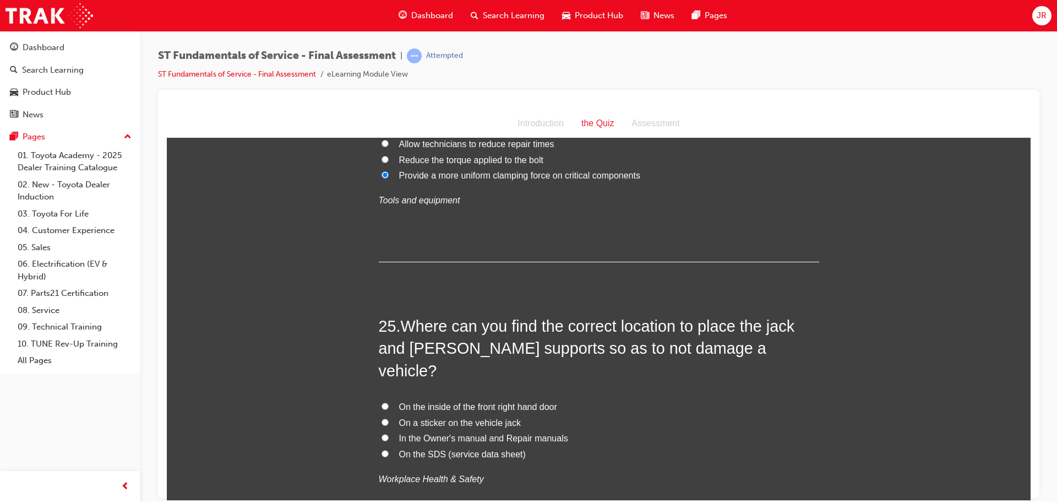
scroll to position [5892, 0]
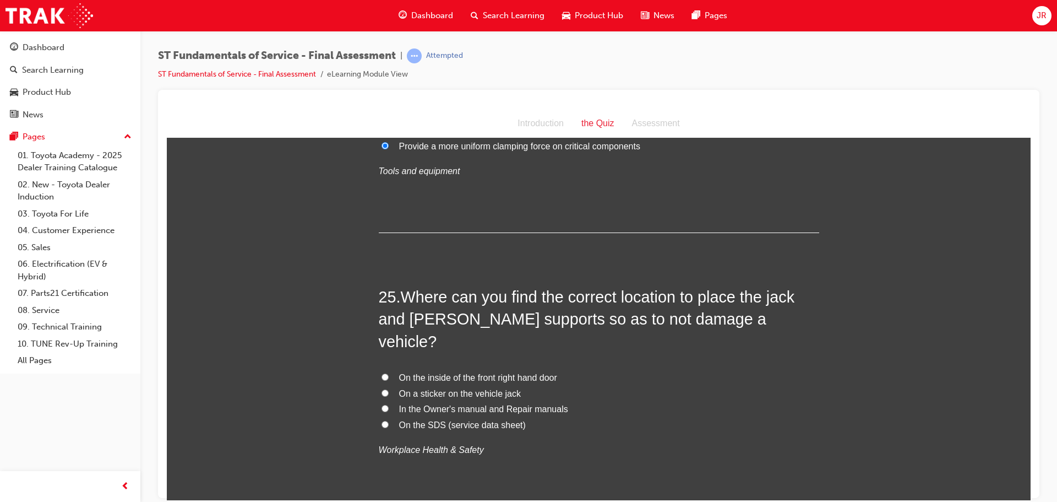
click at [382, 404] on input "In the Owner's manual and Repair manuals" at bounding box center [385, 407] width 7 height 7
radio input "true"
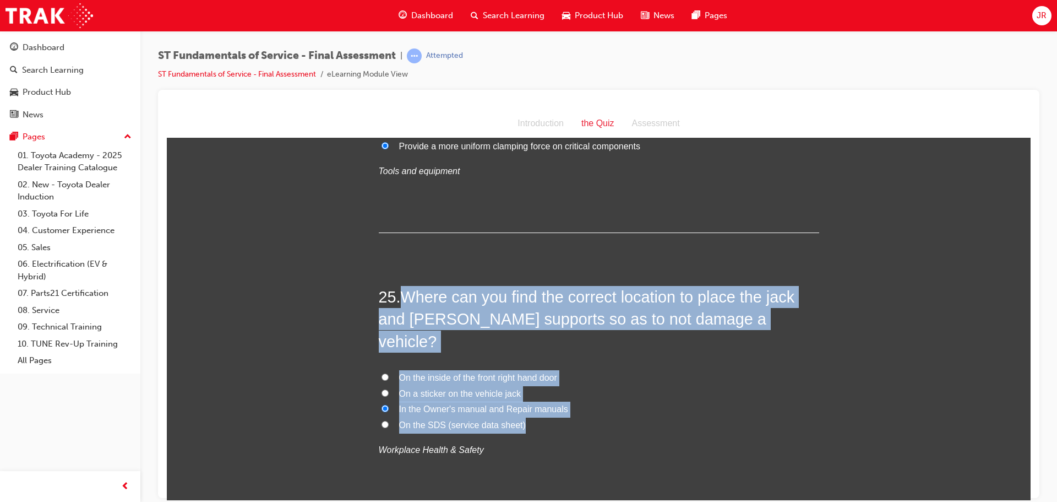
drag, startPoint x: 401, startPoint y: 294, endPoint x: 518, endPoint y: 404, distance: 160.5
click at [518, 404] on div "25 . Where can you find the correct location to place the jack and [PERSON_NAME…" at bounding box center [599, 398] width 441 height 226
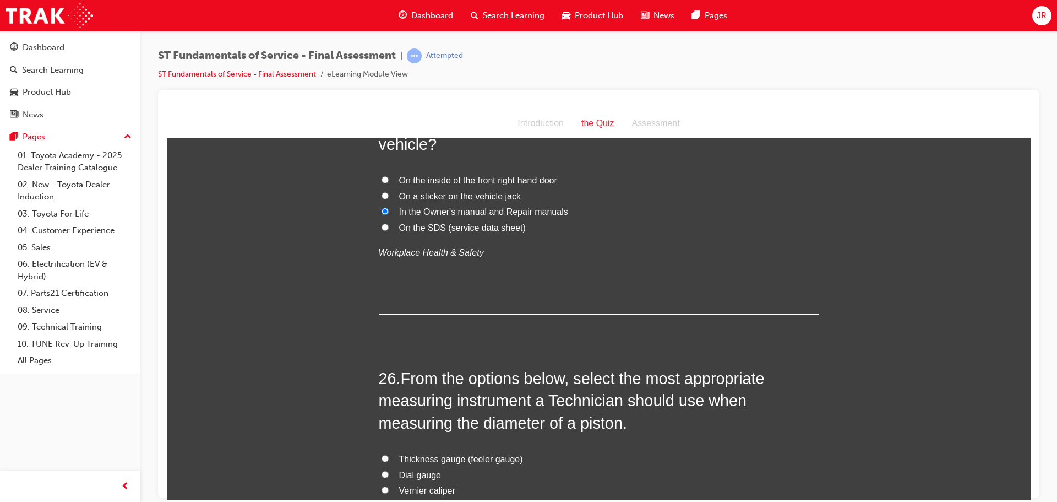
scroll to position [6168, 0]
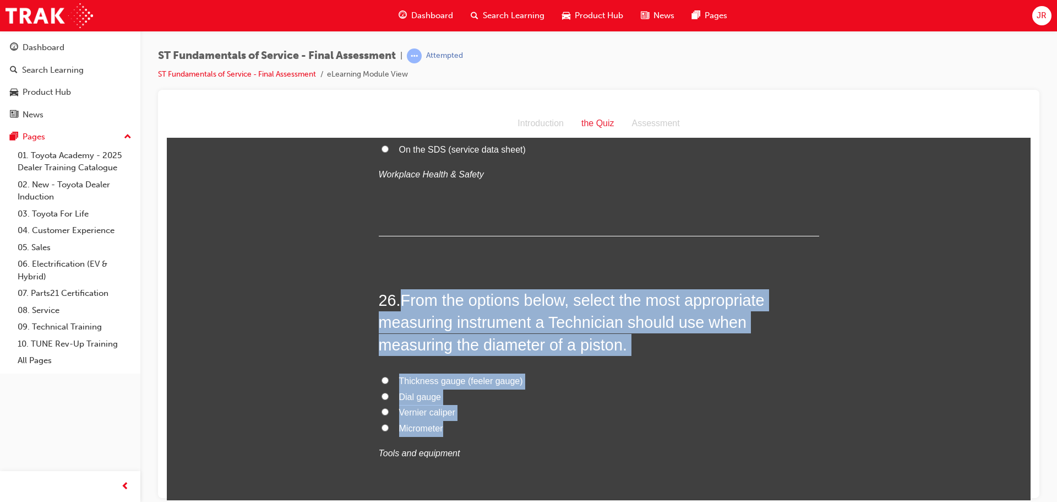
drag, startPoint x: 401, startPoint y: 275, endPoint x: 502, endPoint y: 399, distance: 160.1
click at [502, 399] on div "26 . From the options below, select the most appropriate measuring instrument a…" at bounding box center [599, 402] width 441 height 226
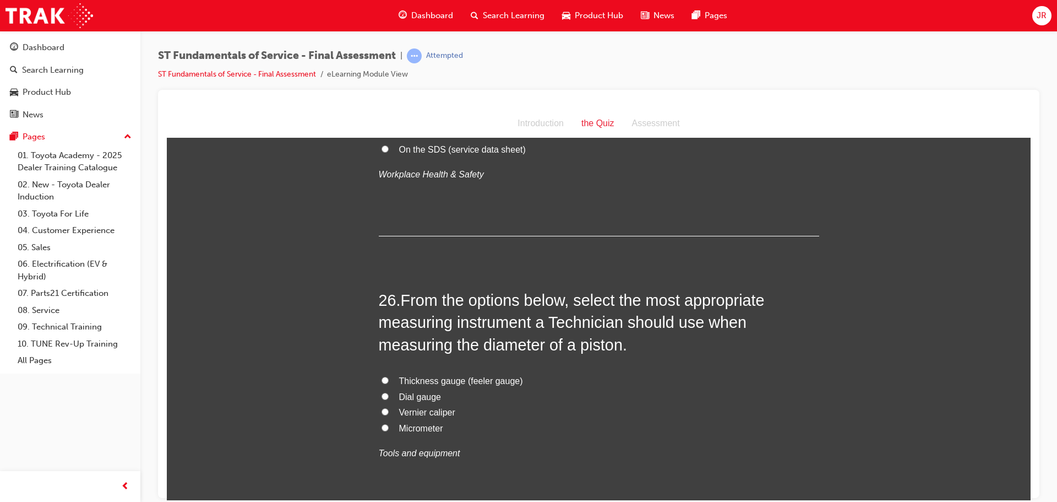
drag, startPoint x: 378, startPoint y: 406, endPoint x: 373, endPoint y: 402, distance: 5.9
click at [379, 420] on label "Micrometer" at bounding box center [599, 428] width 441 height 16
click at [382, 423] on input "Micrometer" at bounding box center [385, 426] width 7 height 7
radio input "true"
click at [418, 423] on span "Micrometer" at bounding box center [421, 427] width 44 height 9
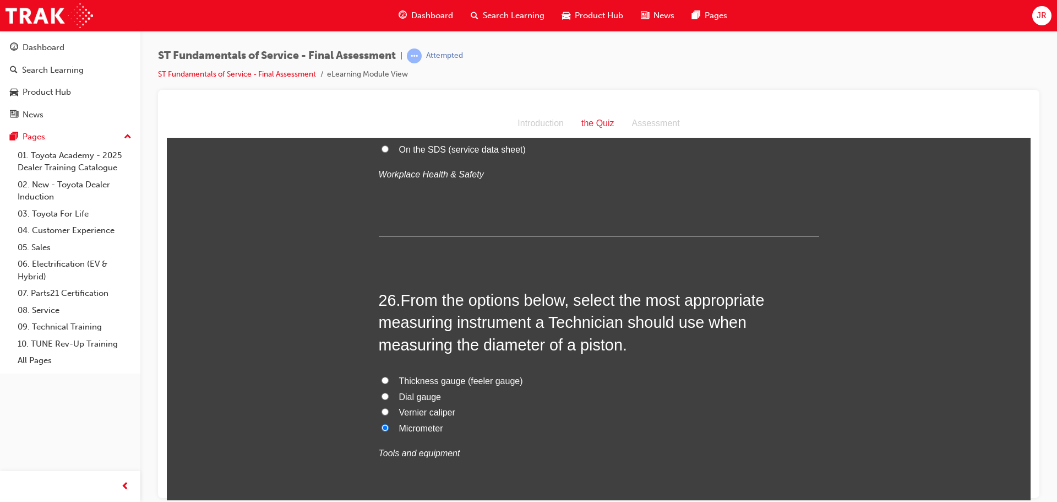
click at [389, 423] on input "Micrometer" at bounding box center [385, 426] width 7 height 7
click at [418, 423] on span "Micrometer" at bounding box center [421, 427] width 44 height 9
click at [389, 423] on input "Micrometer" at bounding box center [385, 426] width 7 height 7
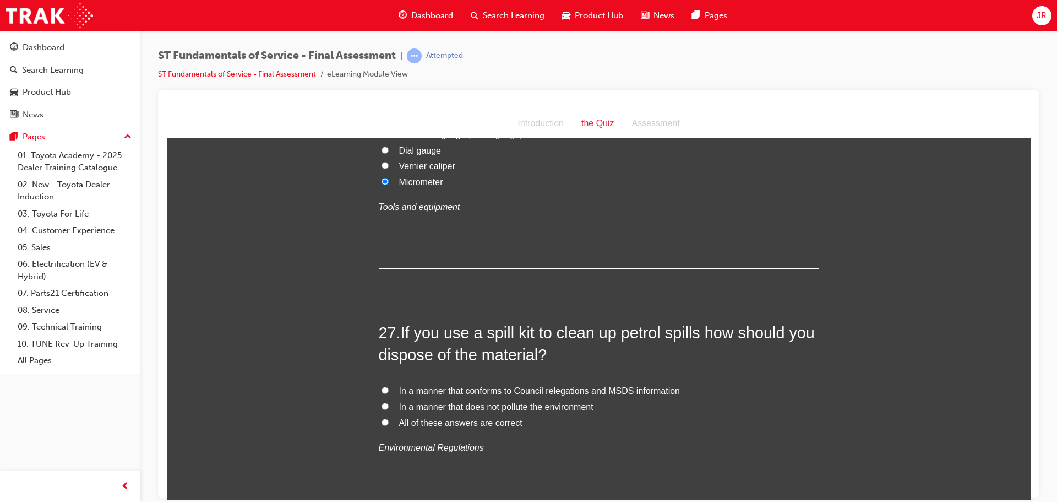
scroll to position [6443, 0]
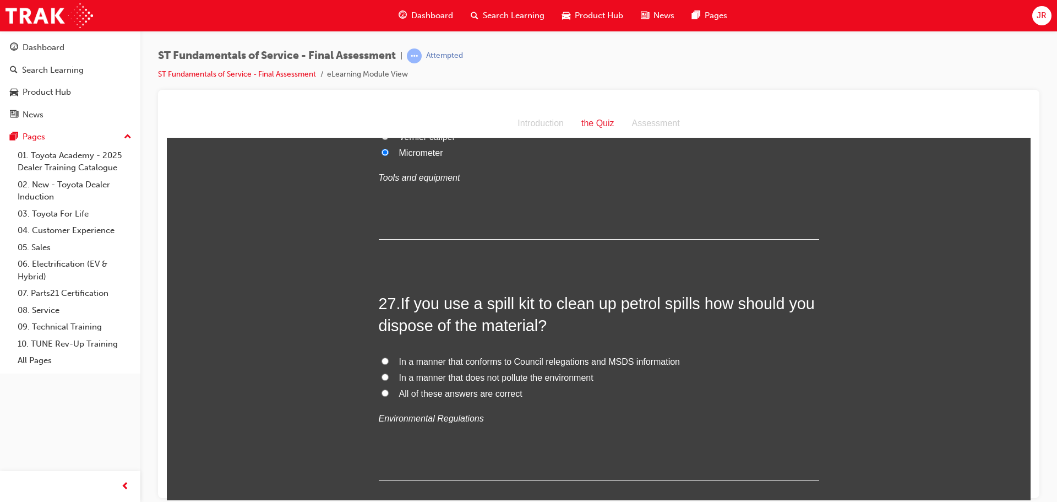
click at [401, 356] on span "In a manner that conforms to Council relegations and MSDS information" at bounding box center [539, 360] width 281 height 9
click at [389, 357] on input "In a manner that conforms to Council relegations and MSDS information" at bounding box center [385, 360] width 7 height 7
radio input "true"
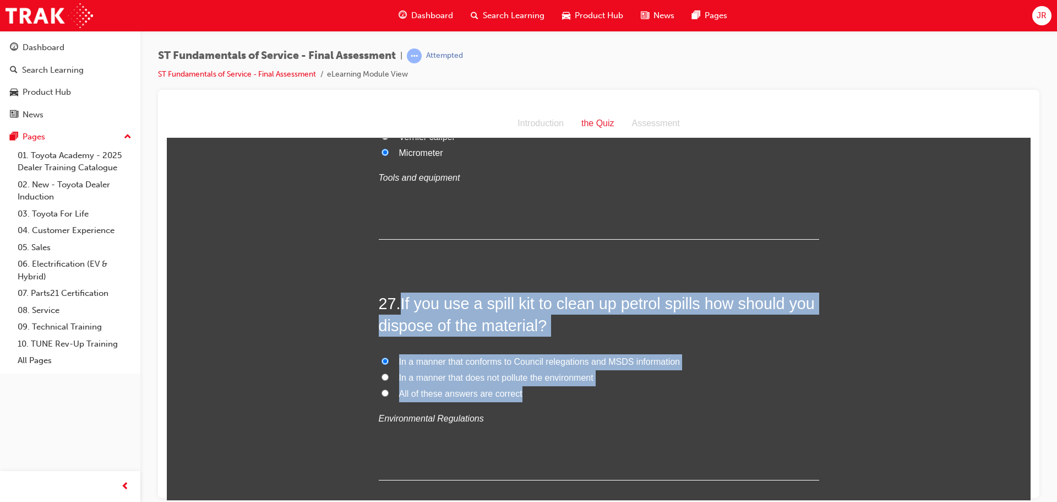
drag, startPoint x: 430, startPoint y: 298, endPoint x: 545, endPoint y: 372, distance: 136.7
click at [545, 372] on div "27 . If you use a spill kit to clean up petrol spills how should you dispose of…" at bounding box center [599, 386] width 441 height 188
click at [382, 389] on input "All of these answers are correct" at bounding box center [385, 392] width 7 height 7
radio input "true"
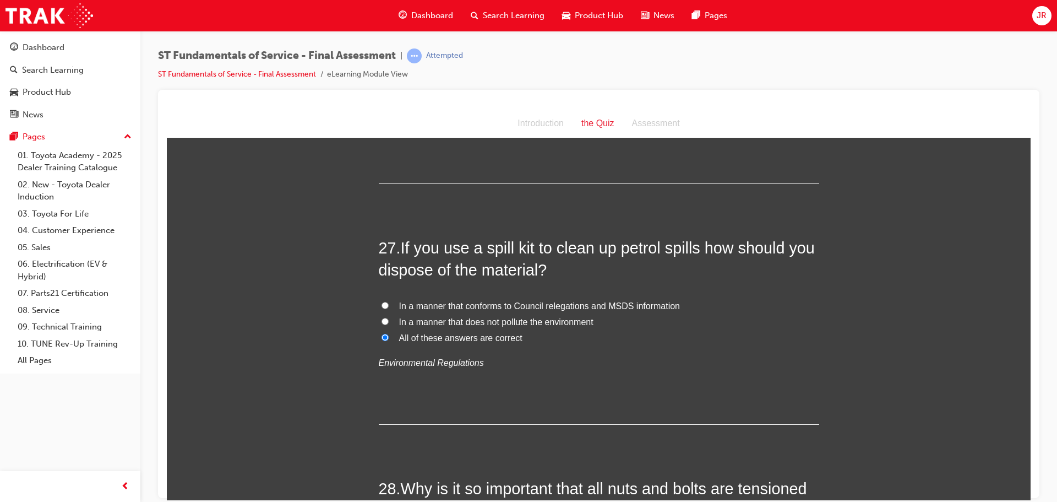
scroll to position [6774, 0]
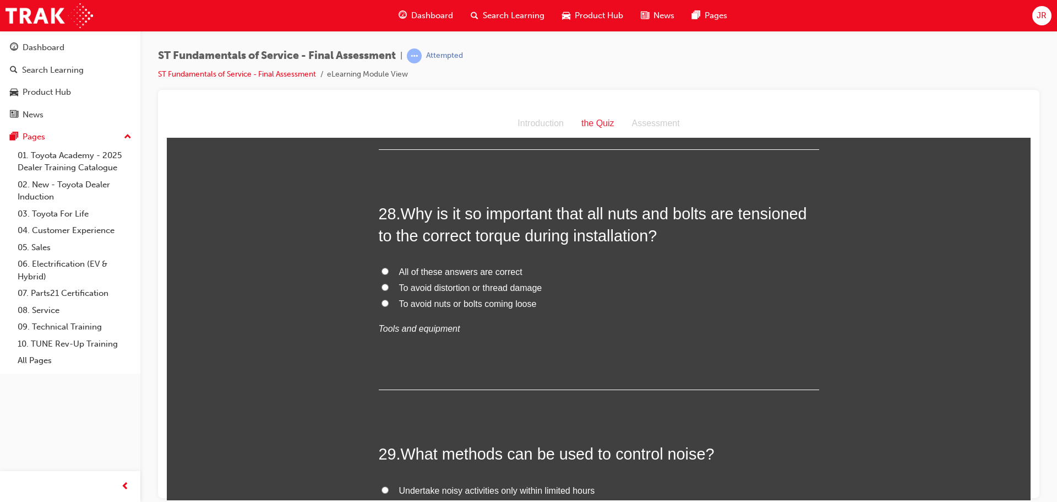
click at [385, 264] on label "All of these answers are correct" at bounding box center [599, 272] width 441 height 16
click at [385, 267] on input "All of these answers are correct" at bounding box center [385, 270] width 7 height 7
radio input "true"
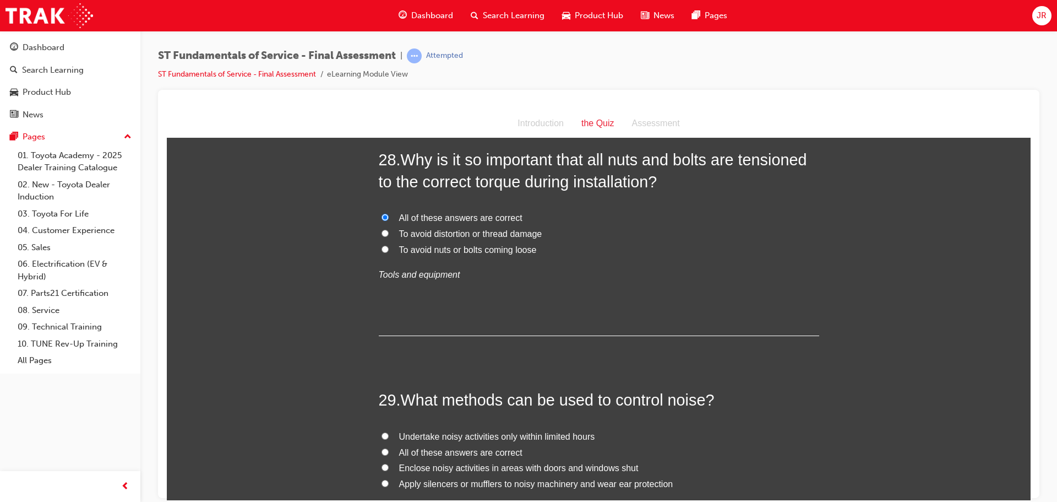
scroll to position [6939, 0]
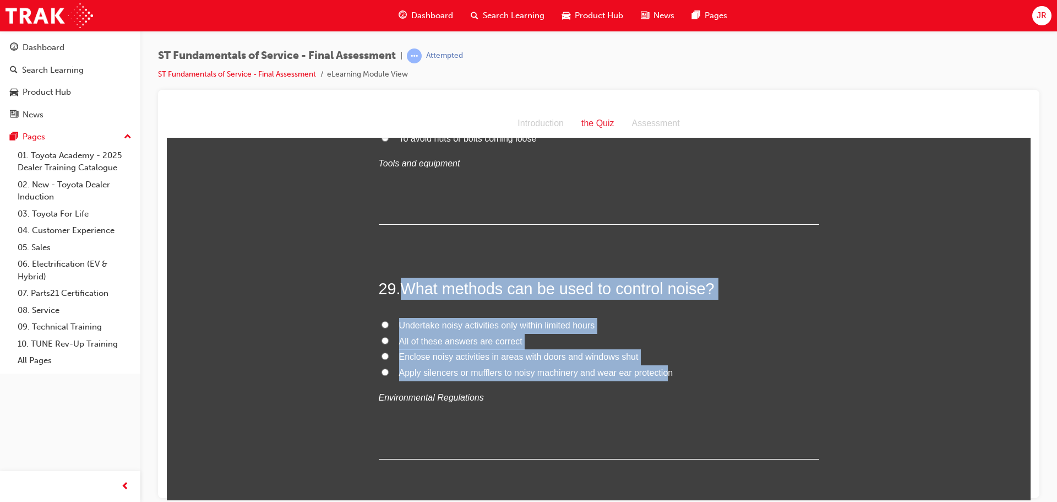
drag, startPoint x: 401, startPoint y: 268, endPoint x: 670, endPoint y: 357, distance: 283.2
click at [667, 357] on div "29 . What methods can be used to control noise? Undertake noisy activities only…" at bounding box center [599, 367] width 441 height 181
click at [382, 336] on input "All of these answers are correct" at bounding box center [385, 339] width 7 height 7
radio input "true"
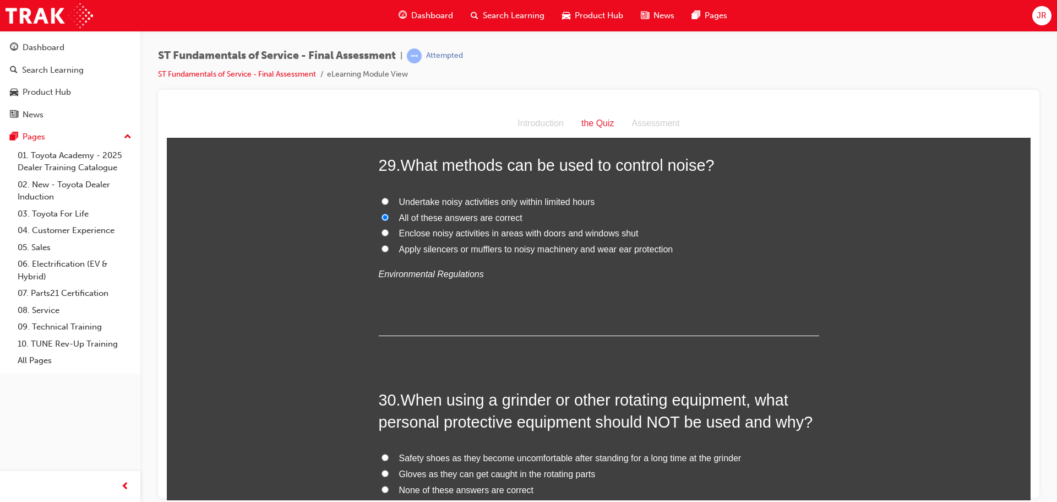
scroll to position [7172, 0]
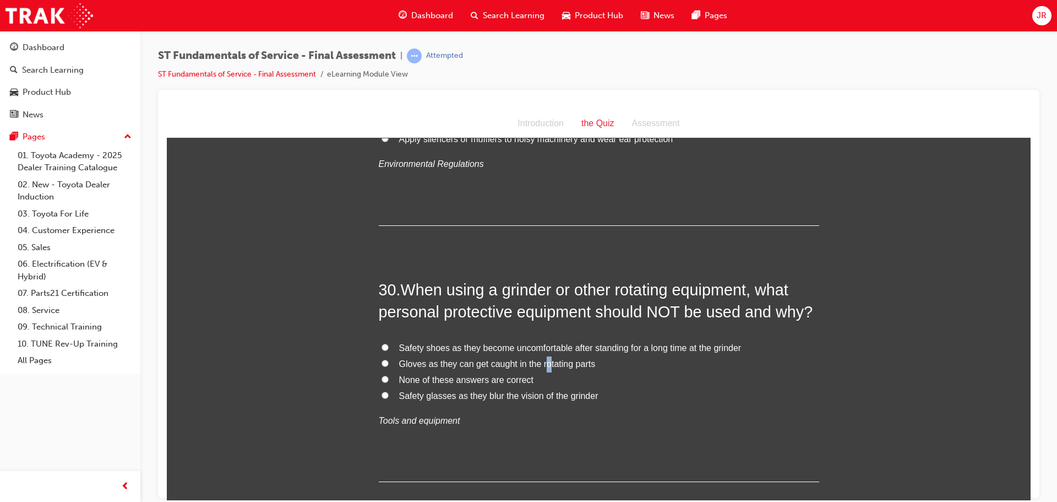
click at [541, 358] on span "Gloves as they can get caught in the rotating parts" at bounding box center [497, 362] width 197 height 9
click at [382, 359] on input "Gloves as they can get caught in the rotating parts" at bounding box center [385, 362] width 7 height 7
radio input "true"
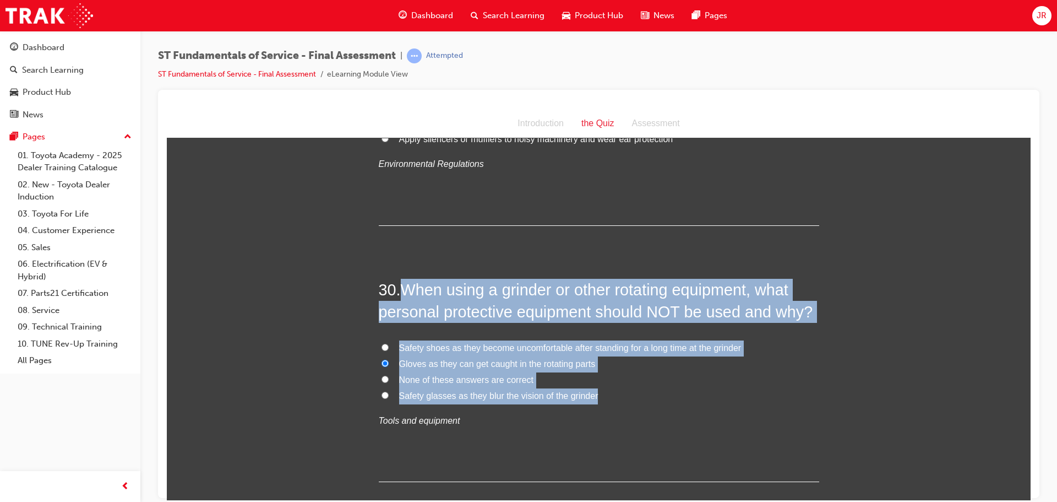
drag, startPoint x: 404, startPoint y: 262, endPoint x: 603, endPoint y: 379, distance: 231.1
click at [603, 379] on div "30 . When using a grinder or other rotating equipment, what personal protective…" at bounding box center [599, 380] width 441 height 204
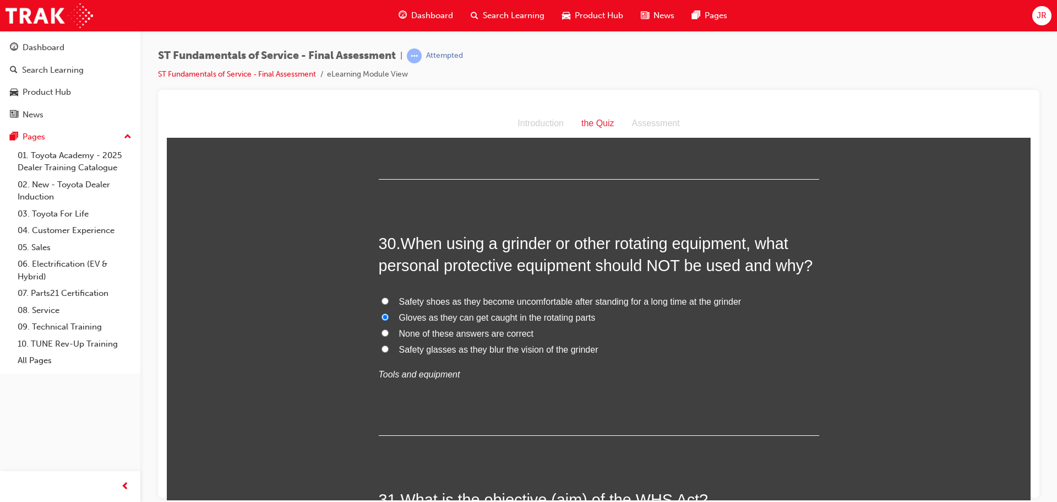
scroll to position [7392, 0]
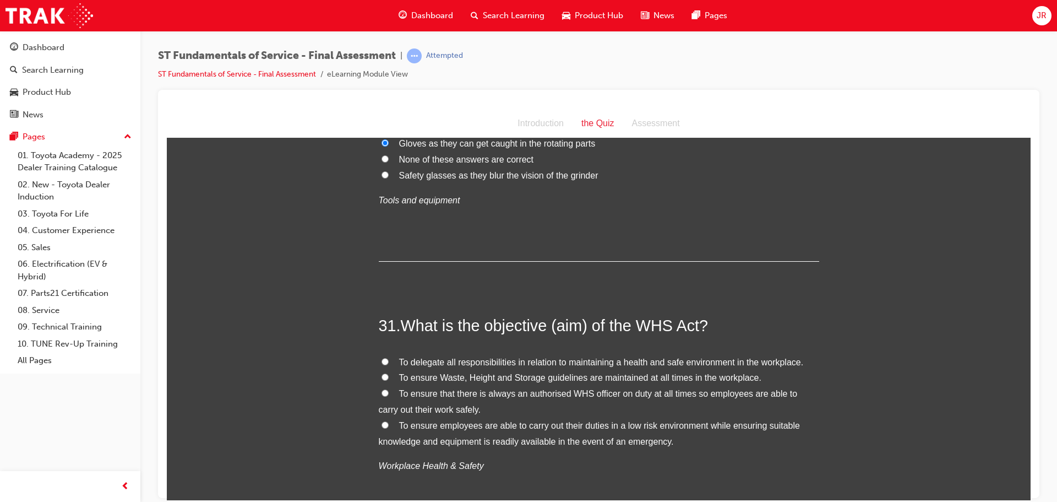
click at [379, 417] on label "To ensure employees are able to carry out their duties in a low risk environmen…" at bounding box center [599, 433] width 441 height 32
click at [382, 421] on input "To ensure employees are able to carry out their duties in a low risk environmen…" at bounding box center [385, 424] width 7 height 7
radio input "true"
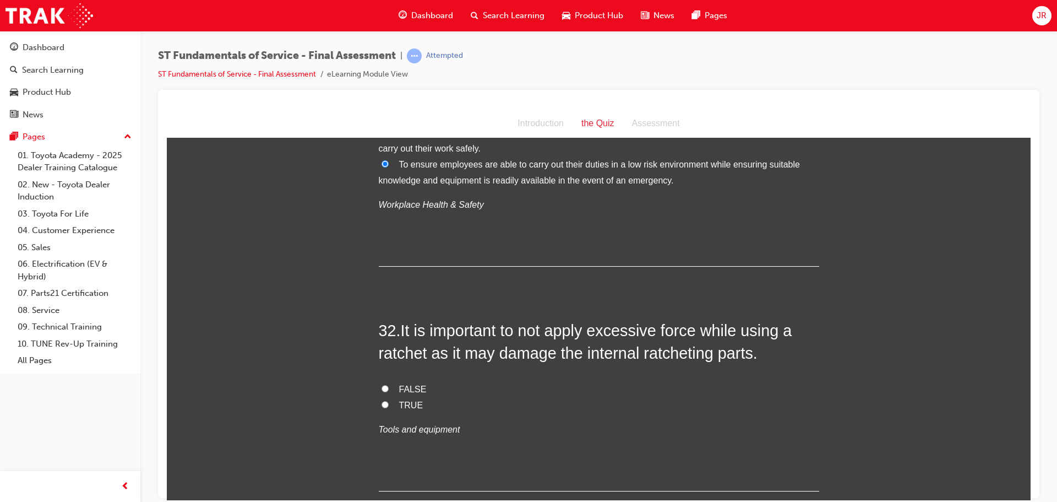
scroll to position [7668, 0]
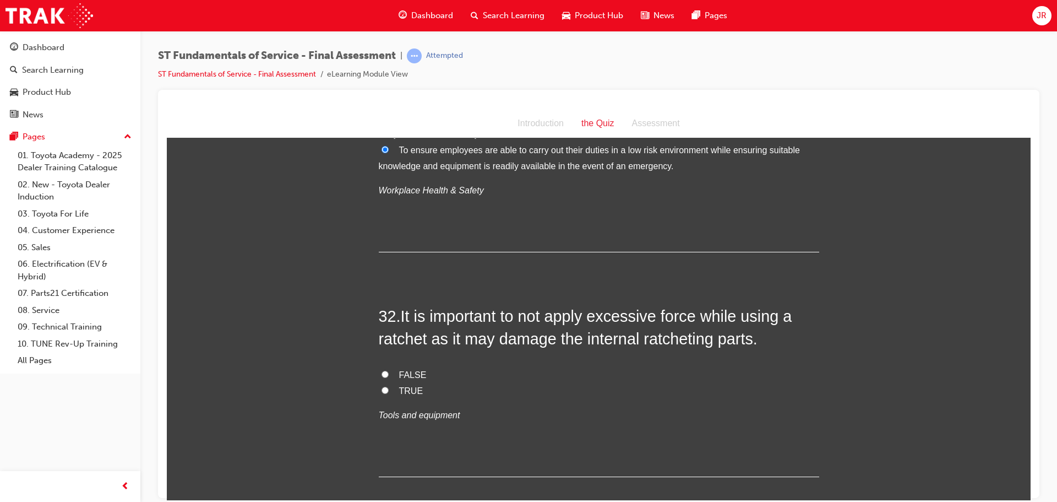
click at [382, 370] on input "FALSE" at bounding box center [385, 373] width 7 height 7
radio input "true"
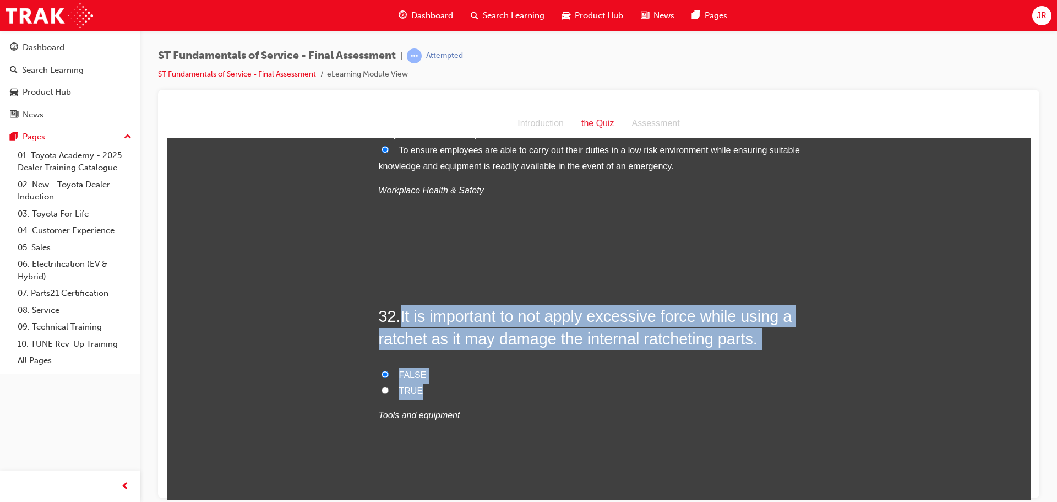
drag, startPoint x: 399, startPoint y: 293, endPoint x: 439, endPoint y: 368, distance: 85.5
click at [439, 368] on div "32 . It is important to not apply excessive force while using a ratchet as it m…" at bounding box center [599, 391] width 441 height 172
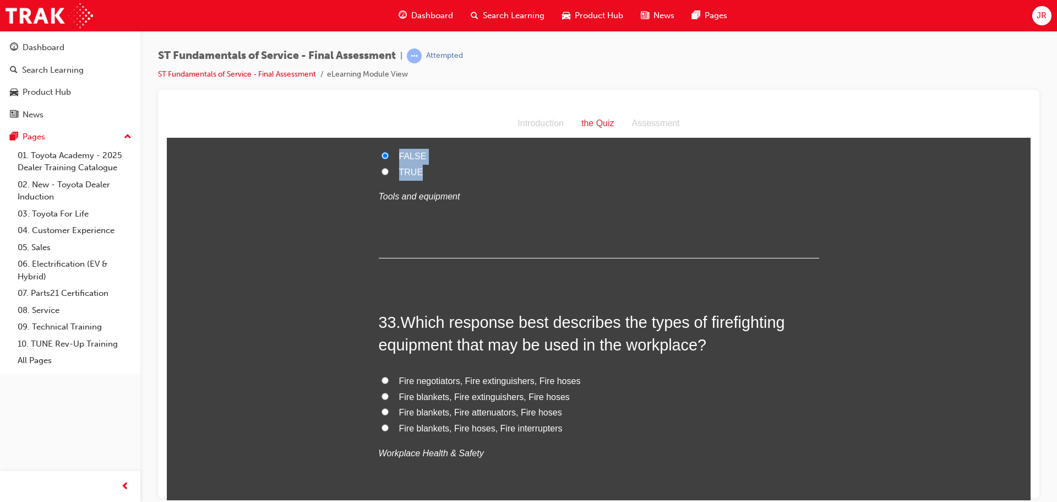
scroll to position [7998, 0]
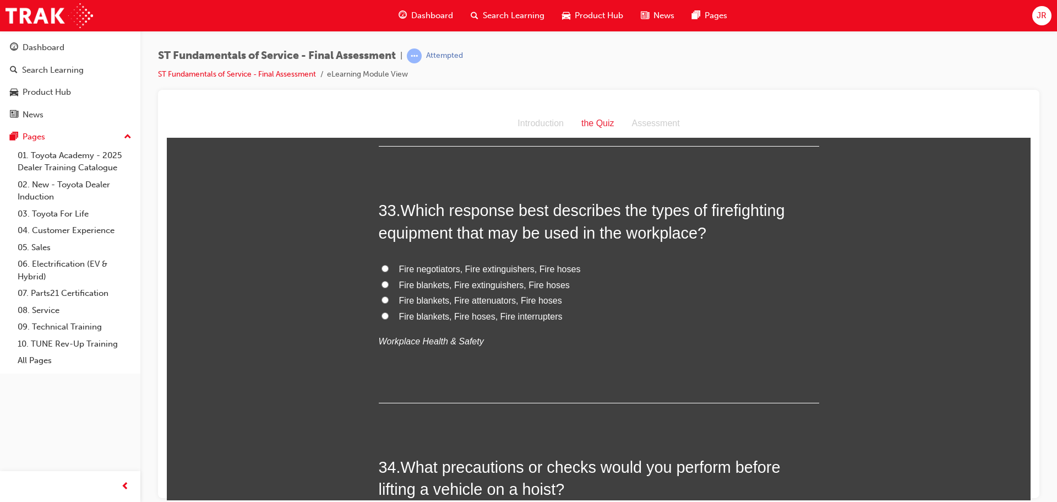
click at [472, 280] on span "Fire blankets, Fire extinguishers, Fire hoses" at bounding box center [484, 284] width 171 height 9
click at [389, 280] on input "Fire blankets, Fire extinguishers, Fire hoses" at bounding box center [385, 283] width 7 height 7
radio input "true"
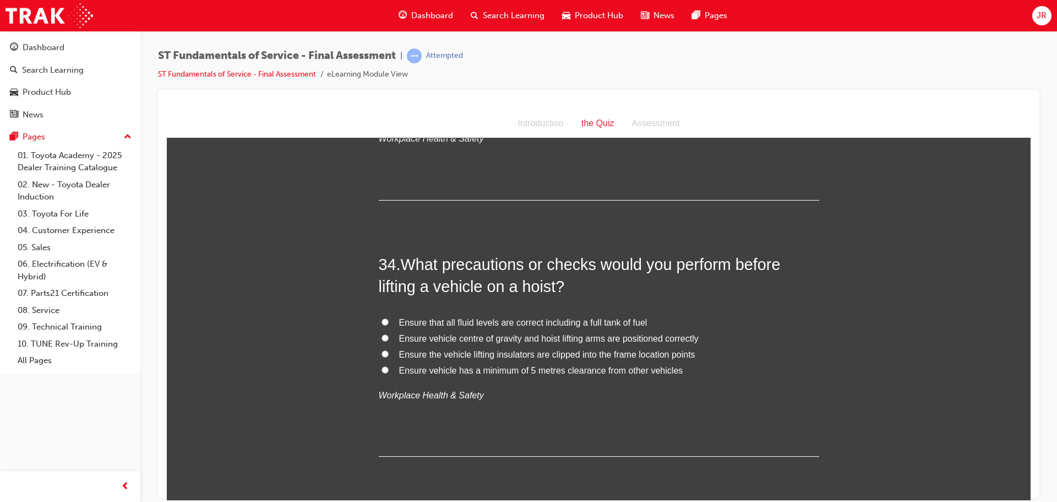
scroll to position [8219, 0]
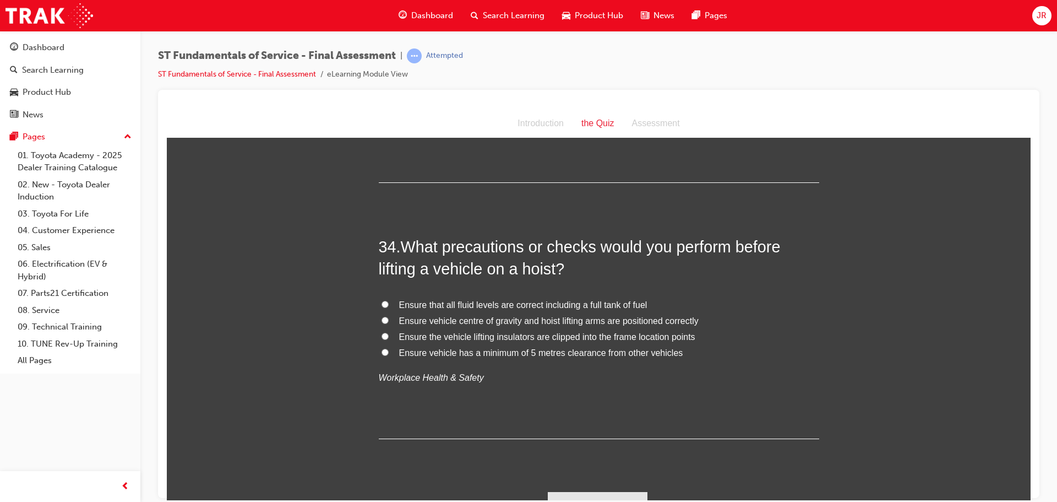
click at [382, 316] on input "Ensure vehicle centre of gravity and hoist lifting arms are positioned correctly" at bounding box center [385, 319] width 7 height 7
radio input "true"
click at [584, 491] on button "Submit Answers" at bounding box center [598, 506] width 100 height 31
